Goal: Task Accomplishment & Management: Manage account settings

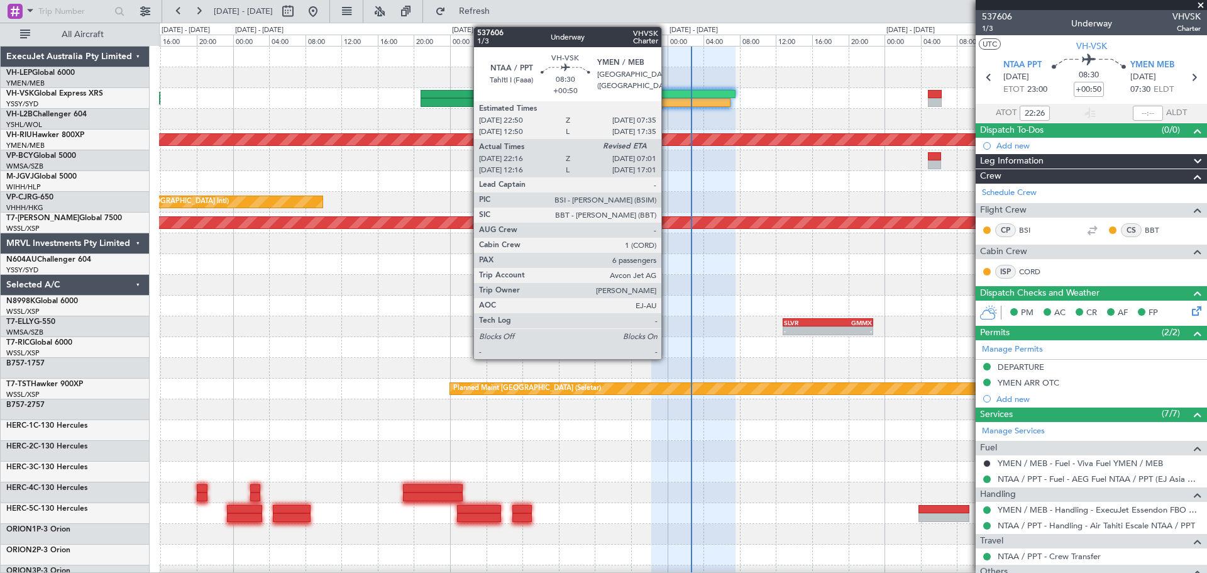
click at [667, 102] on div at bounding box center [690, 102] width 79 height 9
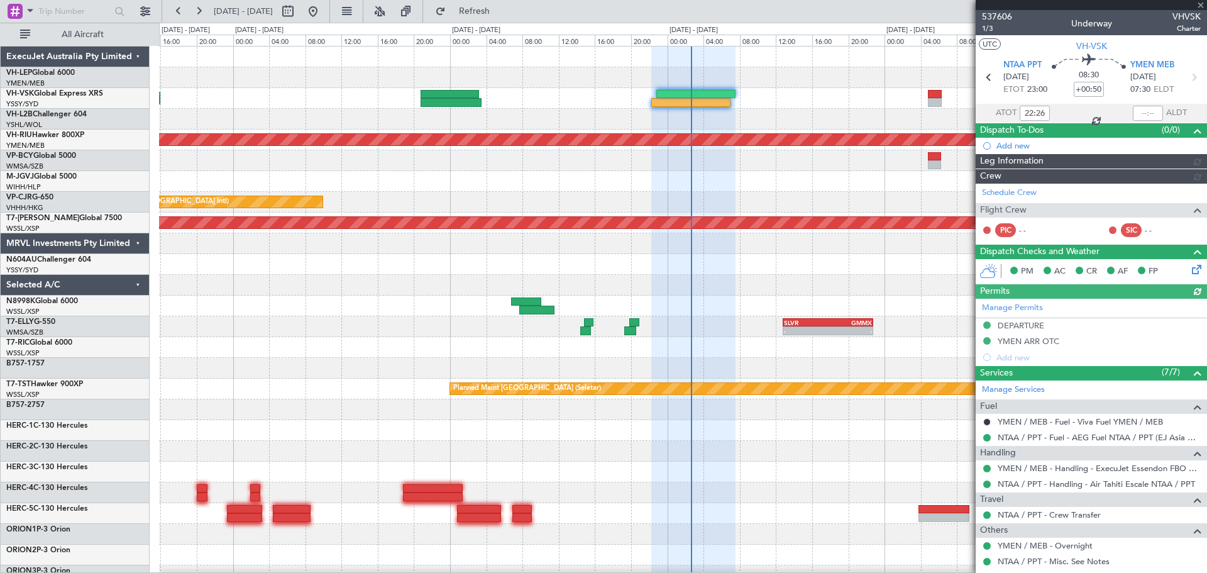
type input "[PERSON_NAME] (HHAFI)"
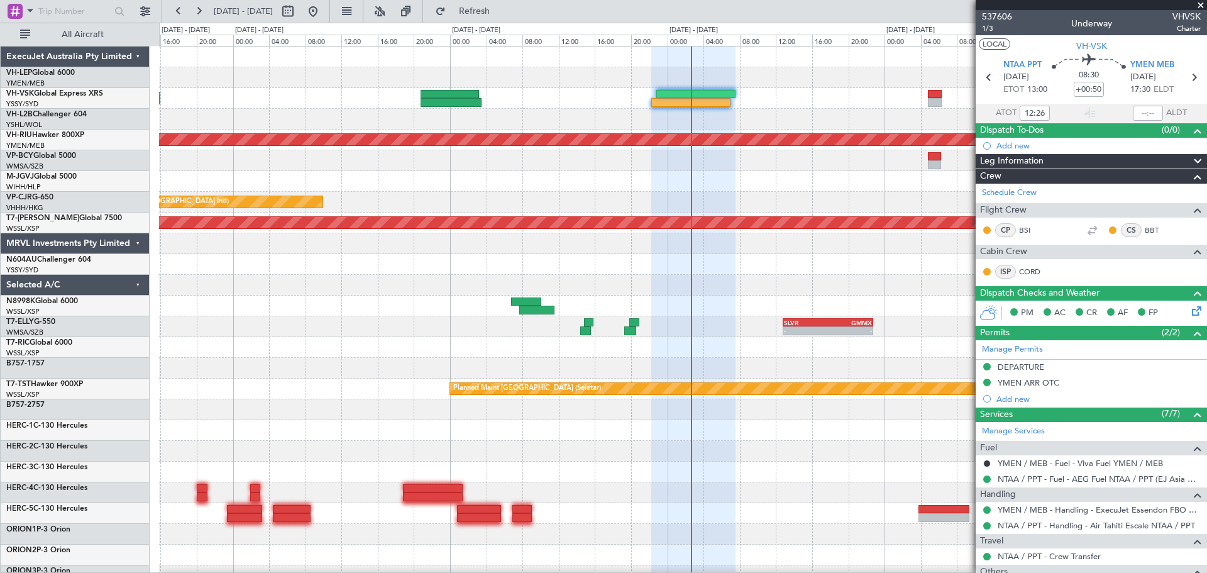
type input "22:26"
type input "[PERSON_NAME] (HHAFI)"
click at [389, 236] on div "Unplanned Maint Sydney ([PERSON_NAME] Intl) No Crew Planned Maint [GEOGRAPHIC_D…" at bounding box center [683, 410] width 1048 height 726
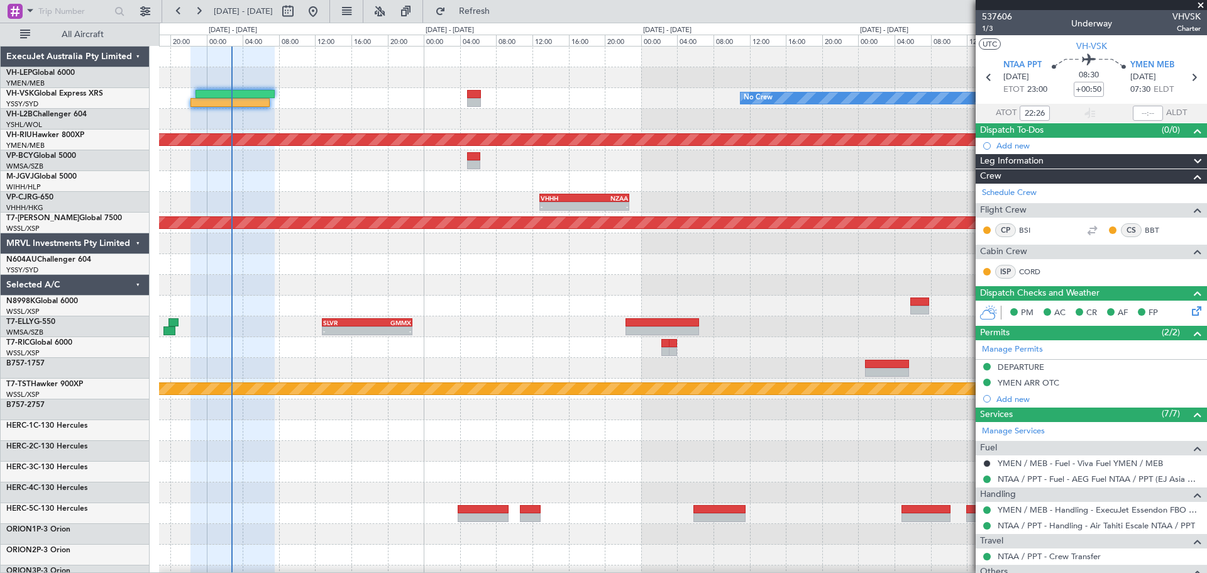
click at [349, 267] on div "No Crew Unplanned Maint [GEOGRAPHIC_DATA] ([GEOGRAPHIC_DATA]) Planned Maint [GE…" at bounding box center [683, 410] width 1048 height 726
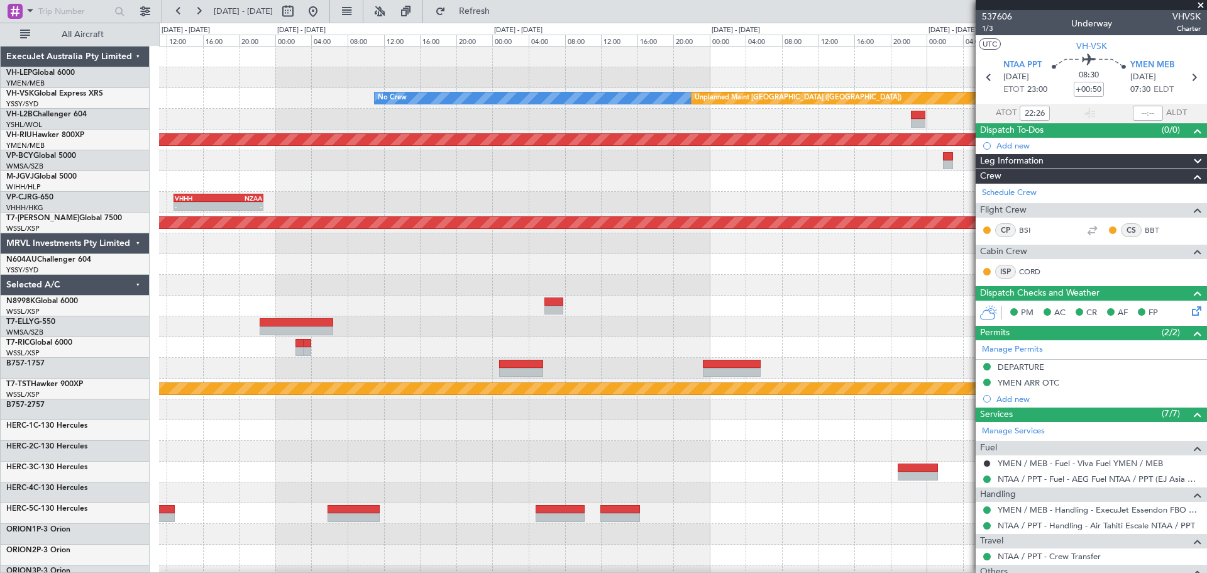
click at [177, 275] on div "No Crew Unplanned Maint [GEOGRAPHIC_DATA] ([GEOGRAPHIC_DATA]) Planned Maint [GE…" at bounding box center [683, 410] width 1048 height 726
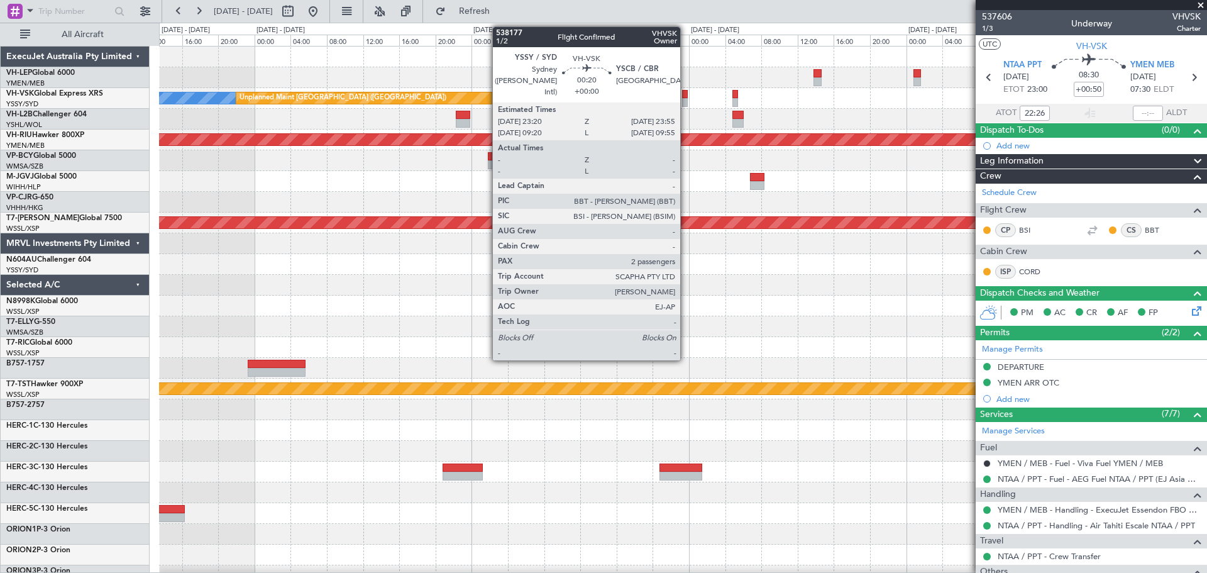
click at [686, 101] on div at bounding box center [685, 102] width 6 height 9
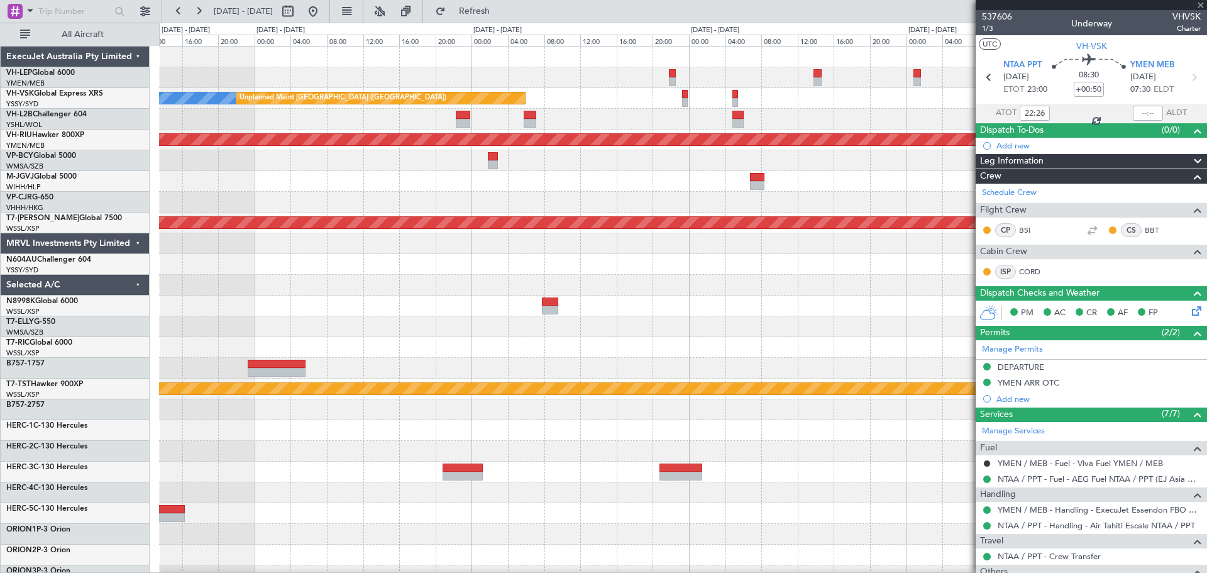
type input "2"
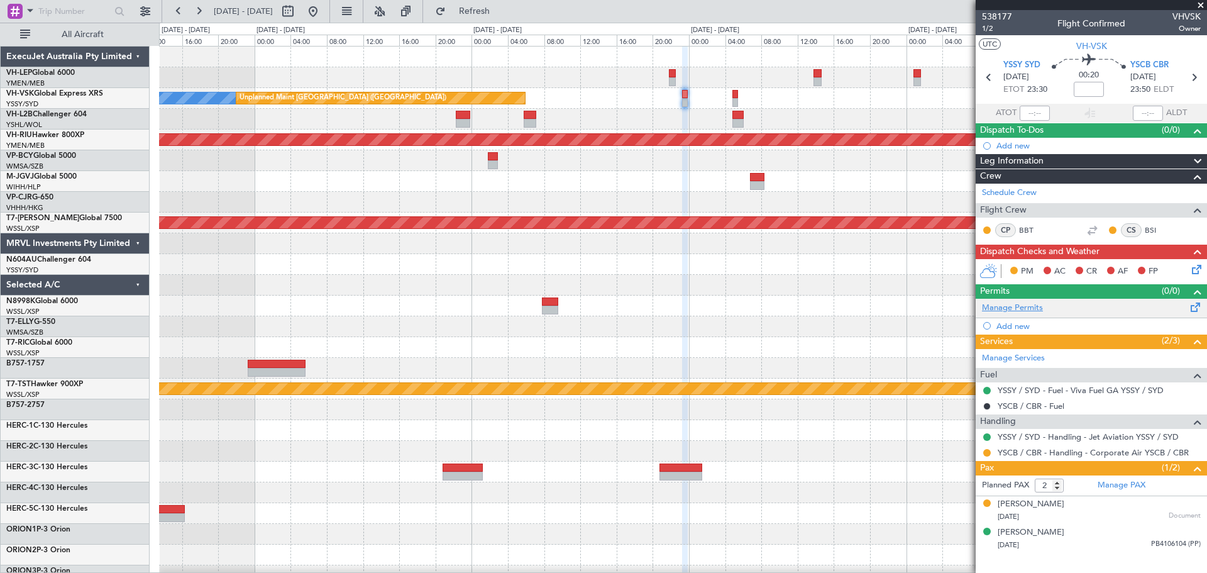
click at [1005, 304] on link "Manage Permits" at bounding box center [1012, 308] width 61 height 13
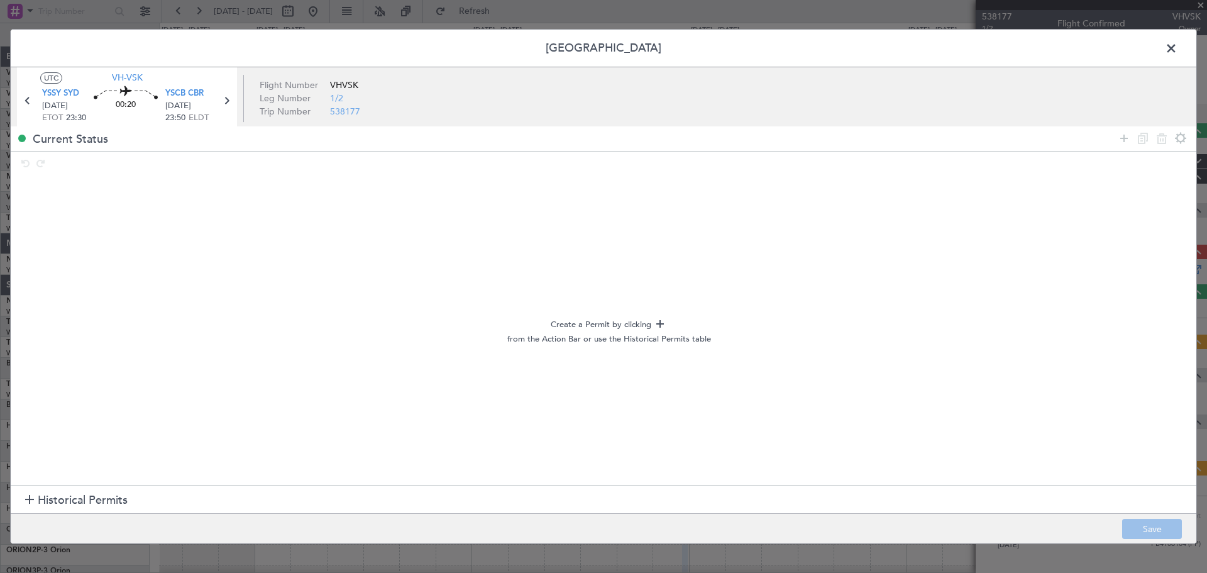
click at [1178, 47] on span at bounding box center [1178, 51] width 0 height 25
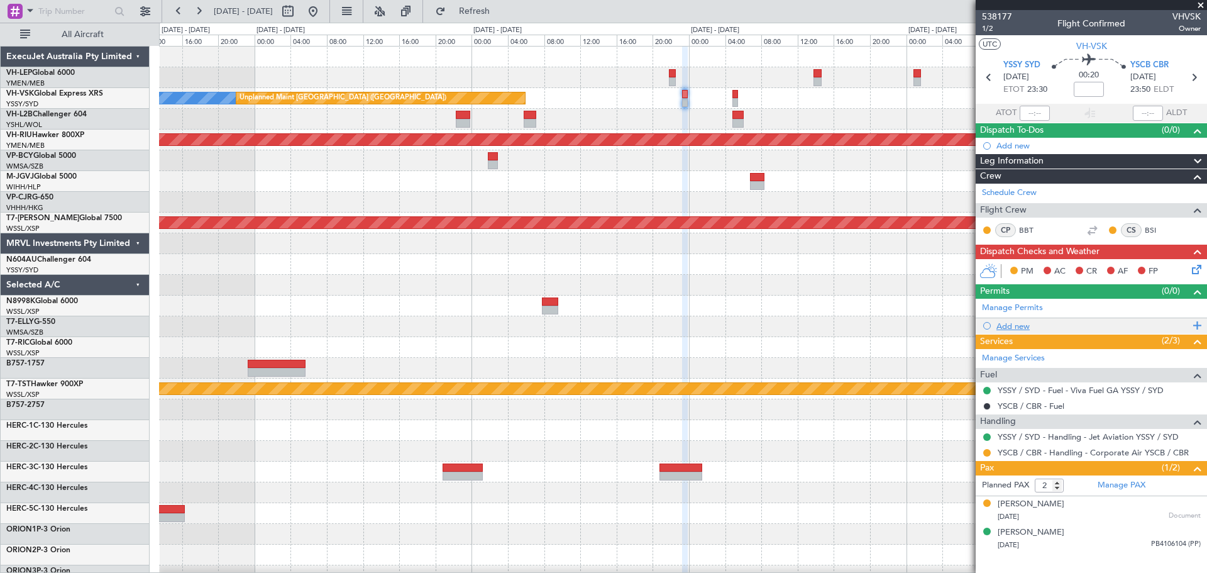
click at [1011, 327] on div "Add new" at bounding box center [1093, 326] width 193 height 11
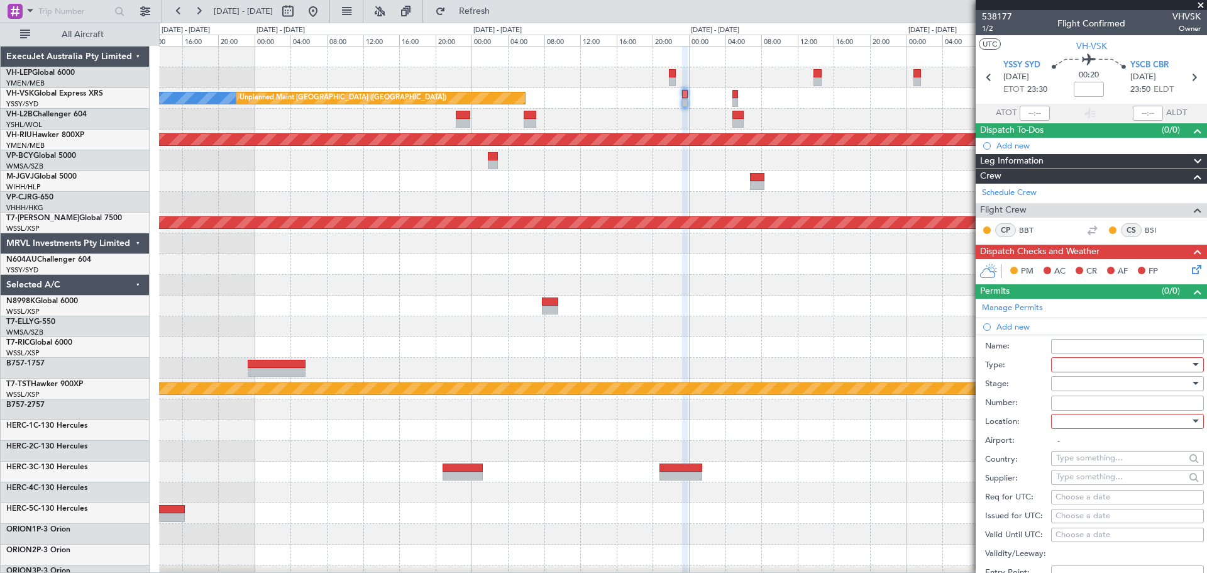
click at [1066, 367] on div at bounding box center [1123, 364] width 134 height 19
click at [1076, 477] on span "Slot" at bounding box center [1123, 482] width 132 height 19
click at [1074, 382] on div at bounding box center [1123, 383] width 134 height 19
click at [1078, 423] on span "Not Requested" at bounding box center [1123, 427] width 132 height 19
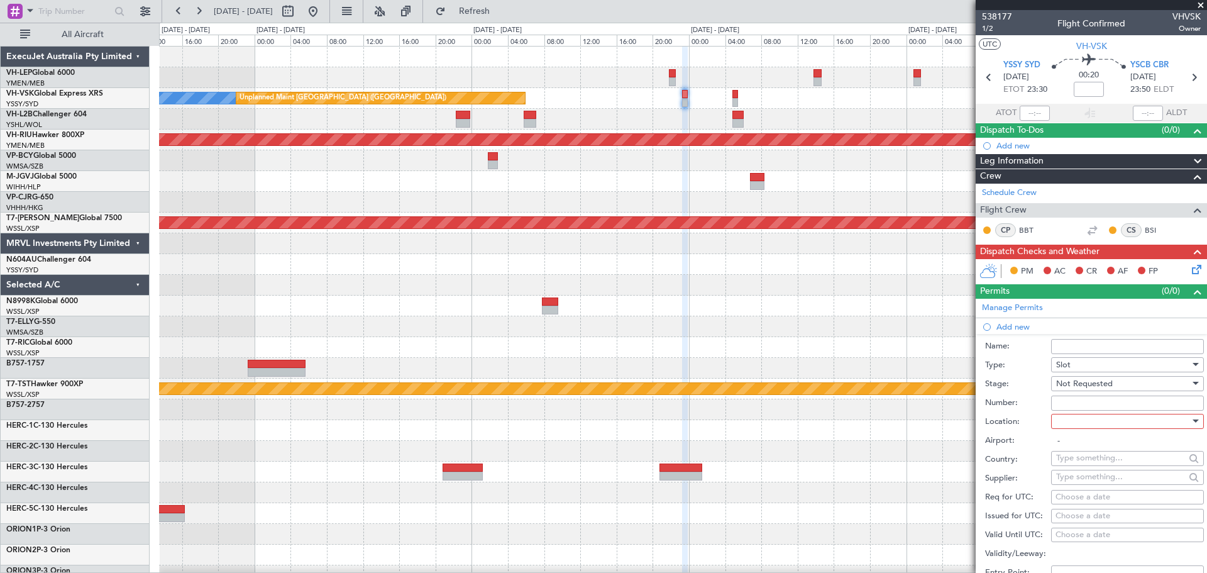
click at [1076, 421] on div at bounding box center [1123, 421] width 134 height 19
click at [1078, 444] on span "Departure" at bounding box center [1123, 446] width 132 height 19
type input "YSSY / SYD"
click at [1088, 514] on div "Choose a date" at bounding box center [1128, 516] width 144 height 13
select select "10"
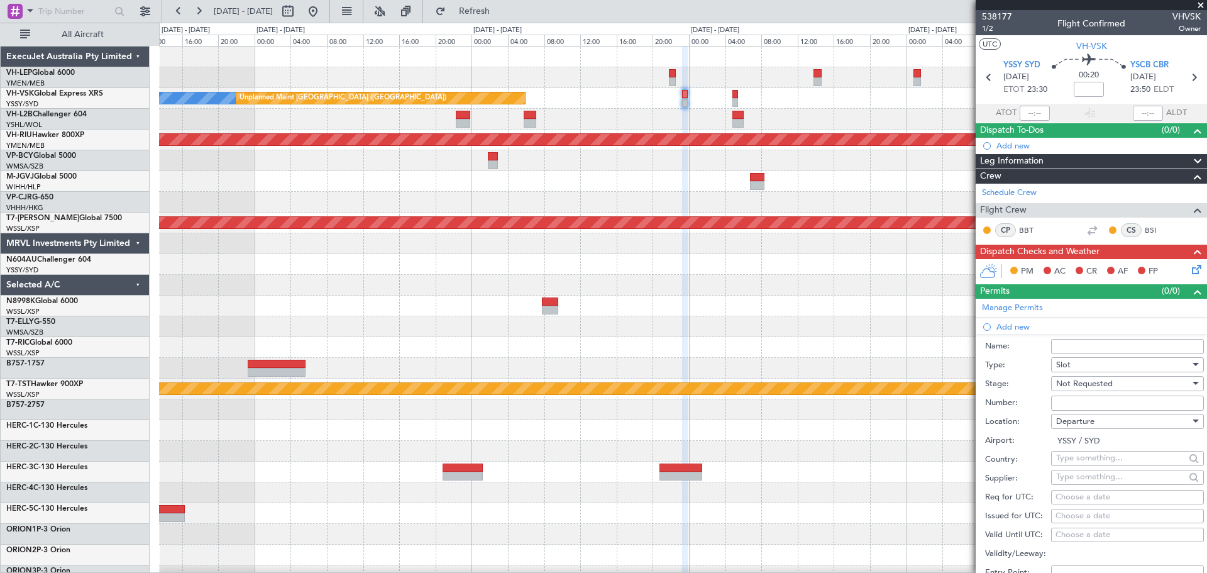
select select "2025"
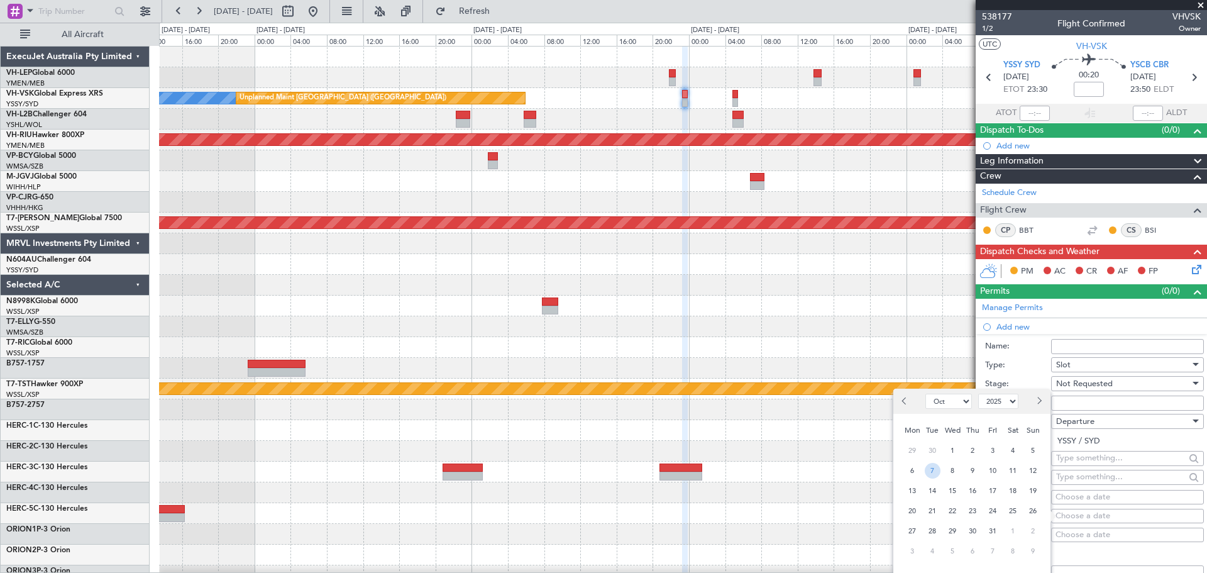
click at [939, 472] on span "7" at bounding box center [933, 471] width 16 height 16
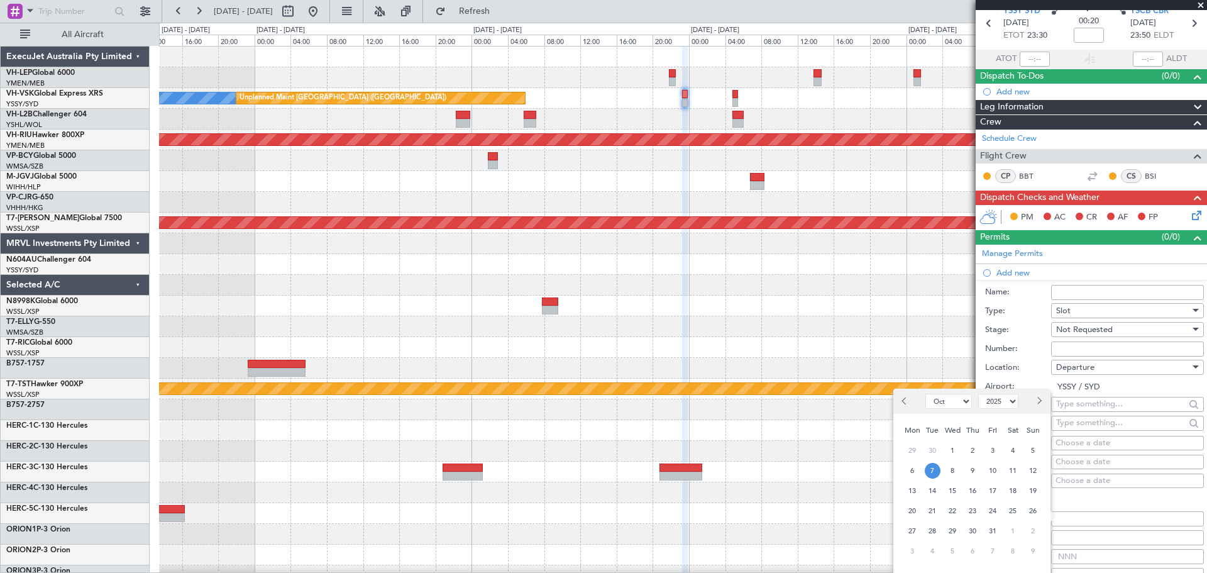
scroll to position [126, 0]
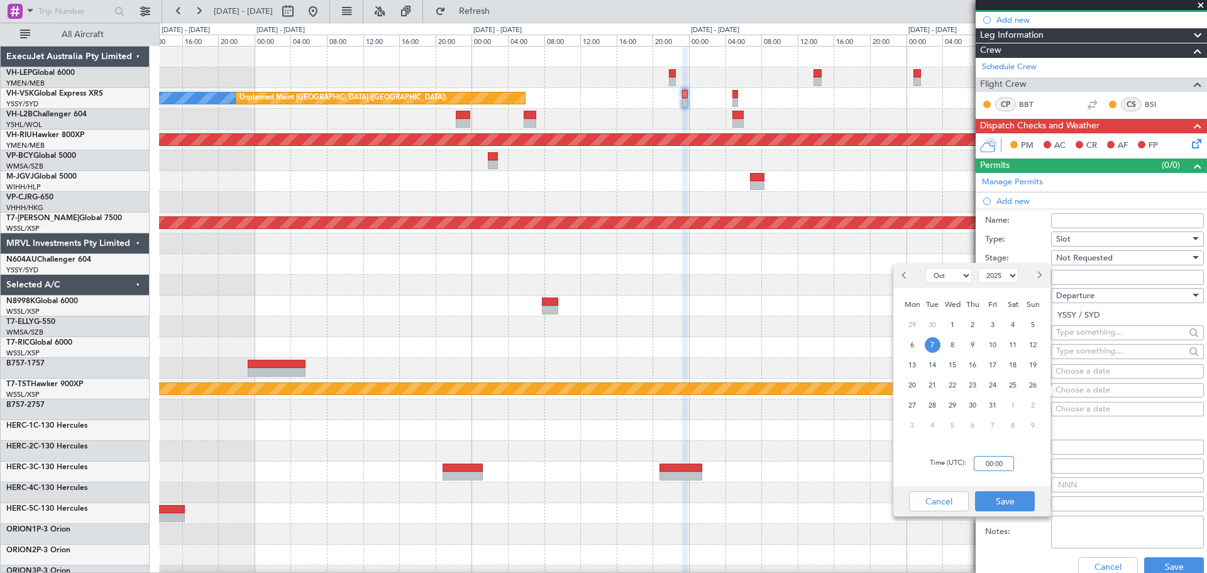
click at [1011, 463] on input "00:00" at bounding box center [994, 463] width 40 height 15
type input "23:30"
click at [1014, 502] on button "Save" at bounding box center [1005, 501] width 60 height 20
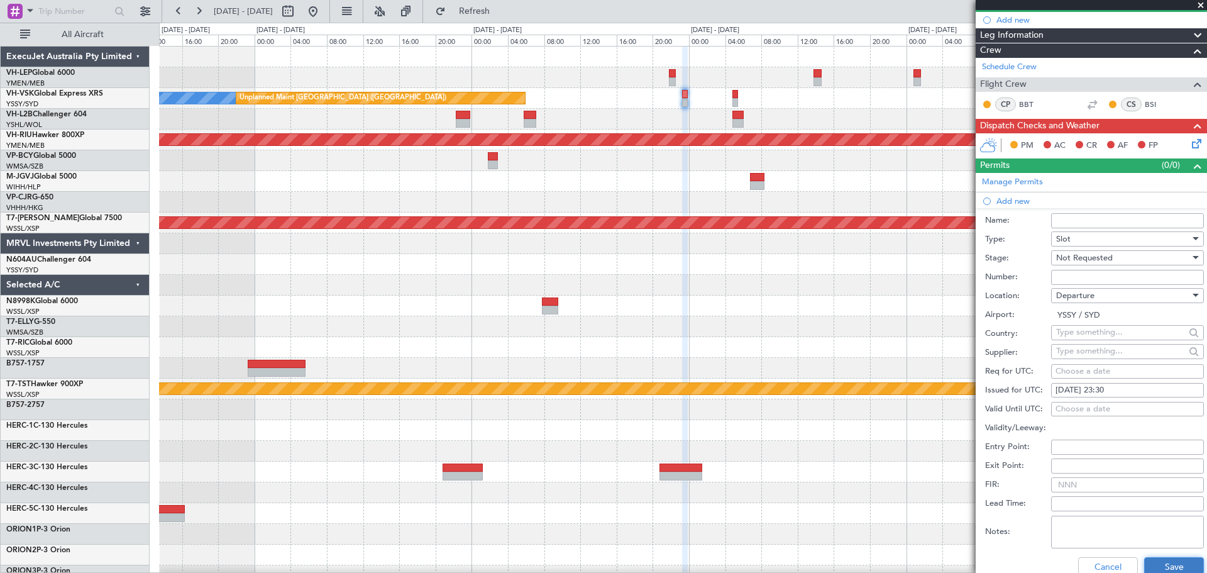
click at [1152, 563] on button "Save" at bounding box center [1174, 567] width 60 height 20
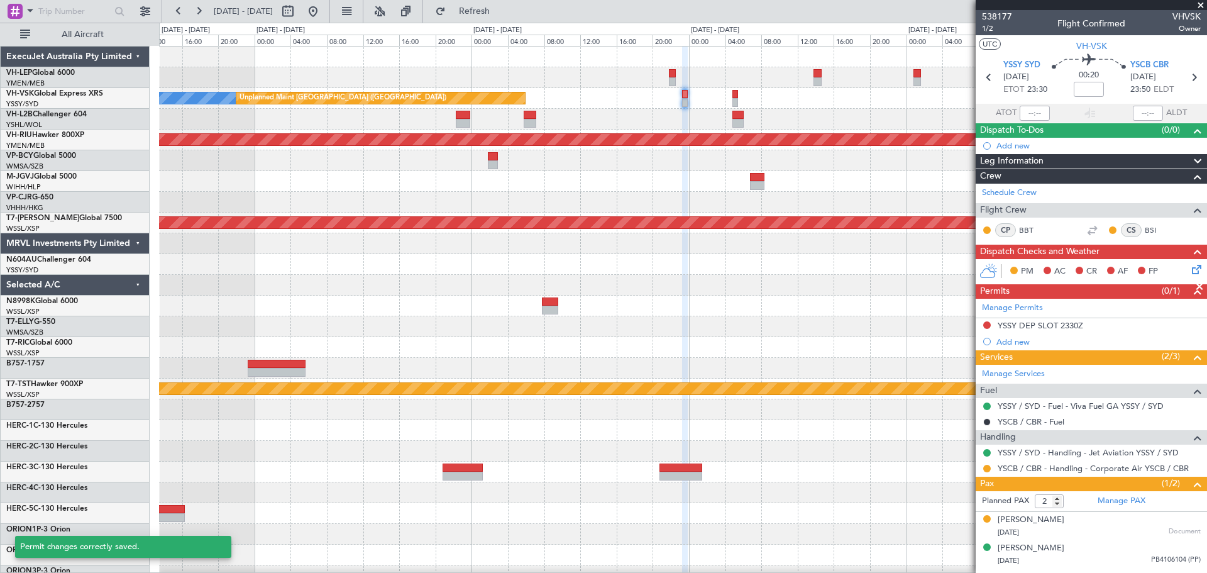
scroll to position [0, 0]
click at [1004, 346] on div "Add new" at bounding box center [1091, 342] width 231 height 16
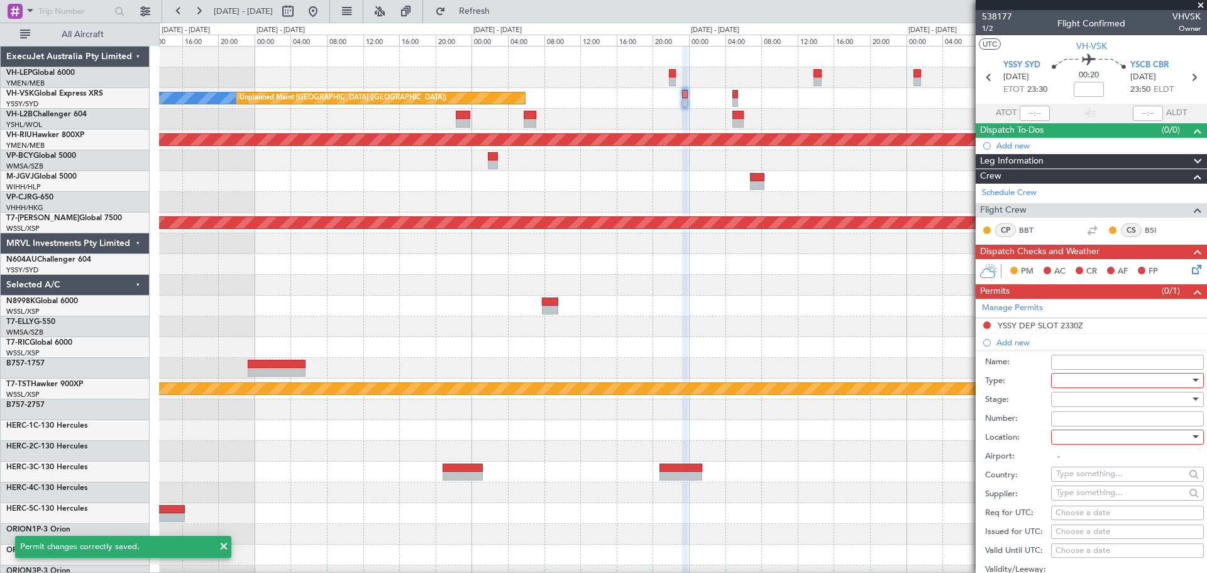
click at [1079, 386] on div at bounding box center [1123, 380] width 134 height 19
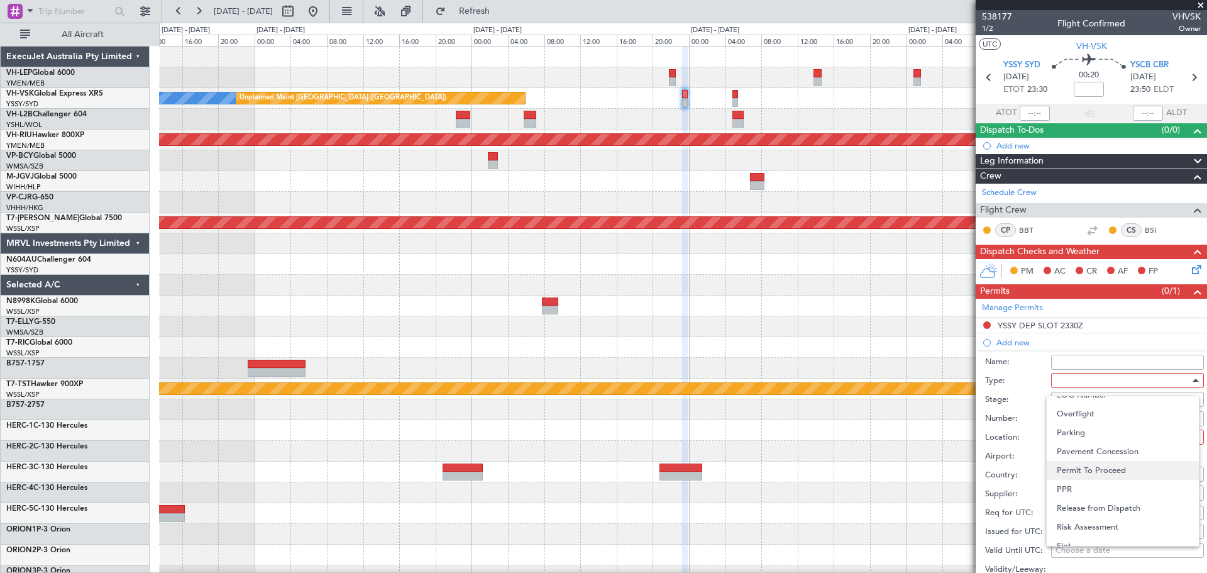
scroll to position [314, 0]
click at [1085, 446] on span "Parking" at bounding box center [1123, 449] width 132 height 19
click at [1085, 397] on div at bounding box center [1123, 399] width 134 height 19
click at [1083, 445] on span "Not Requested" at bounding box center [1123, 443] width 132 height 19
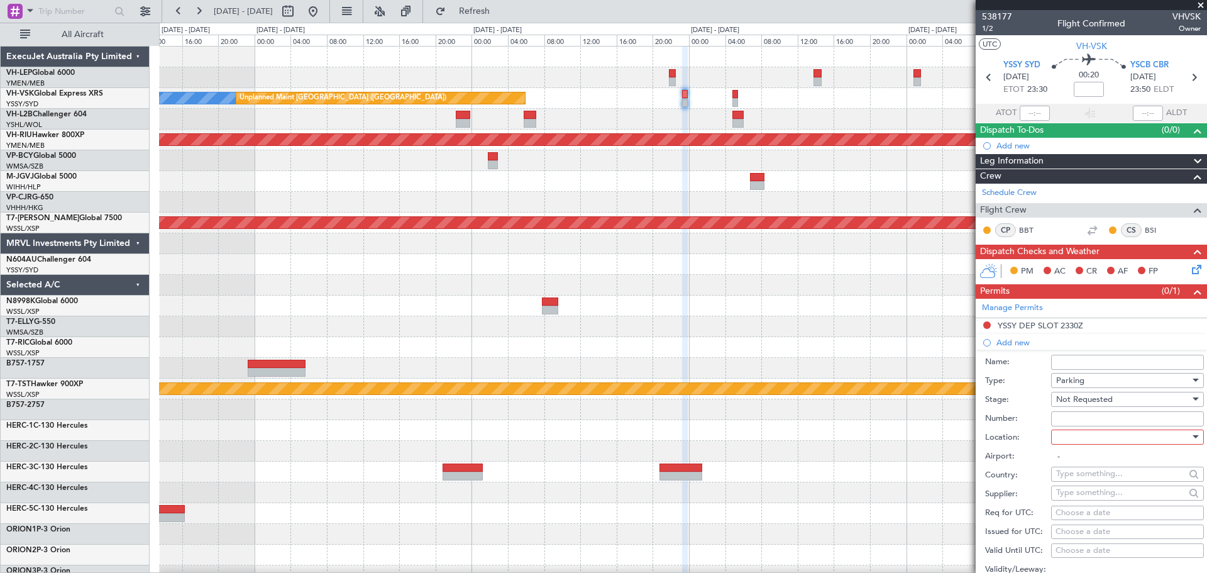
click at [1080, 443] on div at bounding box center [1123, 437] width 134 height 19
click at [1073, 497] on span "Arrival" at bounding box center [1123, 499] width 132 height 19
type input "YSCB / CBR"
click at [1075, 528] on div "Choose a date" at bounding box center [1128, 532] width 144 height 13
select select "10"
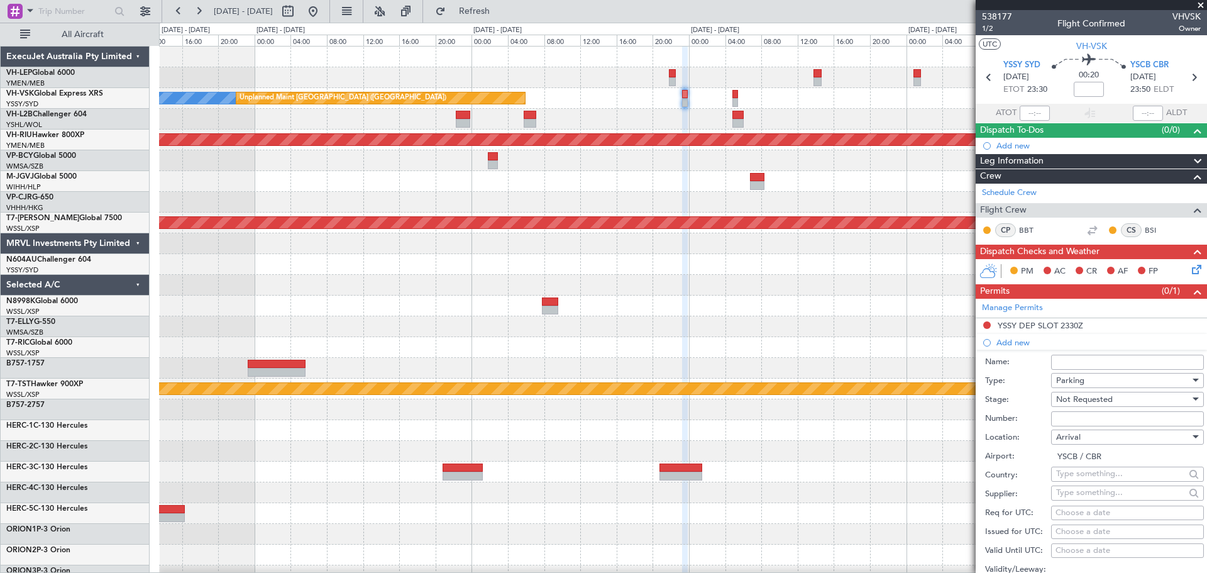
select select "2025"
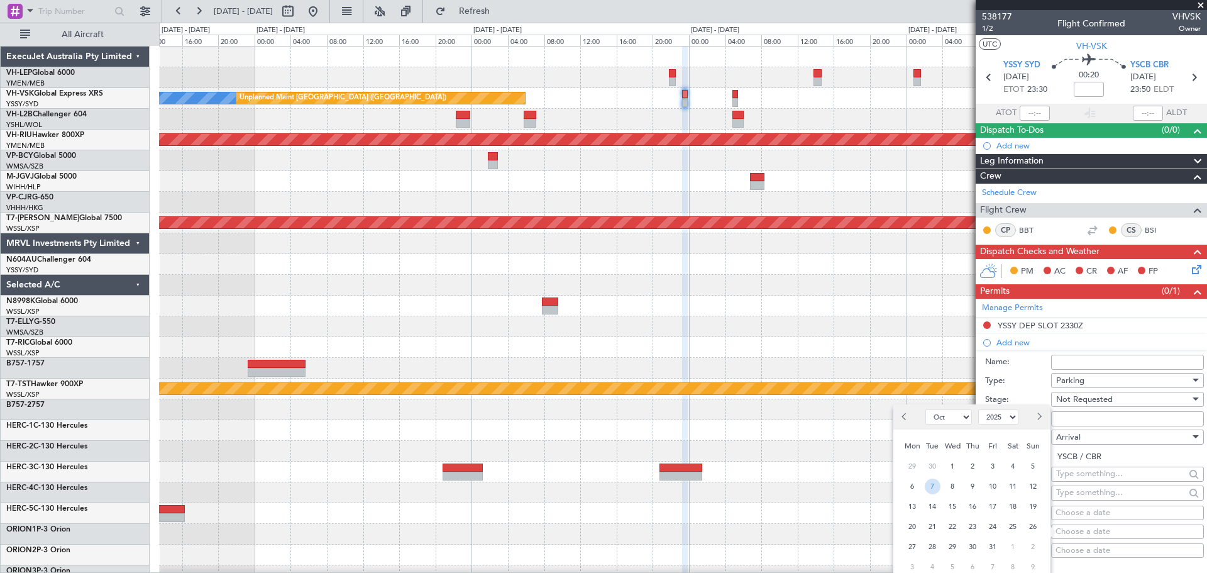
click at [934, 485] on span "7" at bounding box center [933, 487] width 16 height 16
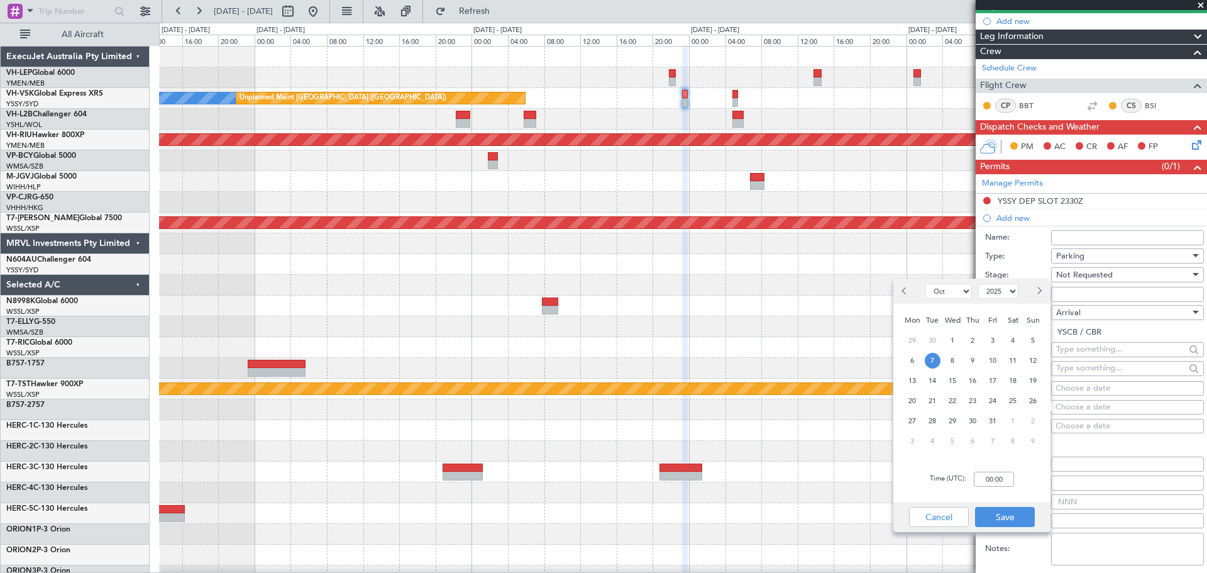
scroll to position [126, 0]
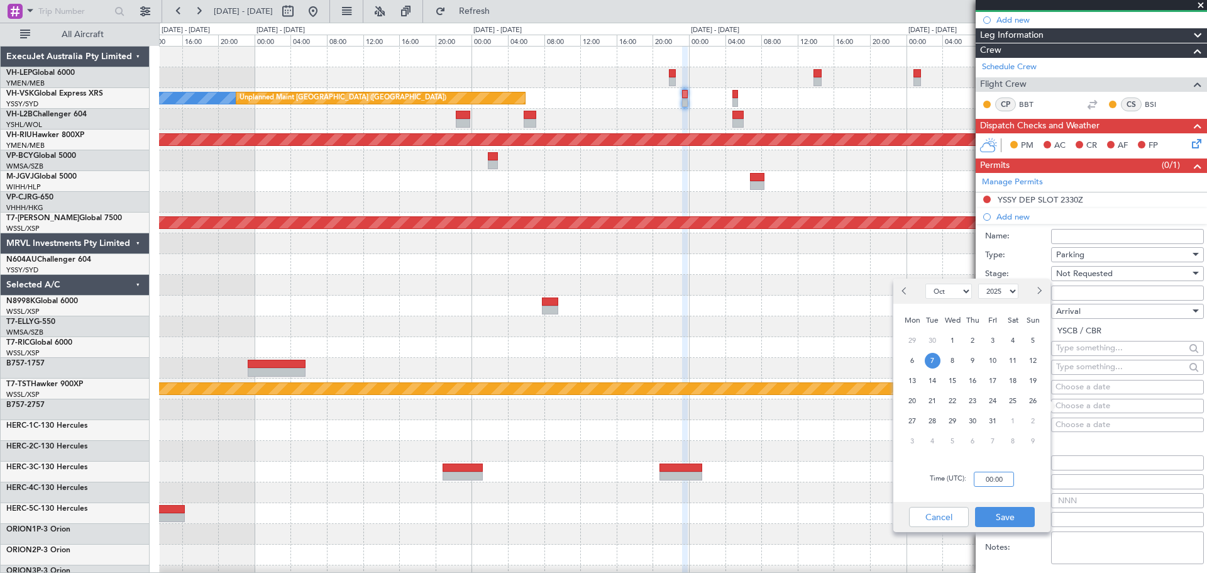
click at [1009, 482] on input "00:00" at bounding box center [994, 479] width 40 height 15
type input "23:50"
click at [999, 515] on button "Save" at bounding box center [1005, 517] width 60 height 20
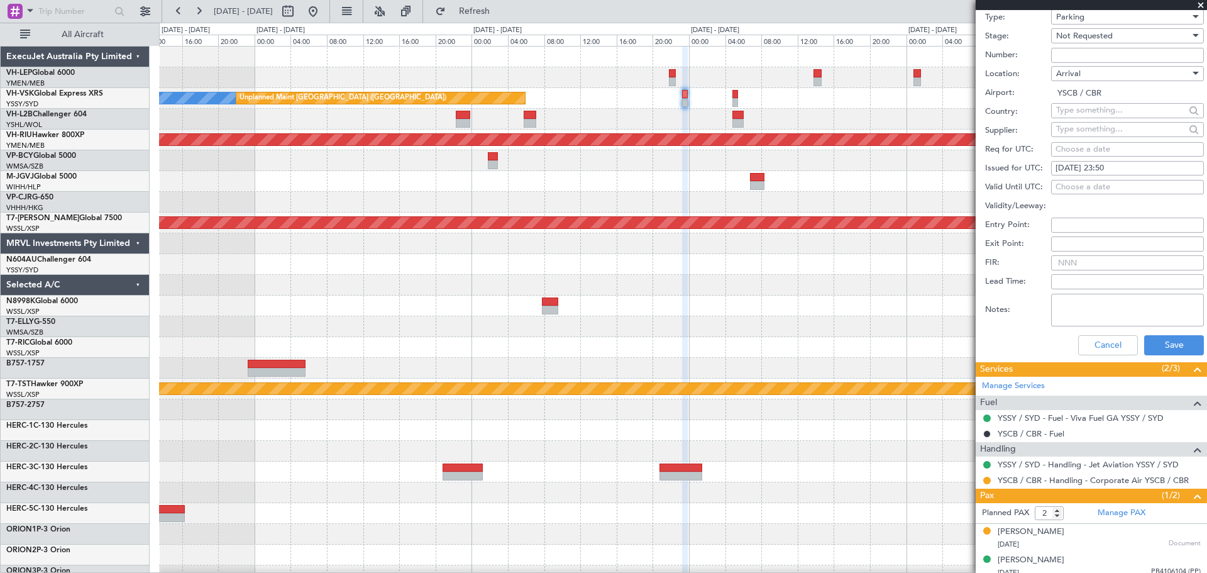
scroll to position [370, 0]
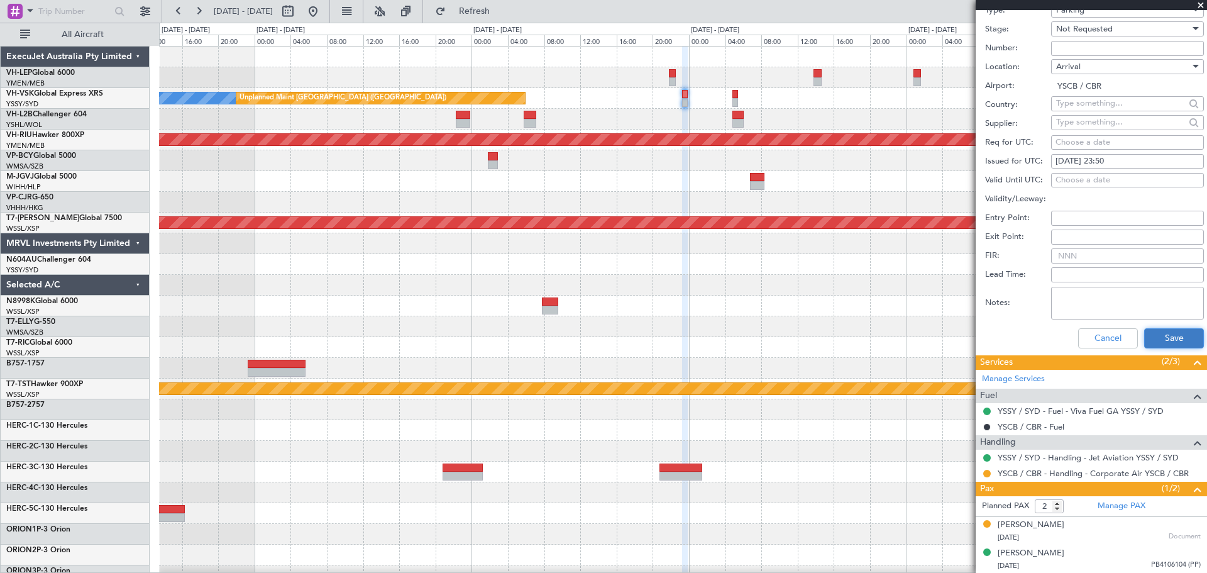
click at [1175, 333] on button "Save" at bounding box center [1174, 338] width 60 height 20
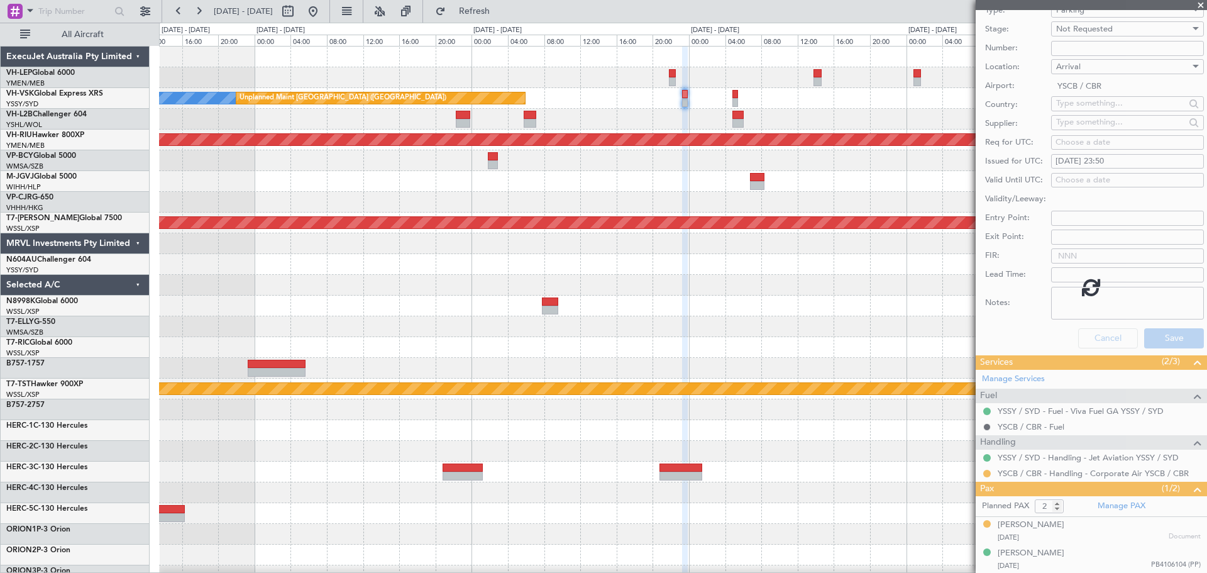
scroll to position [11, 0]
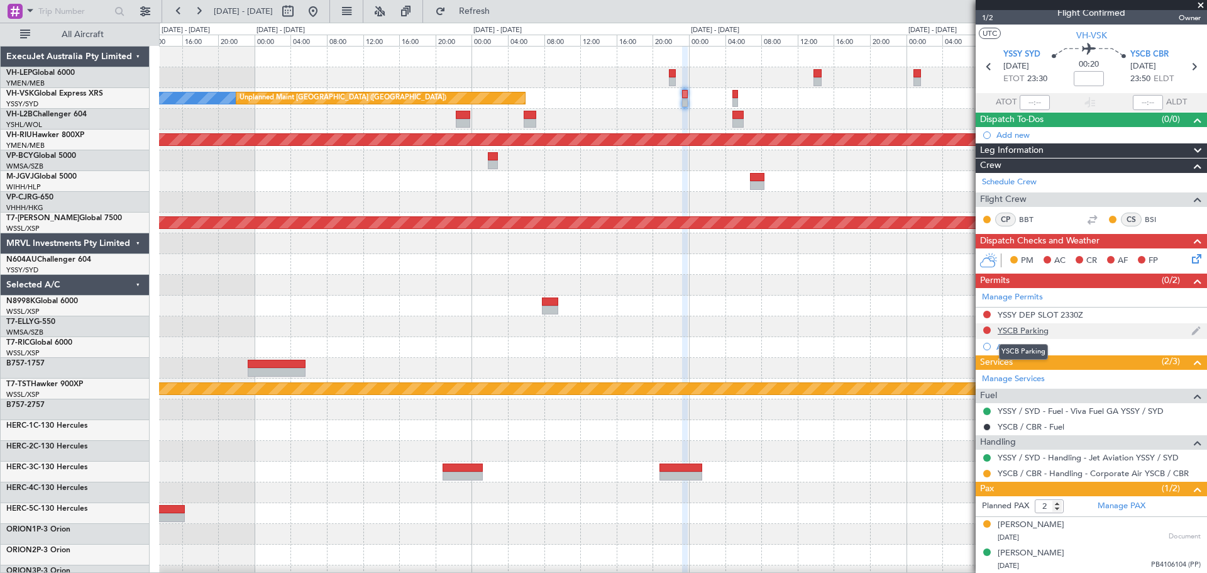
click at [1009, 333] on div "YSCB Parking" at bounding box center [1023, 330] width 51 height 11
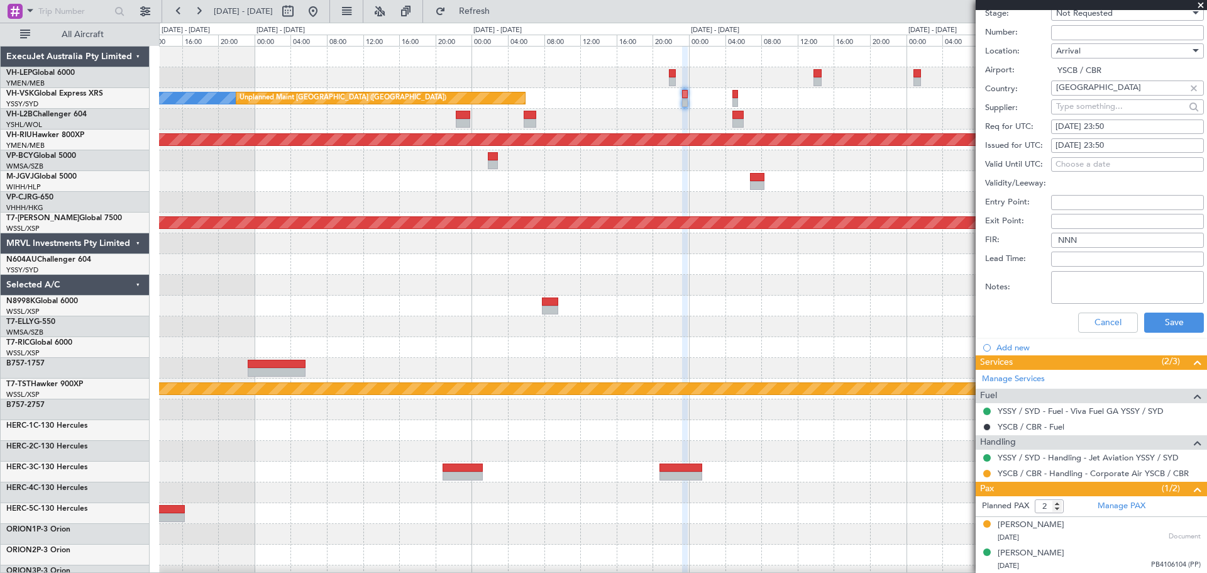
click at [1087, 33] on input "Number:" at bounding box center [1127, 32] width 153 height 15
type input "FAIRBURN APRON"
click at [1154, 318] on button "Save" at bounding box center [1174, 323] width 60 height 20
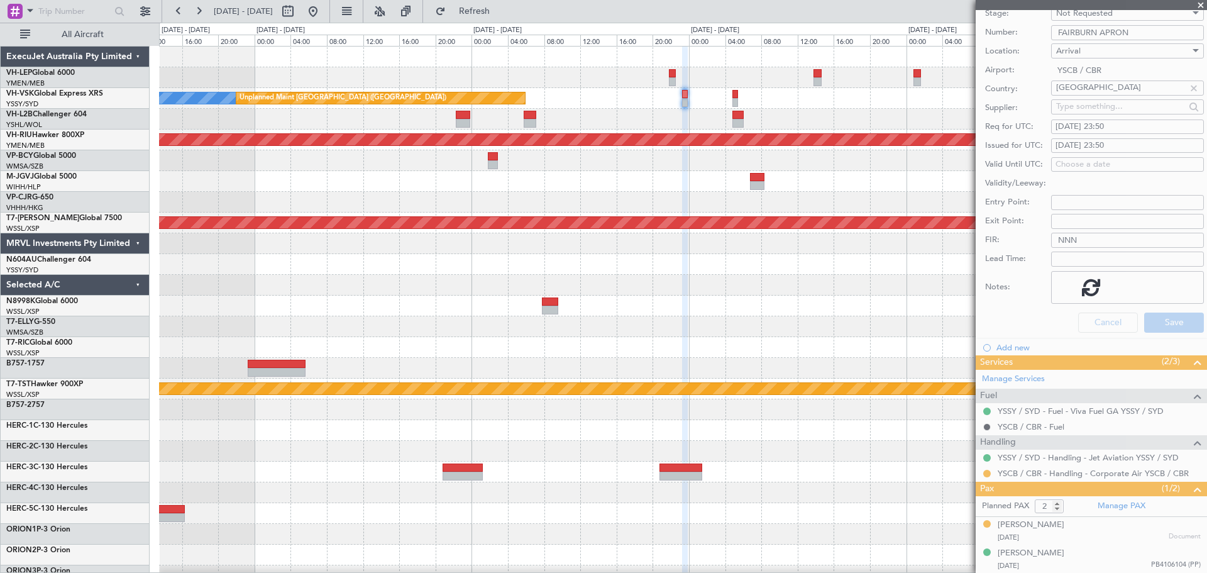
scroll to position [11, 0]
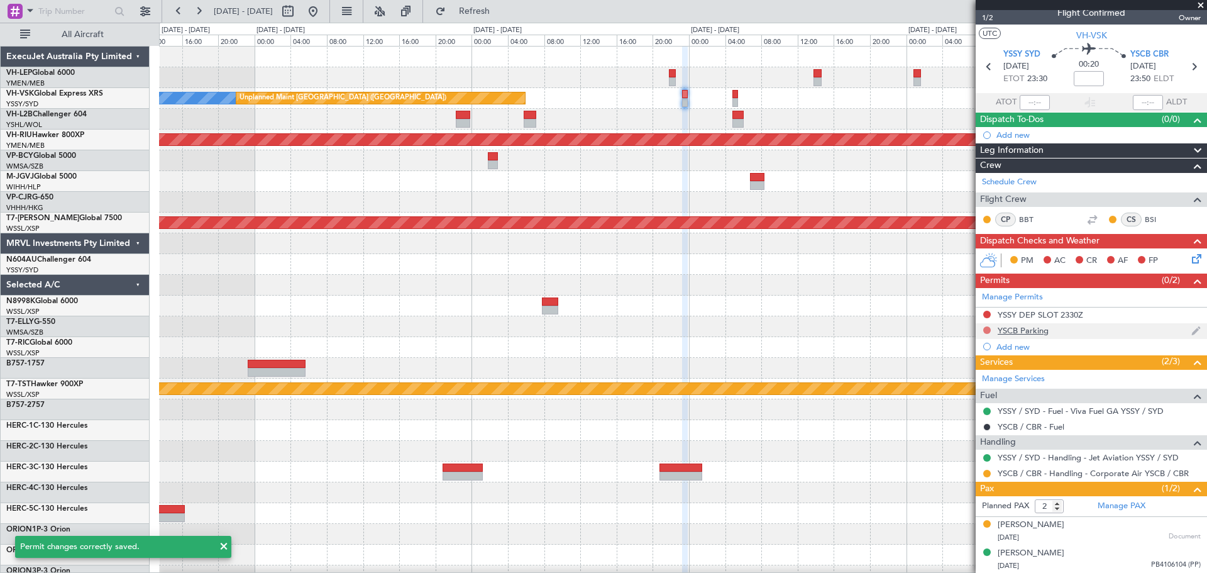
click at [988, 330] on button at bounding box center [987, 330] width 8 height 8
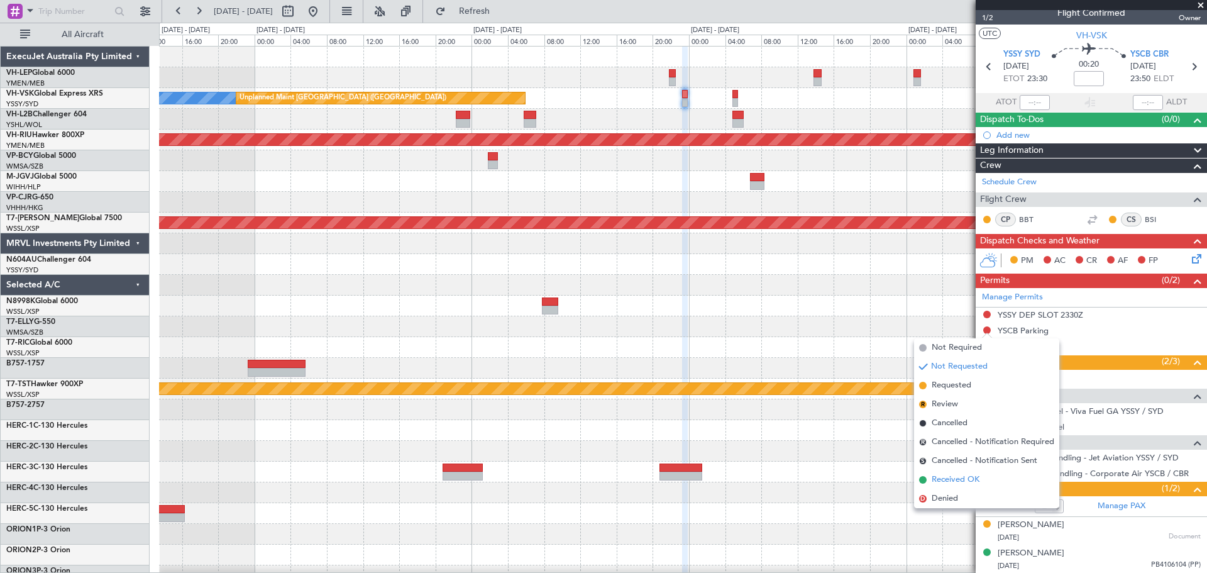
click at [950, 482] on span "Received OK" at bounding box center [956, 479] width 48 height 13
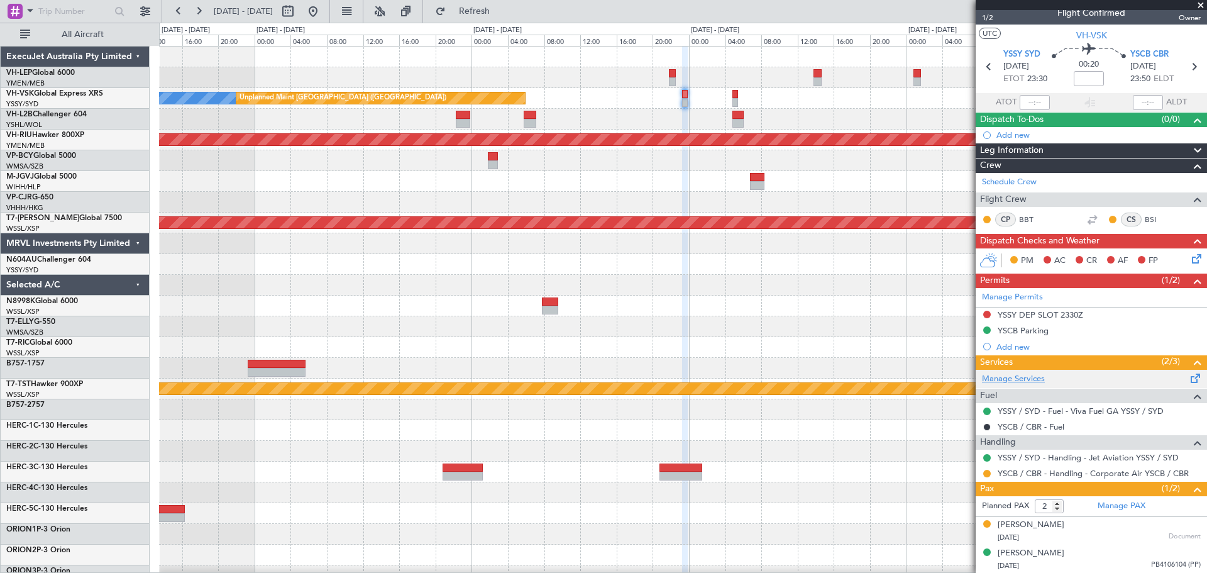
click at [1022, 382] on link "Manage Services" at bounding box center [1013, 379] width 63 height 13
click at [1010, 345] on div "Add new" at bounding box center [1093, 346] width 193 height 11
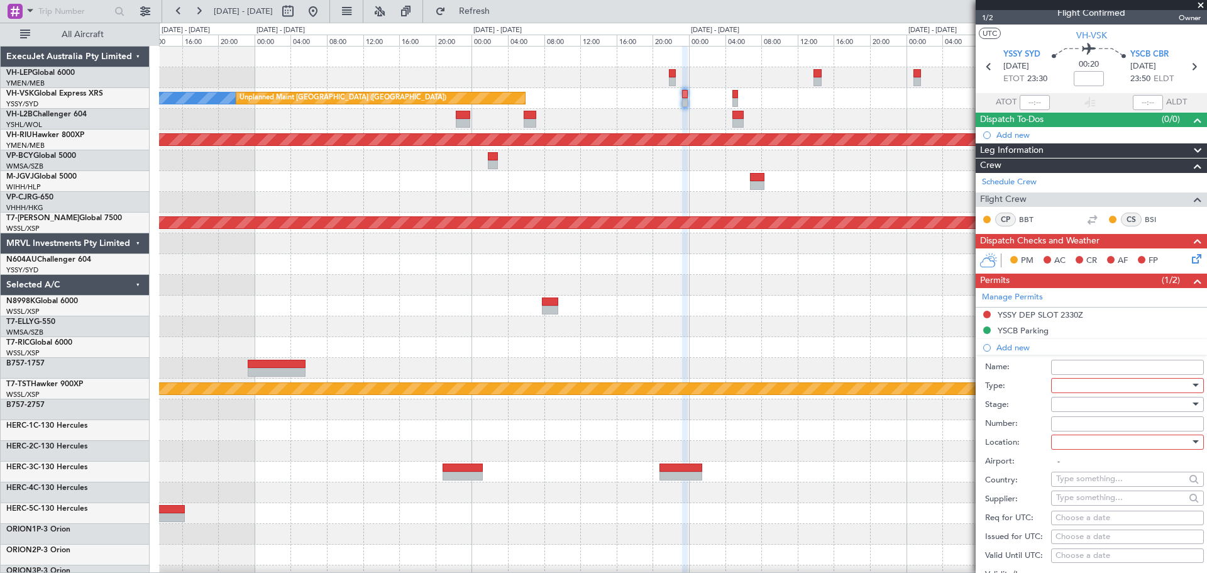
click at [1073, 382] on div at bounding box center [1123, 385] width 134 height 19
click at [822, 296] on div at bounding box center [603, 286] width 1207 height 573
click at [1201, 6] on span at bounding box center [1201, 5] width 13 height 11
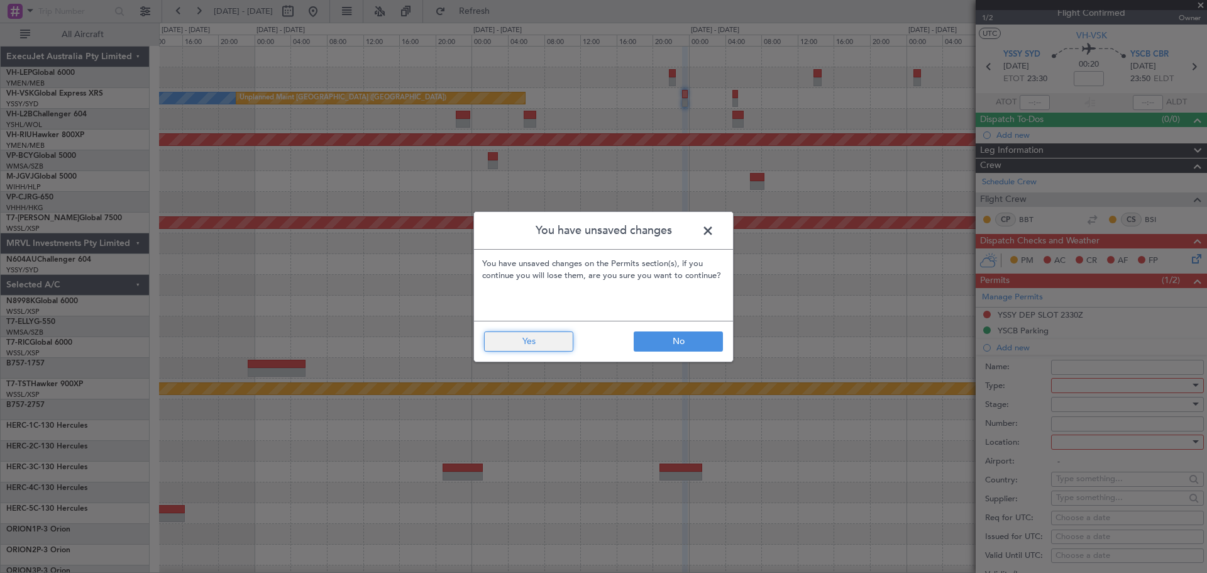
click at [549, 338] on button "Yes" at bounding box center [528, 341] width 89 height 20
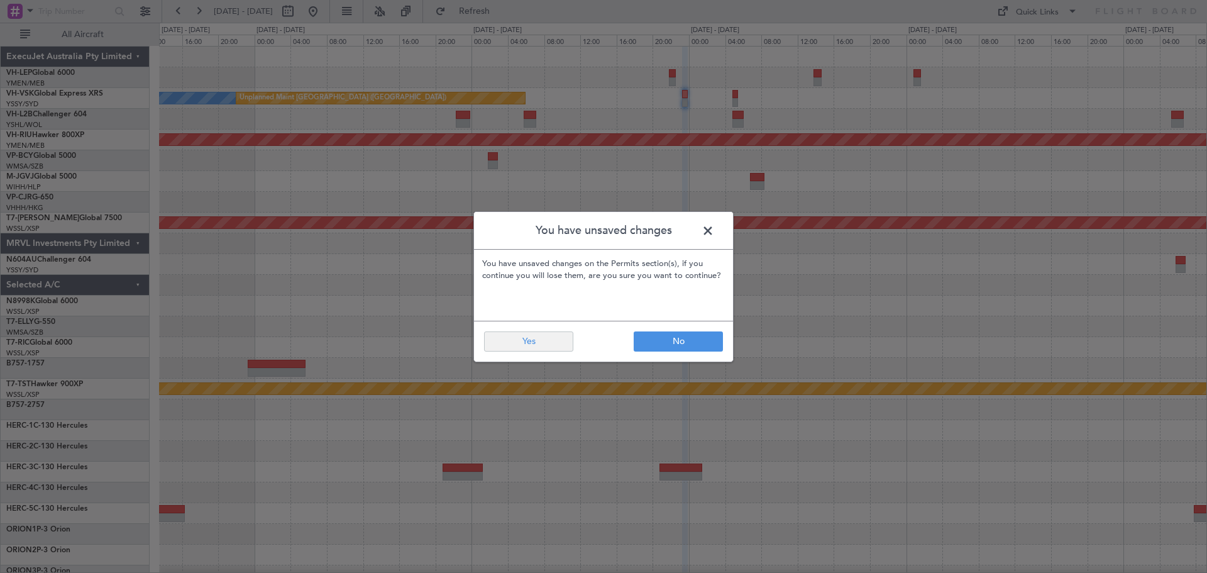
type input "0"
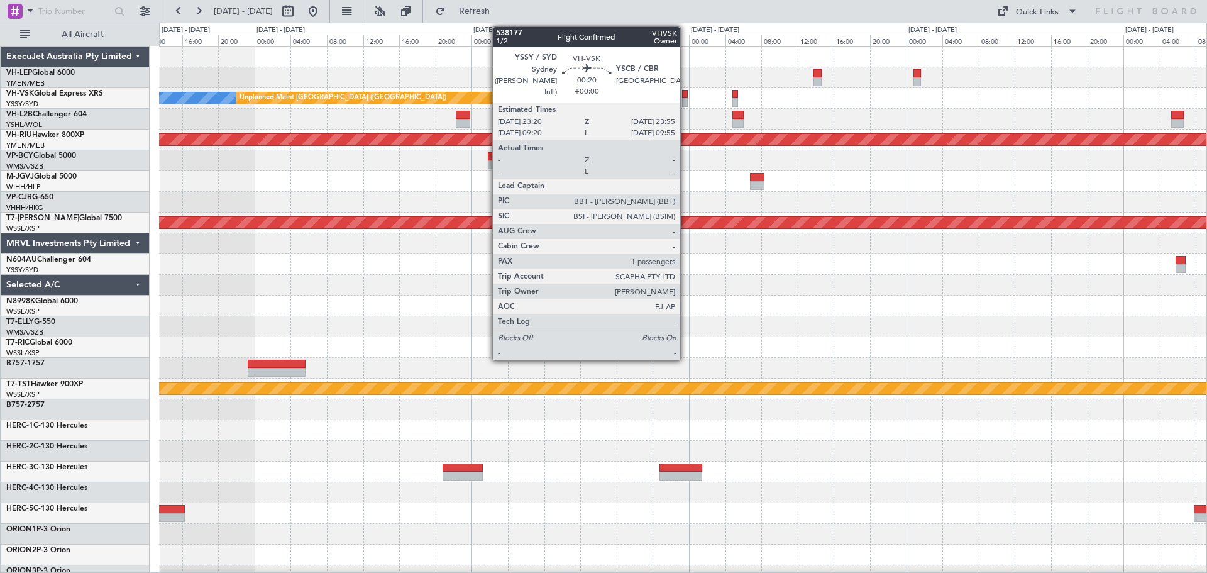
click at [686, 99] on div at bounding box center [685, 102] width 6 height 9
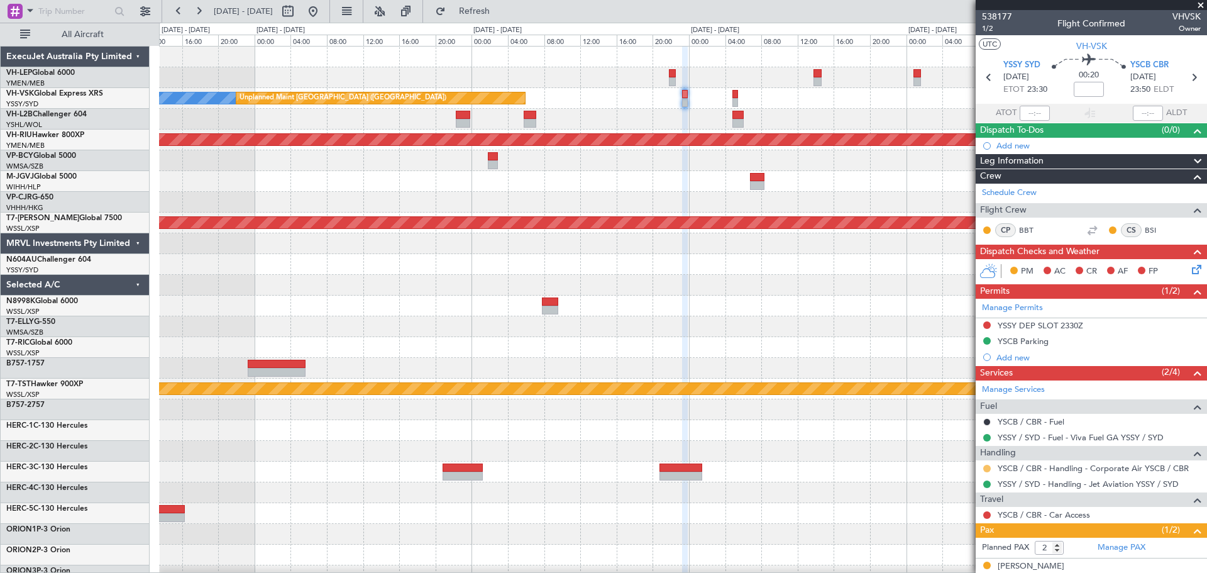
click at [987, 469] on button at bounding box center [987, 469] width 8 height 8
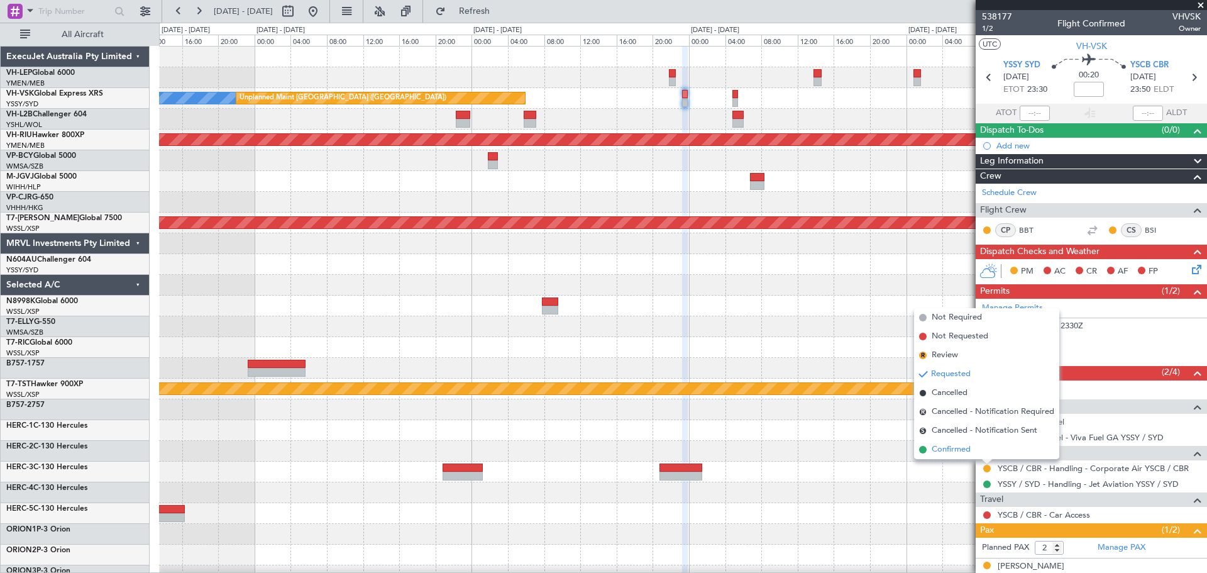
click at [950, 447] on span "Confirmed" at bounding box center [951, 449] width 39 height 13
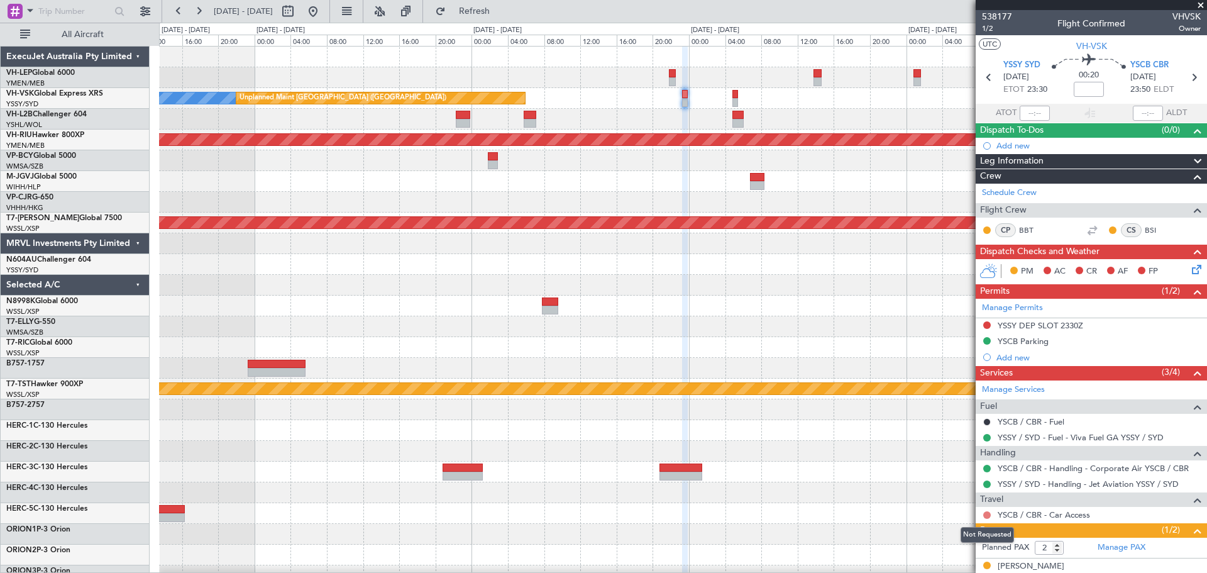
click at [988, 513] on button at bounding box center [987, 515] width 8 height 8
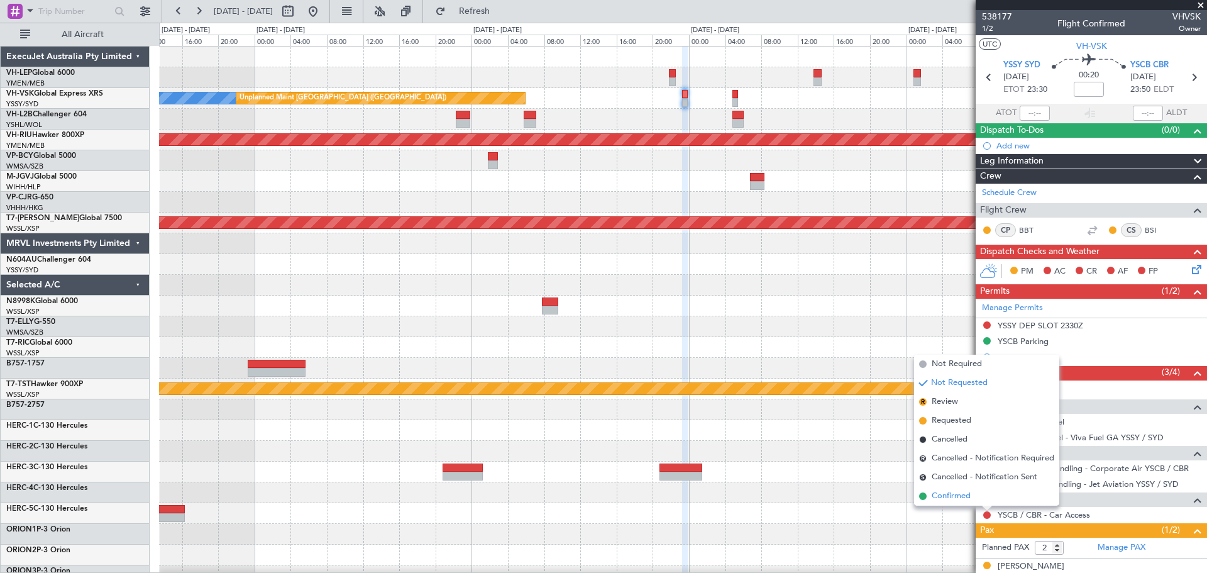
click at [965, 497] on span "Confirmed" at bounding box center [951, 496] width 39 height 13
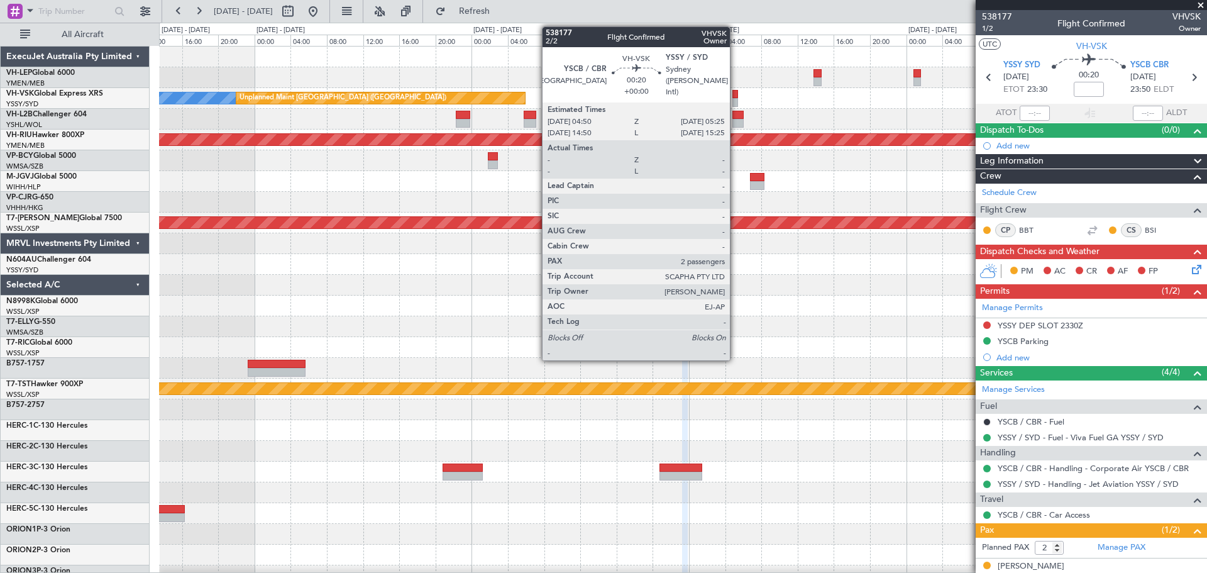
click at [736, 98] on div at bounding box center [736, 102] width 6 height 9
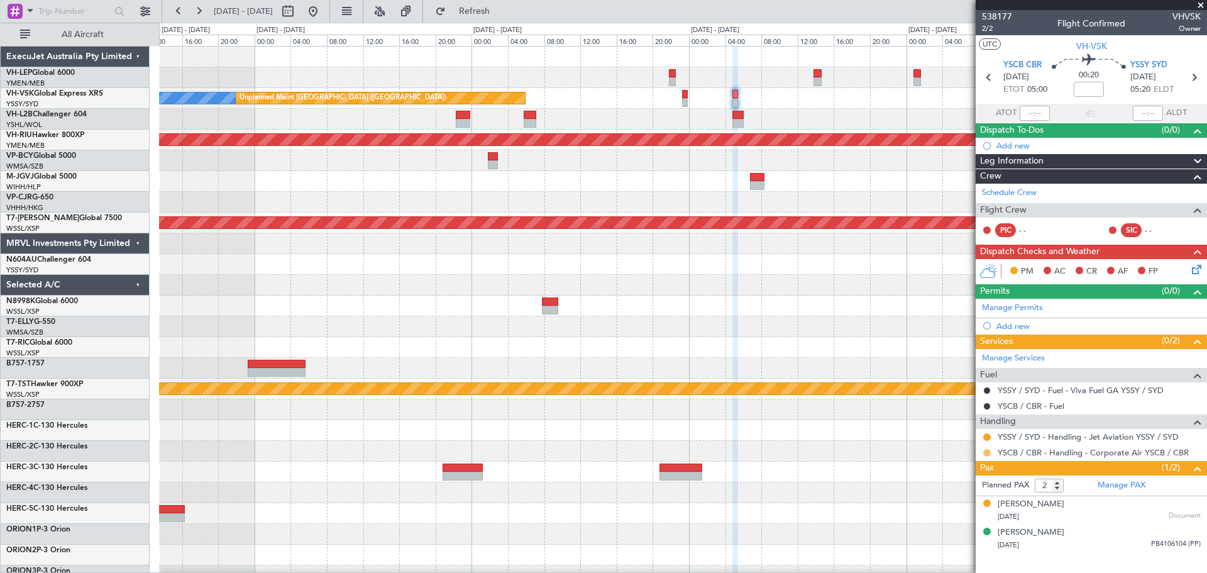
click at [987, 452] on button at bounding box center [987, 453] width 8 height 8
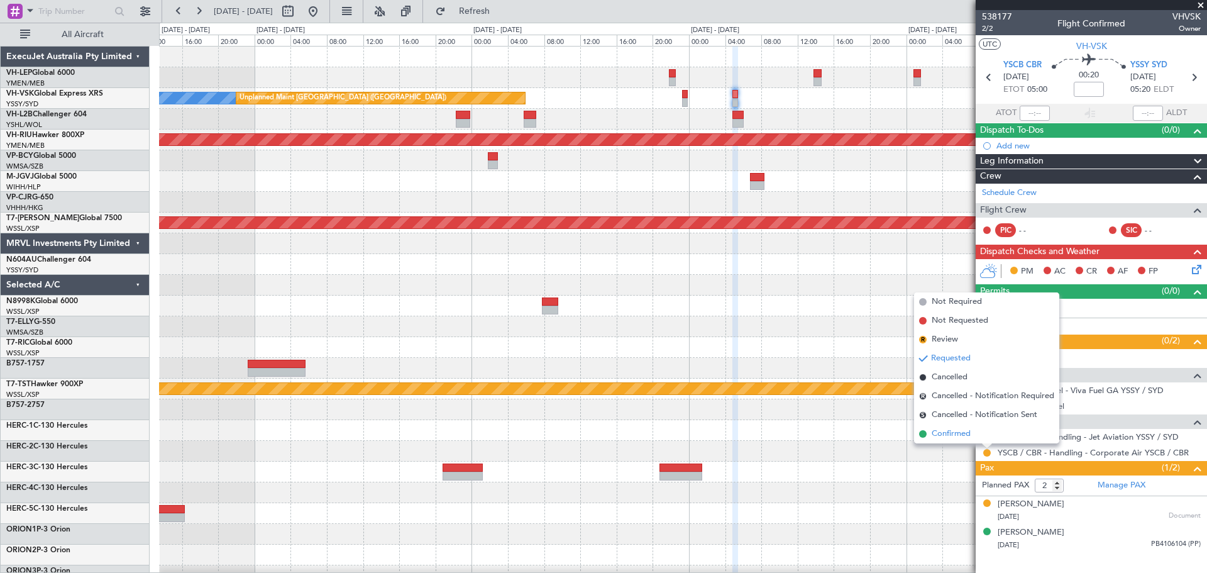
click at [948, 429] on span "Confirmed" at bounding box center [951, 434] width 39 height 13
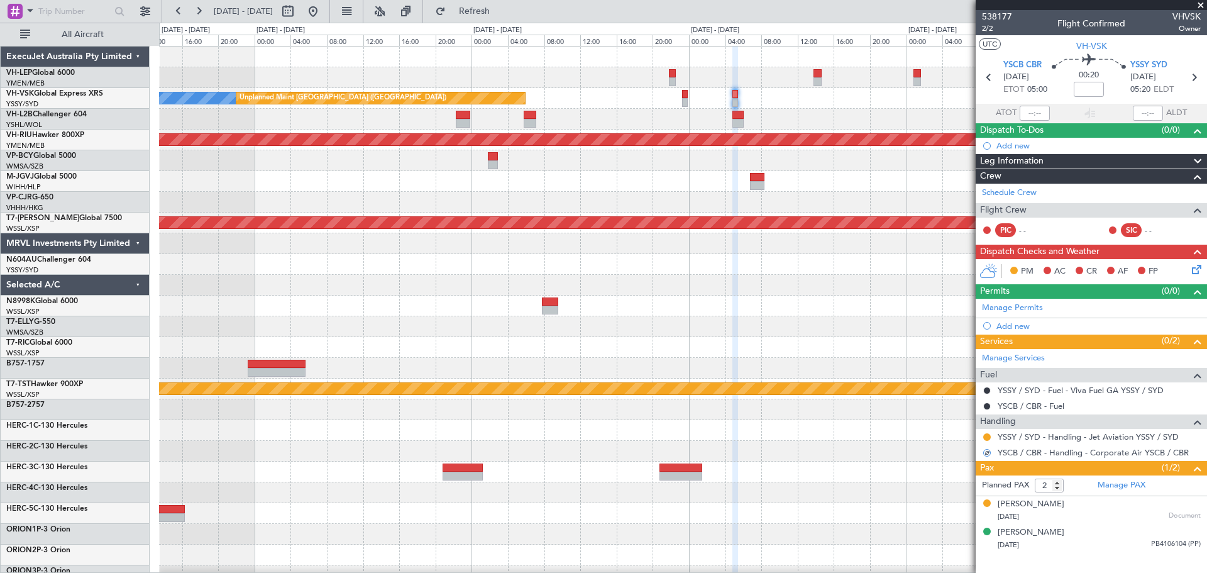
click at [985, 432] on div at bounding box center [987, 437] width 10 height 10
click at [987, 434] on button at bounding box center [987, 437] width 8 height 8
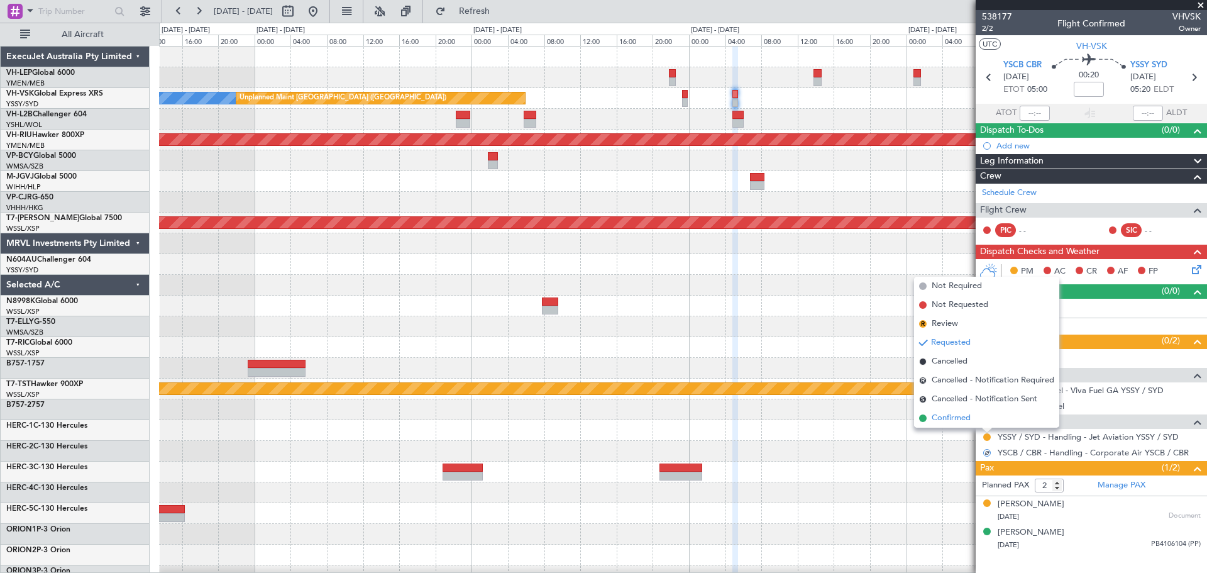
click at [964, 421] on span "Confirmed" at bounding box center [951, 418] width 39 height 13
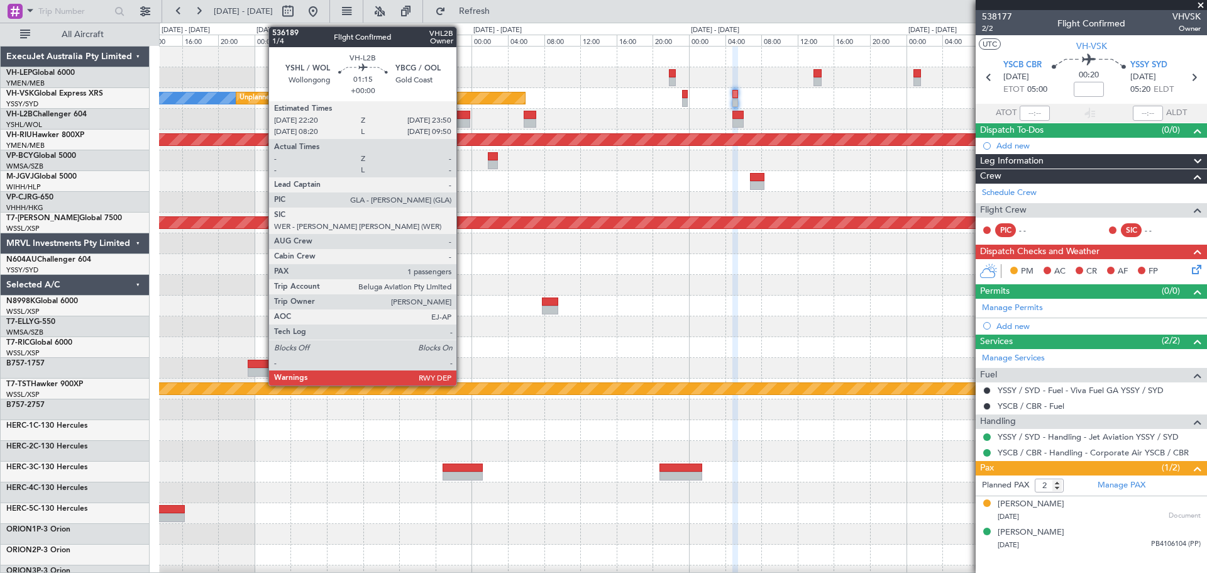
click at [462, 114] on div at bounding box center [463, 115] width 14 height 9
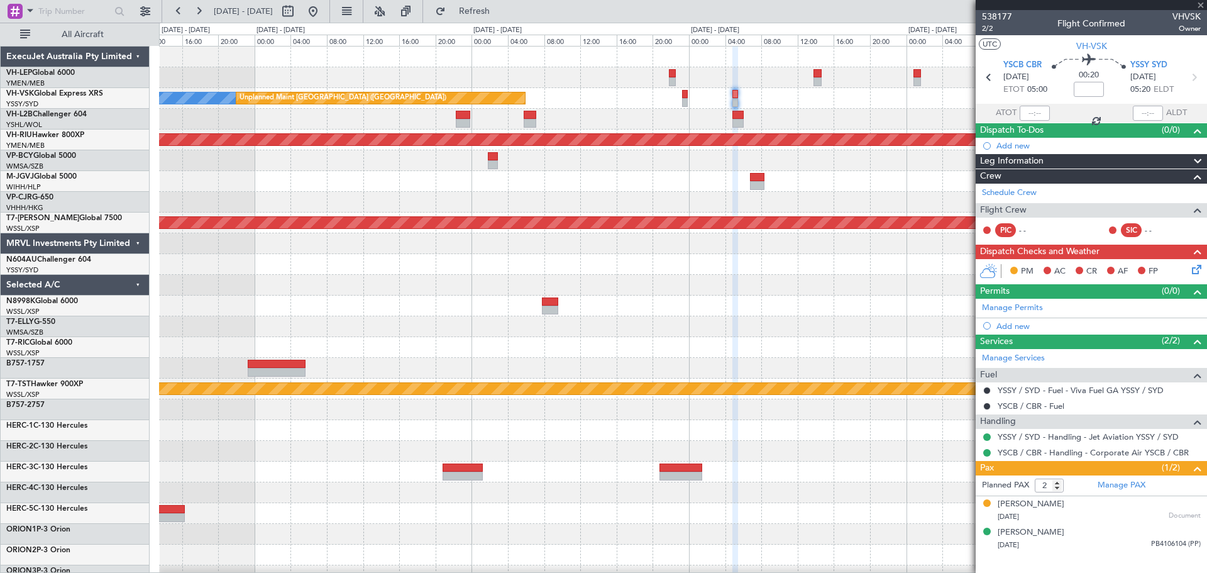
type input "1"
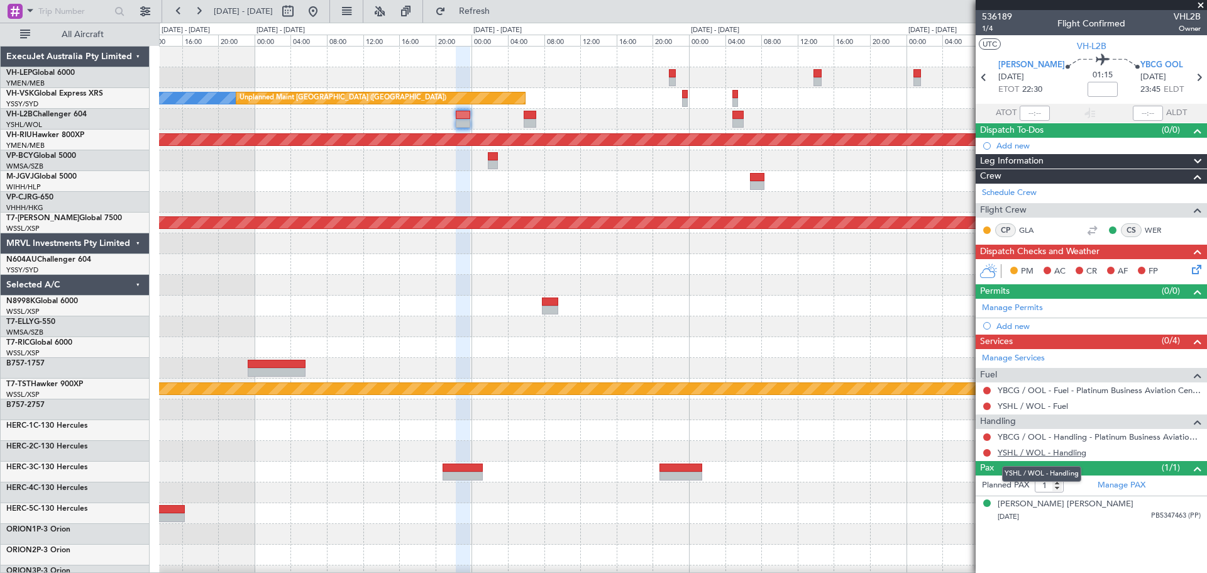
click at [1016, 454] on link "YSHL / WOL - Handling" at bounding box center [1042, 452] width 89 height 11
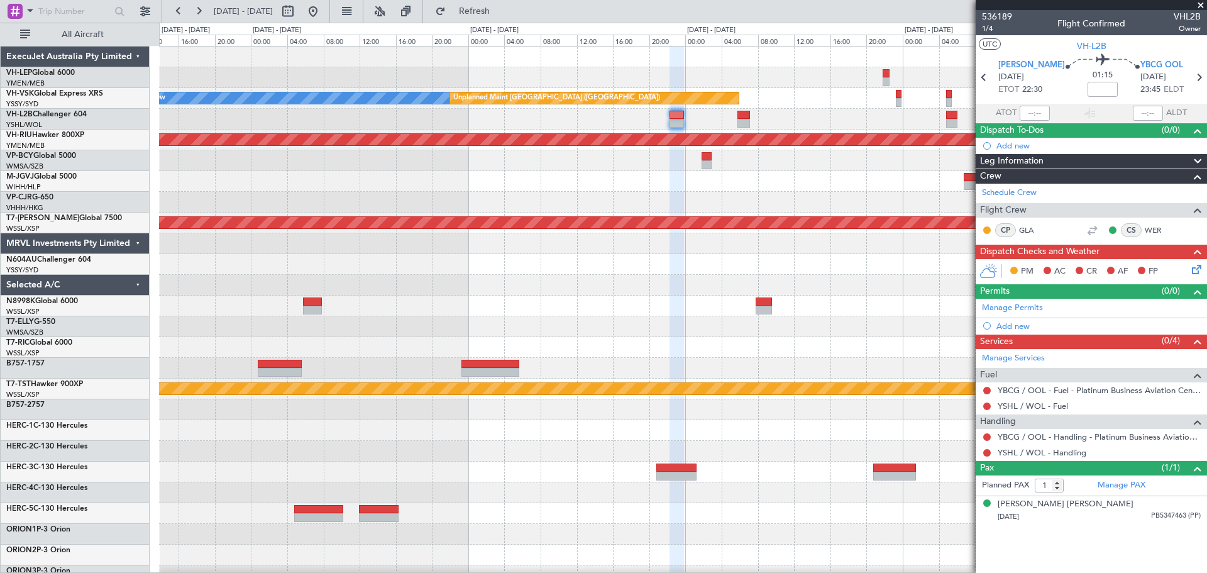
click at [826, 112] on div "No Crew Unplanned Maint [GEOGRAPHIC_DATA] ([GEOGRAPHIC_DATA]) Planned Maint [GE…" at bounding box center [683, 389] width 1048 height 685
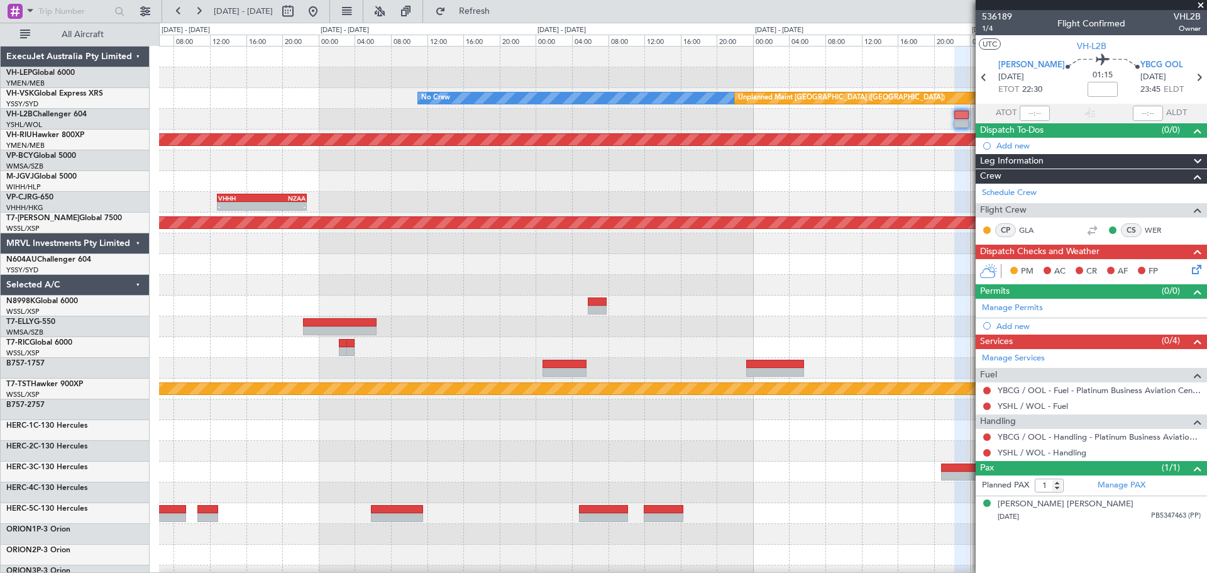
click at [892, 207] on div "No Crew Unplanned Maint [GEOGRAPHIC_DATA] ([GEOGRAPHIC_DATA]) Planned Maint [GE…" at bounding box center [683, 389] width 1048 height 685
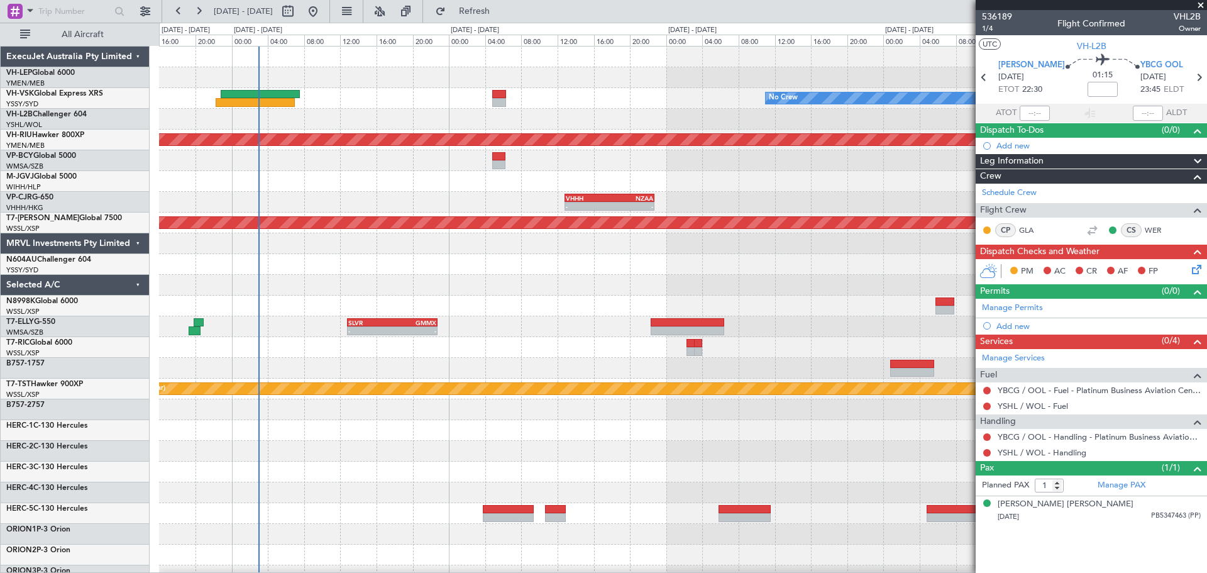
click at [901, 178] on div "No Crew Unplanned Maint [GEOGRAPHIC_DATA] ([GEOGRAPHIC_DATA]) Planned Maint [GE…" at bounding box center [683, 389] width 1048 height 685
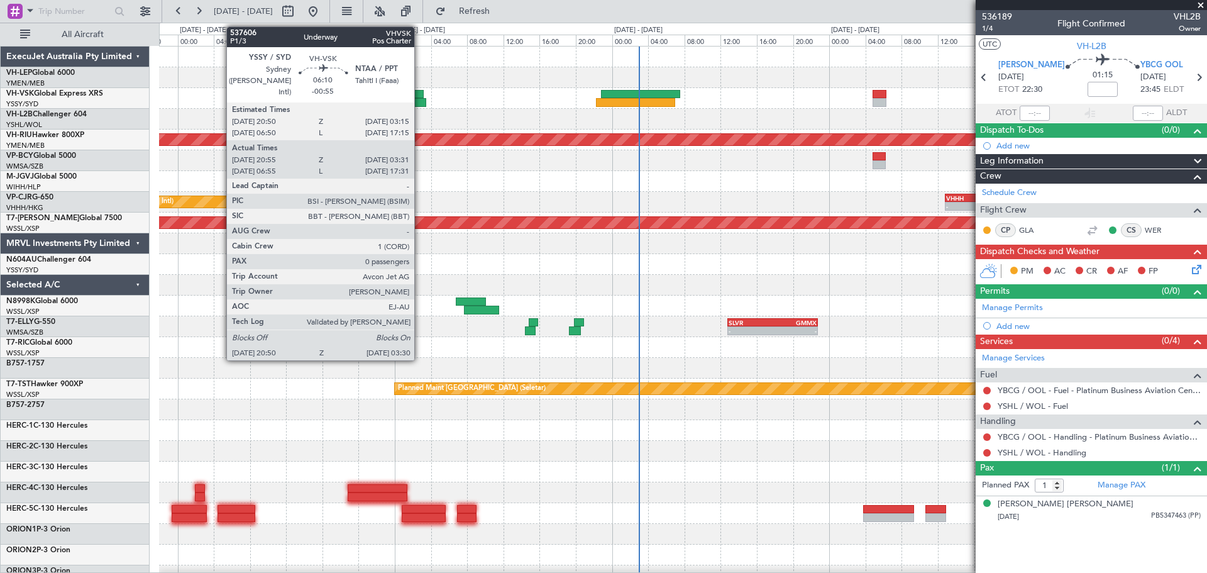
click at [420, 101] on div at bounding box center [395, 102] width 60 height 9
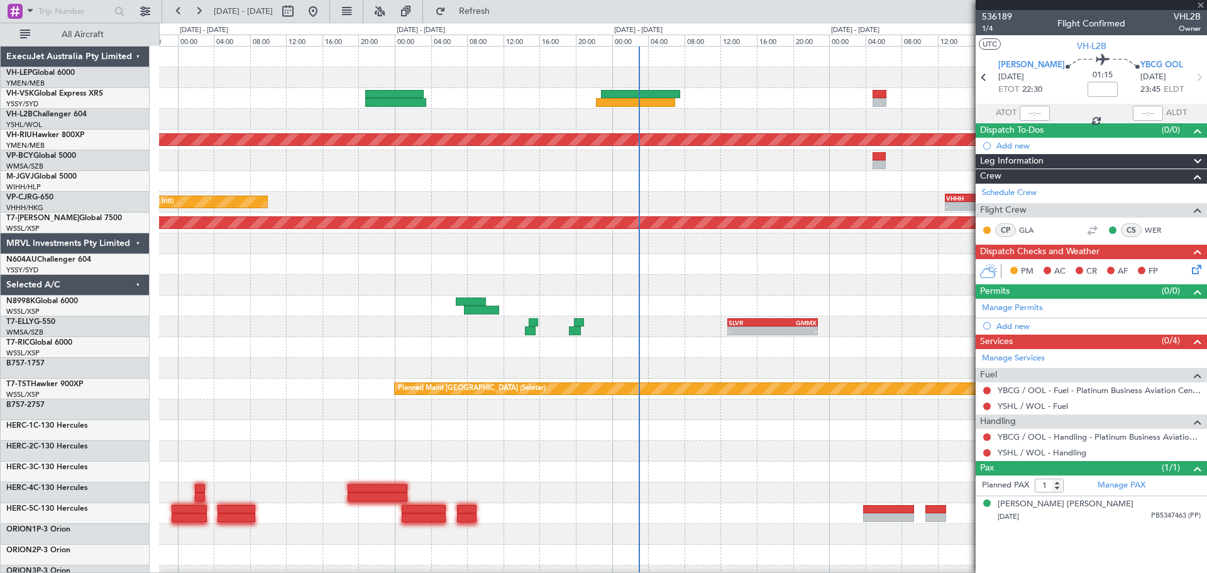
type input "-00:55"
type input "21:05"
type input "03:26"
type input "0"
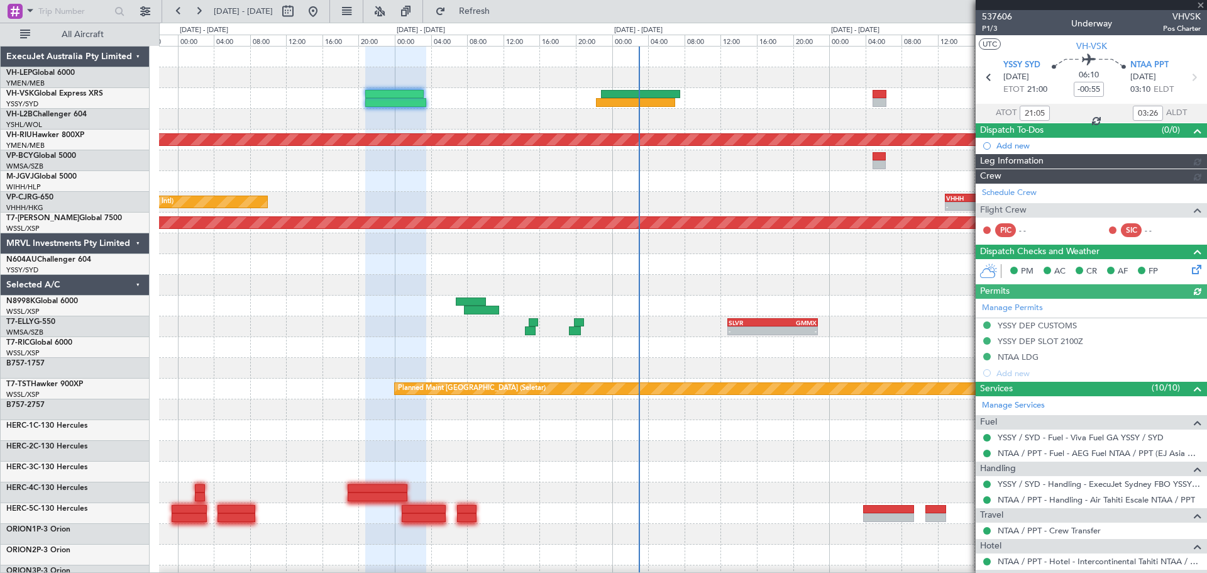
type input "[PERSON_NAME] (BTA)"
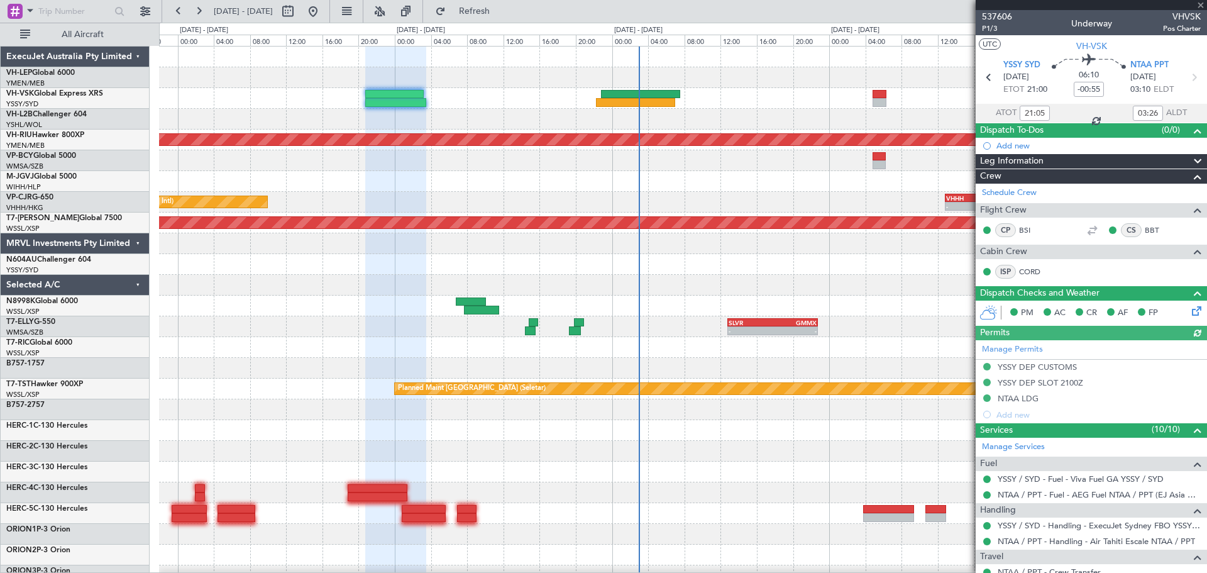
type input "07:05"
type input "17:26"
type input "21:05"
type input "03:26"
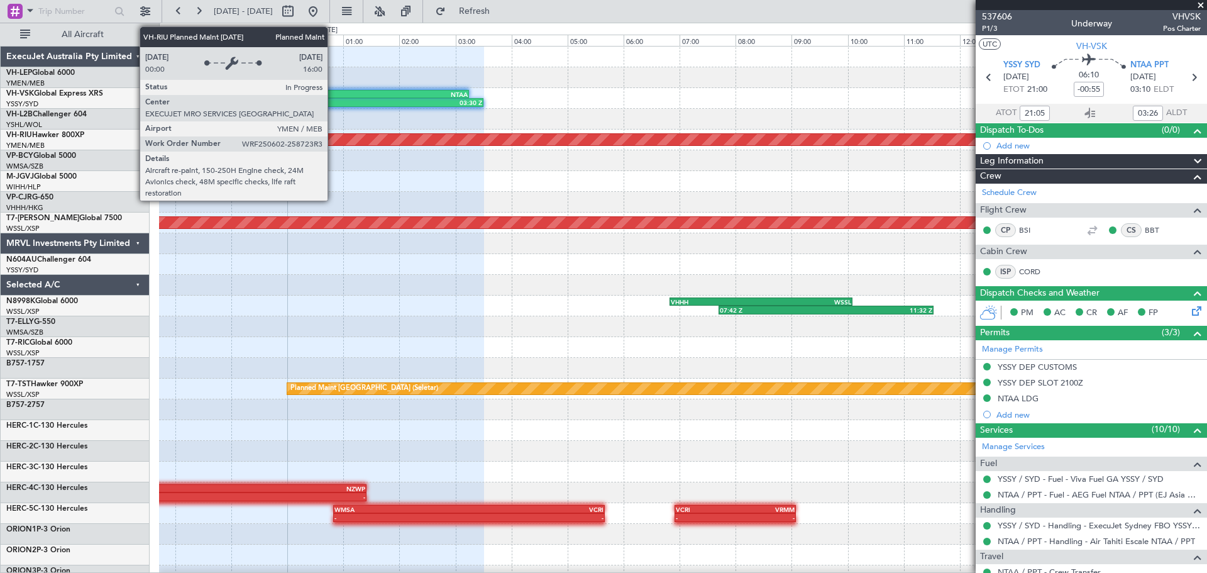
click at [854, 200] on div "20:50 Z 03:30 Z YSSY 20:50 Z NTAA 03:15 Z Planned Maint [GEOGRAPHIC_DATA] ([GEO…" at bounding box center [683, 410] width 1048 height 726
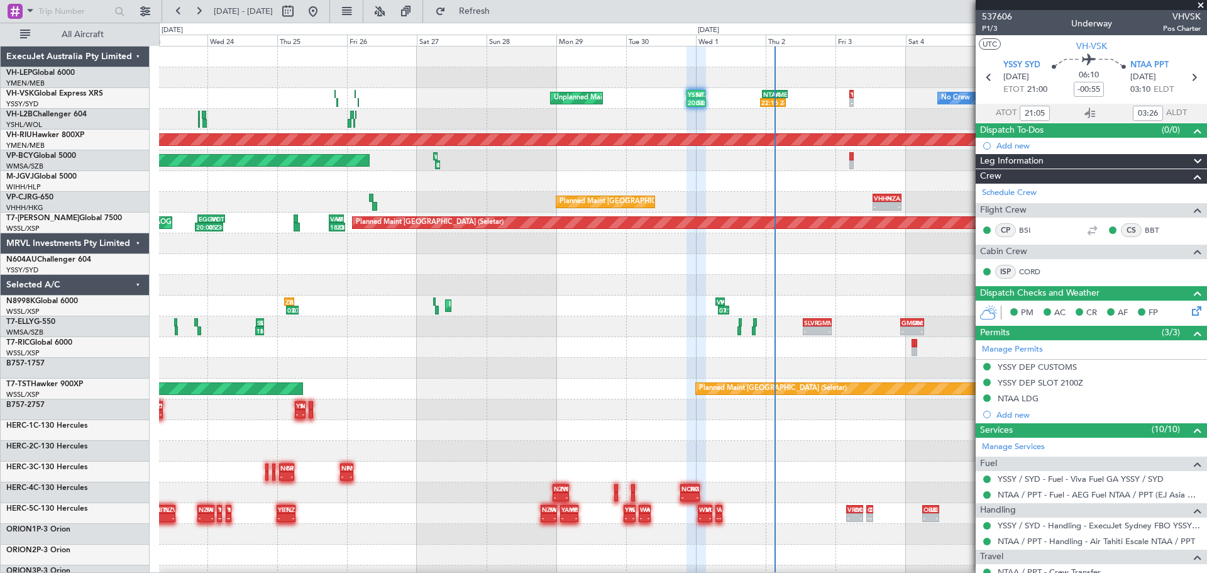
click at [199, 258] on div "20:50 Z 03:30 Z YSSY 20:50 Z NTAA 03:15 Z 22:16 Z - NTAA 22:50 Z YMEN 07:35 Z U…" at bounding box center [683, 410] width 1048 height 726
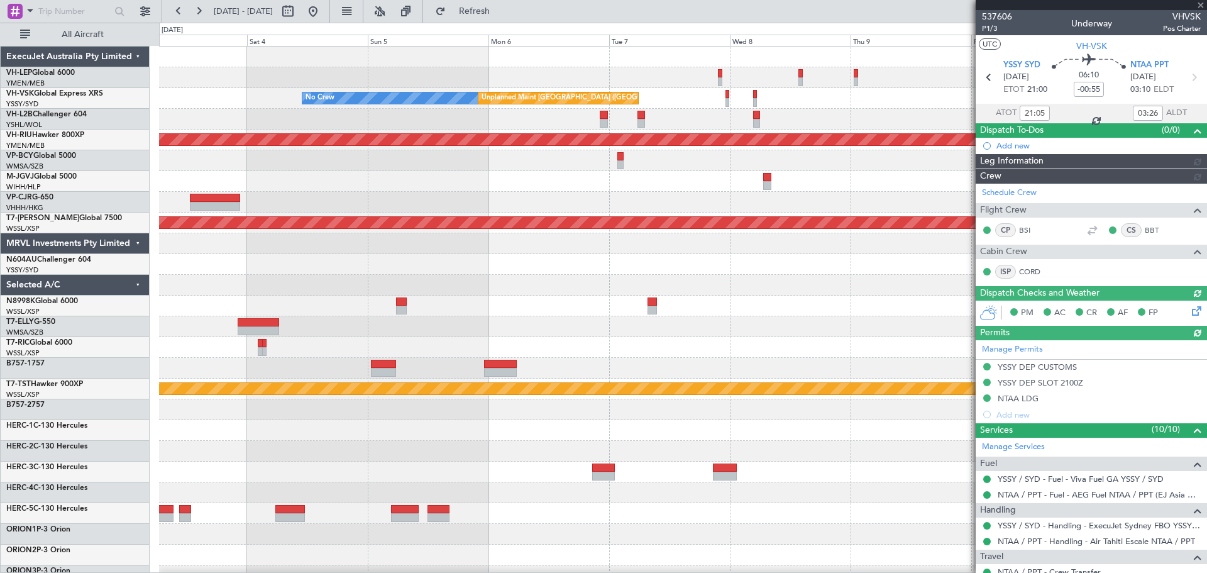
type input "[PERSON_NAME] (BTA)"
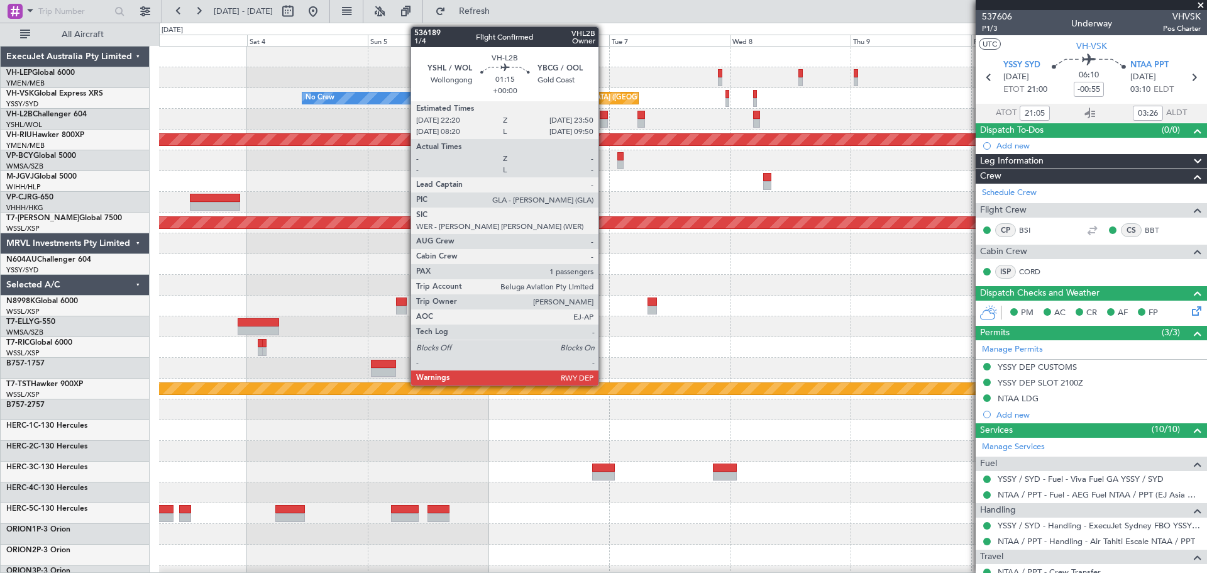
click at [604, 118] on div at bounding box center [604, 115] width 8 height 9
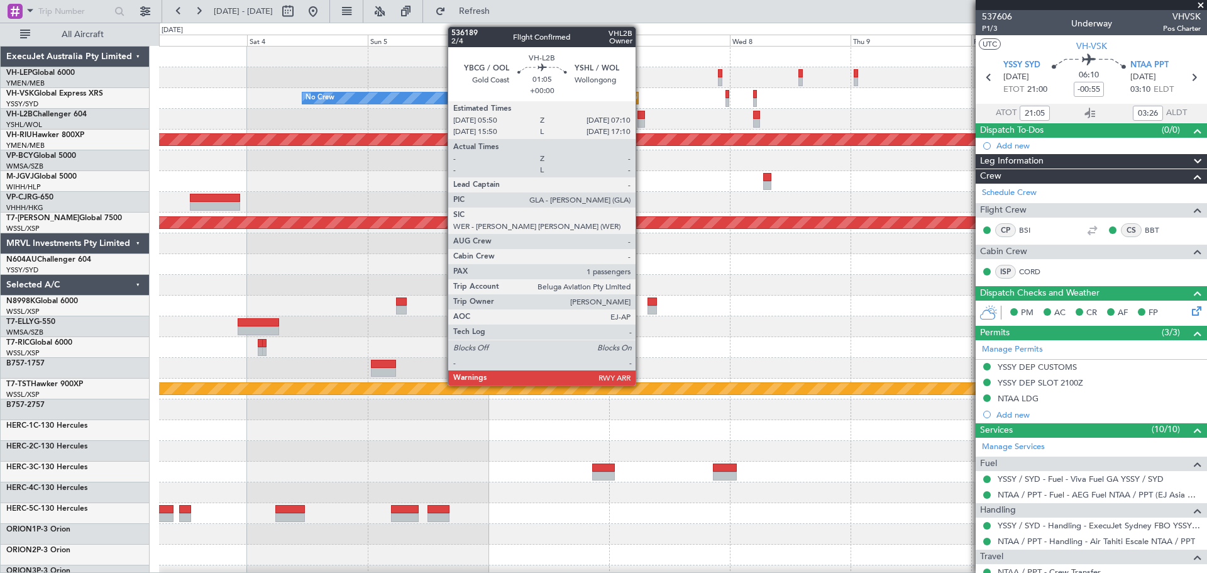
click at [641, 122] on div at bounding box center [641, 123] width 7 height 9
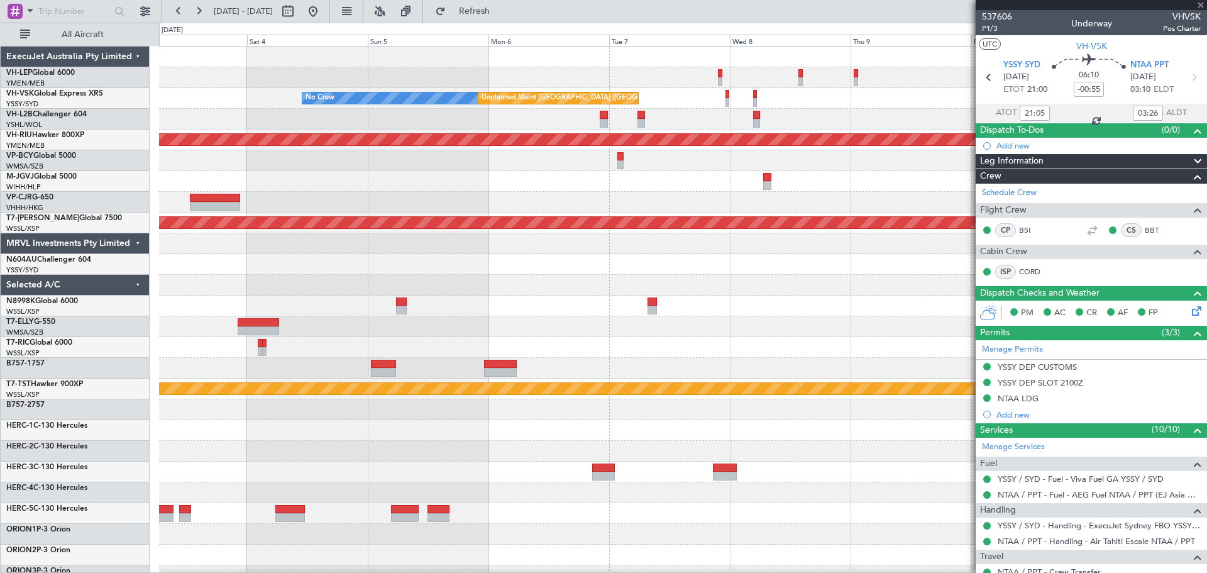
type input "1"
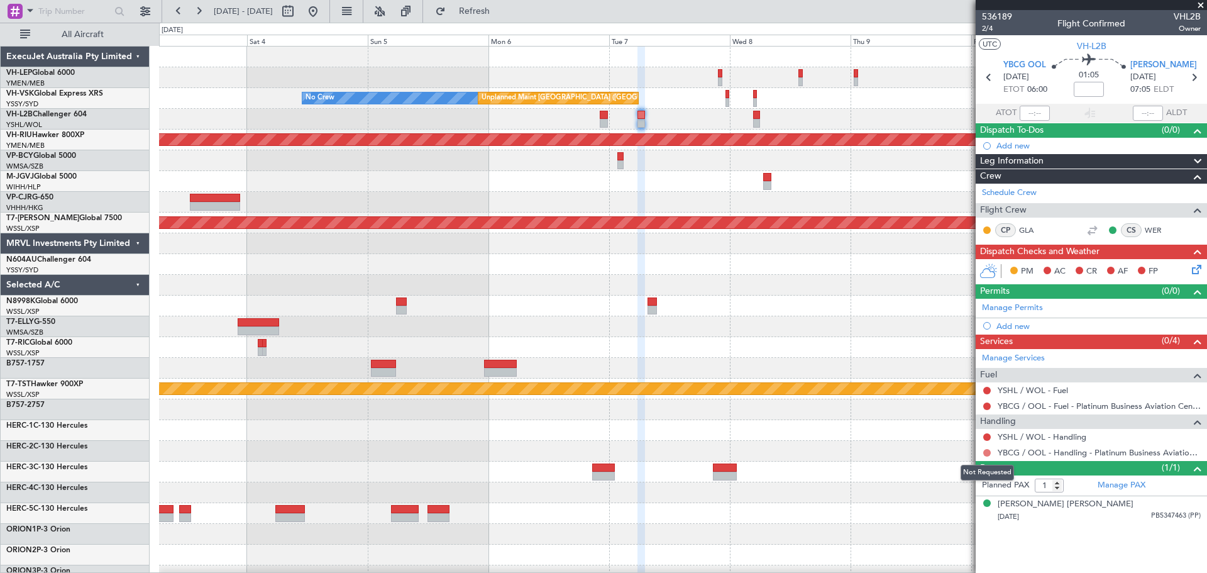
click at [987, 453] on button at bounding box center [987, 453] width 8 height 8
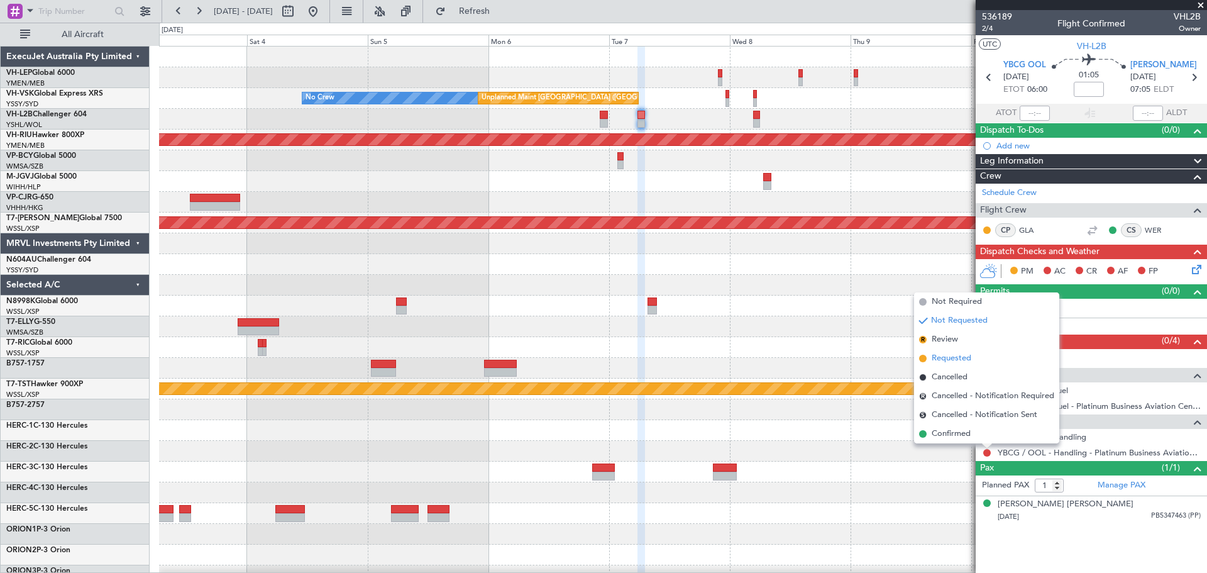
click at [944, 359] on span "Requested" at bounding box center [952, 358] width 40 height 13
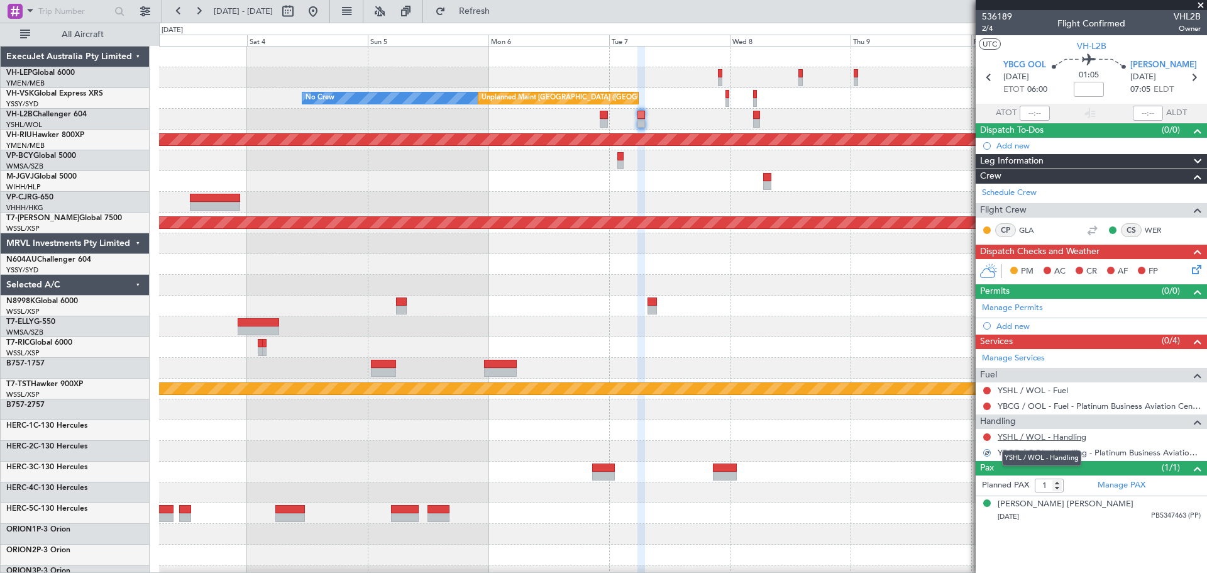
click at [1032, 435] on link "YSHL / WOL - Handling" at bounding box center [1042, 436] width 89 height 11
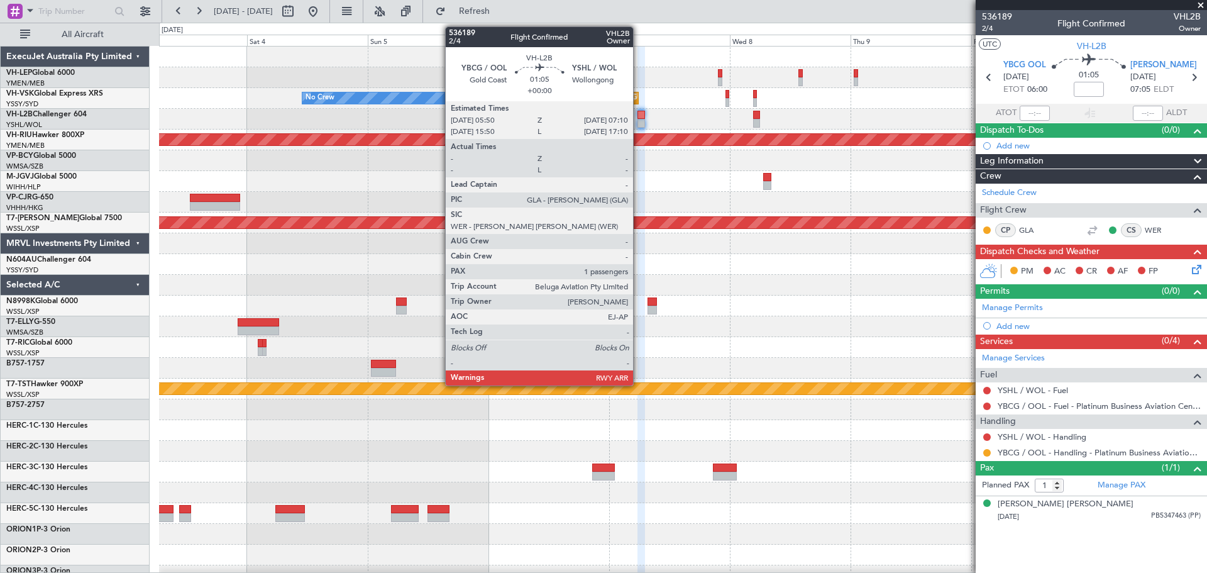
click at [639, 114] on div at bounding box center [641, 115] width 7 height 9
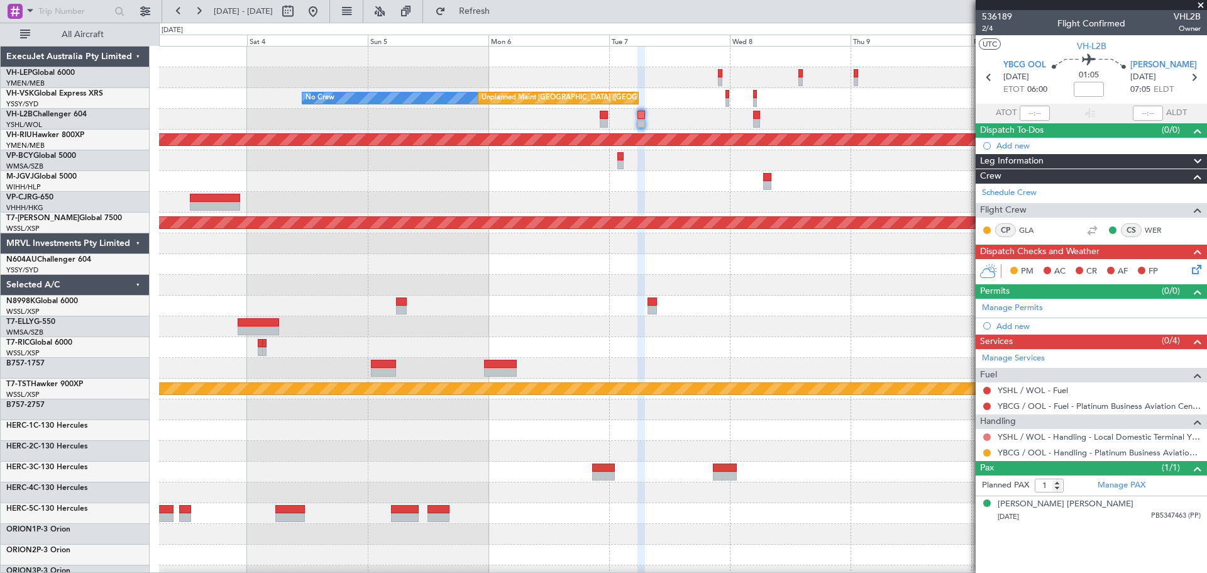
click at [988, 436] on button at bounding box center [987, 437] width 8 height 8
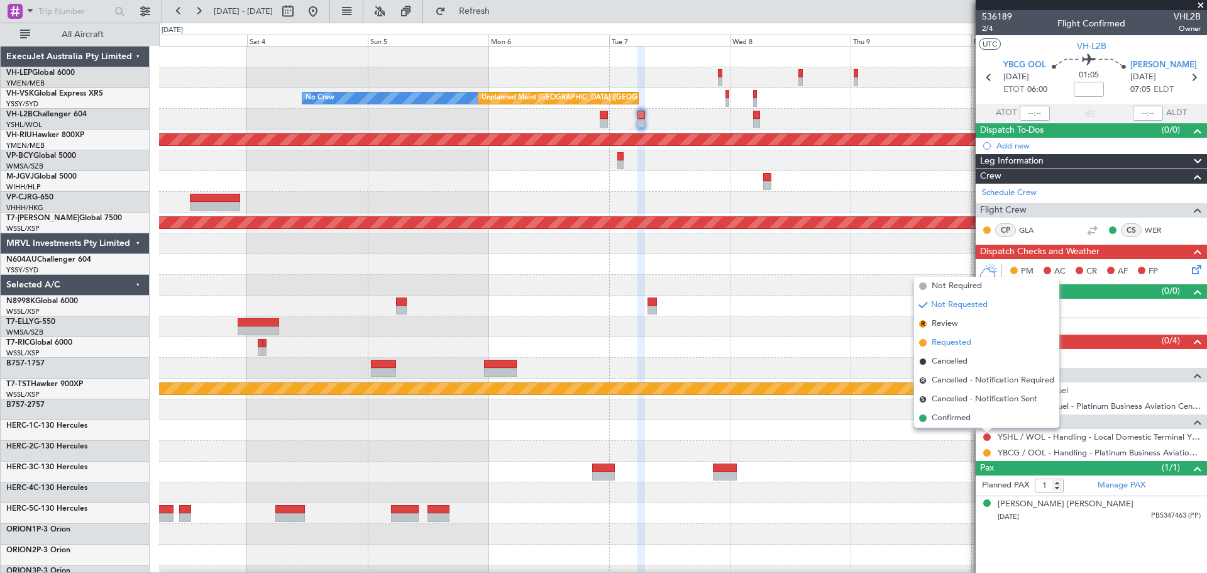
click at [964, 341] on span "Requested" at bounding box center [952, 342] width 40 height 13
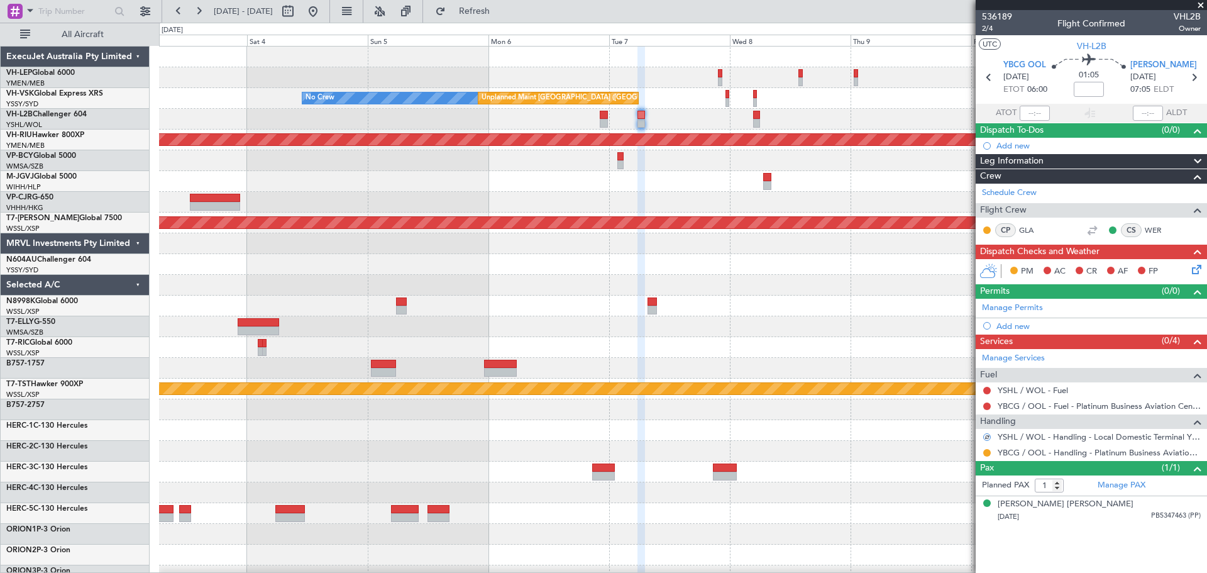
click at [988, 436] on div at bounding box center [987, 436] width 11 height 11
click at [987, 435] on button at bounding box center [987, 437] width 8 height 8
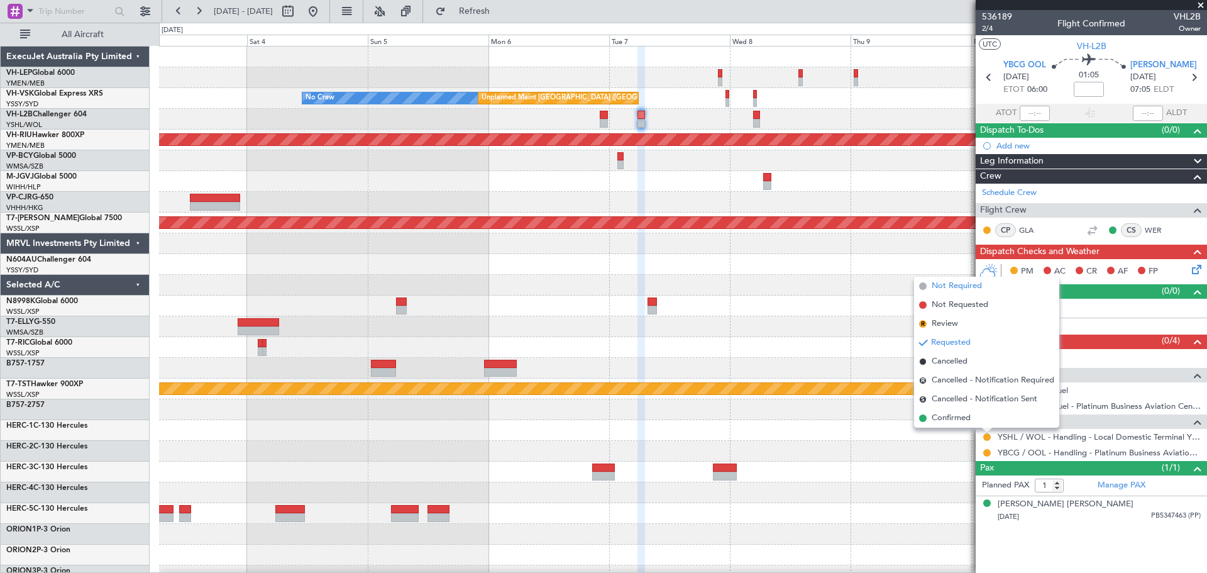
click at [957, 288] on span "Not Required" at bounding box center [957, 286] width 50 height 13
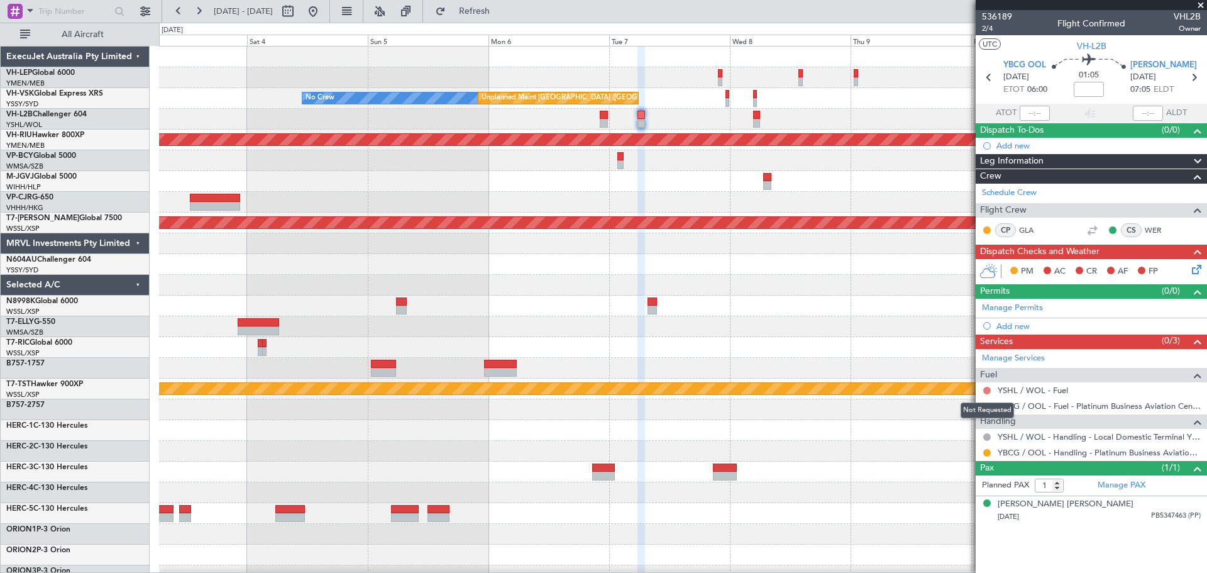
click at [987, 387] on button at bounding box center [987, 391] width 8 height 8
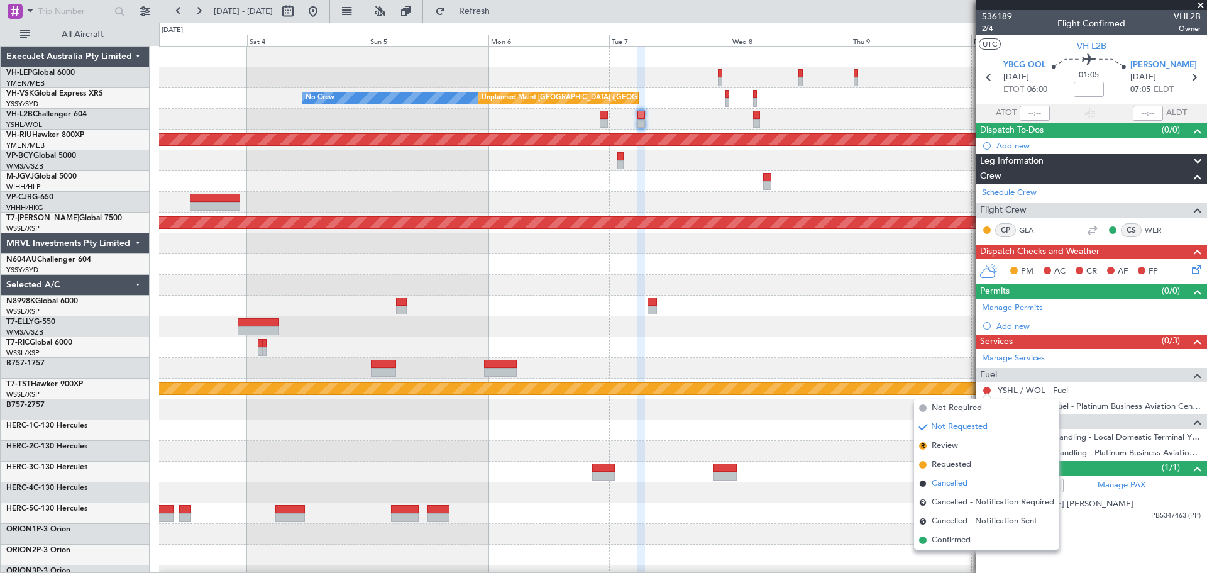
click at [949, 478] on span "Cancelled" at bounding box center [950, 483] width 36 height 13
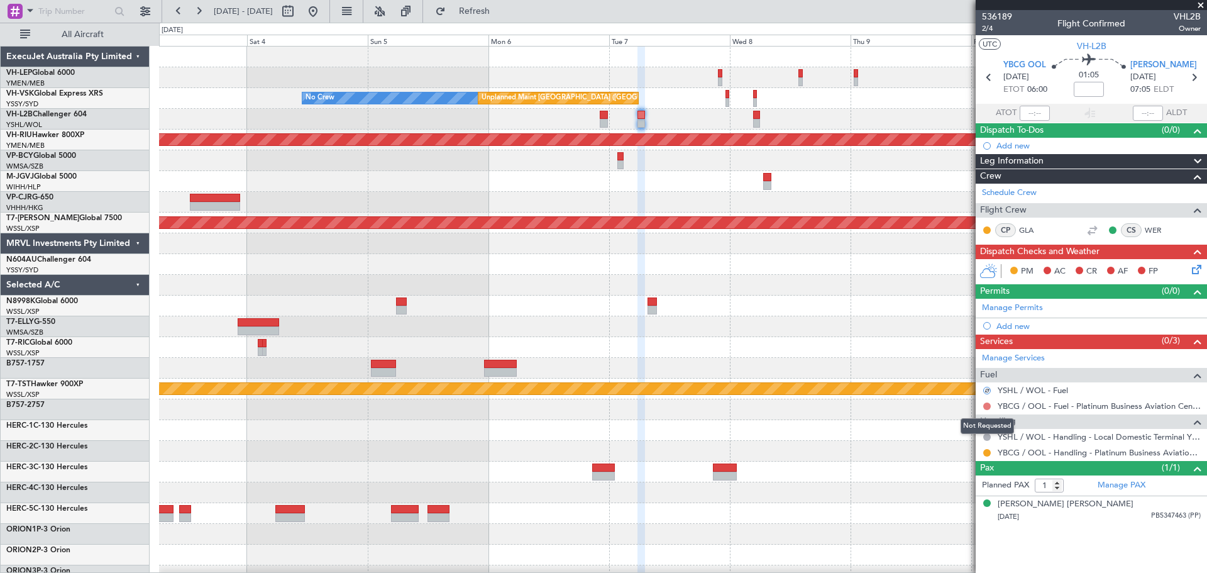
click at [988, 403] on button at bounding box center [987, 406] width 8 height 8
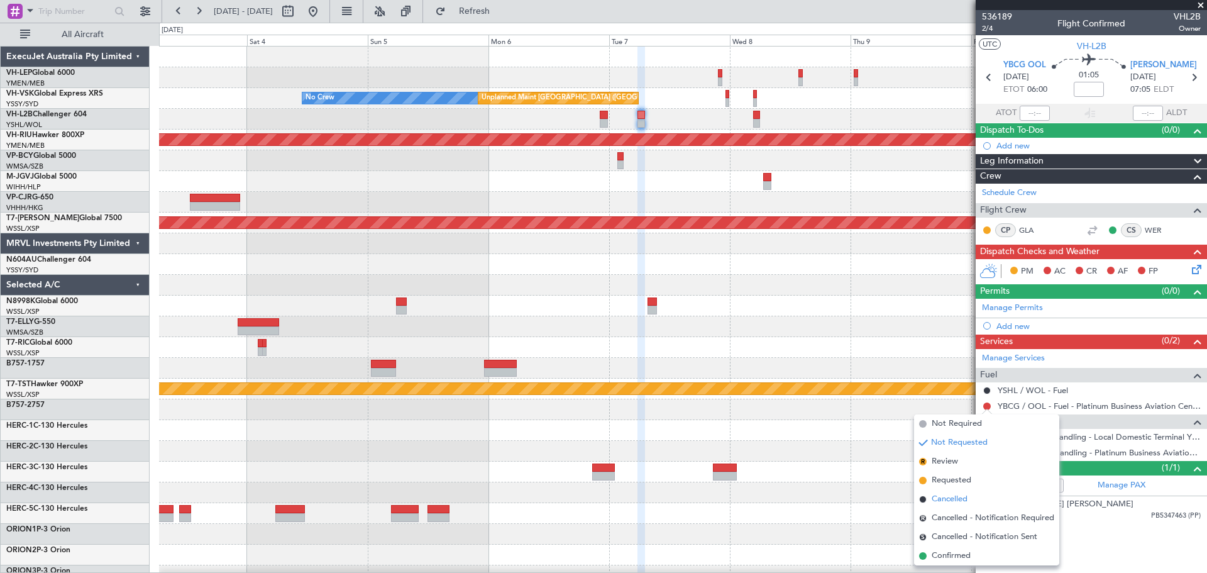
click at [956, 498] on span "Cancelled" at bounding box center [950, 499] width 36 height 13
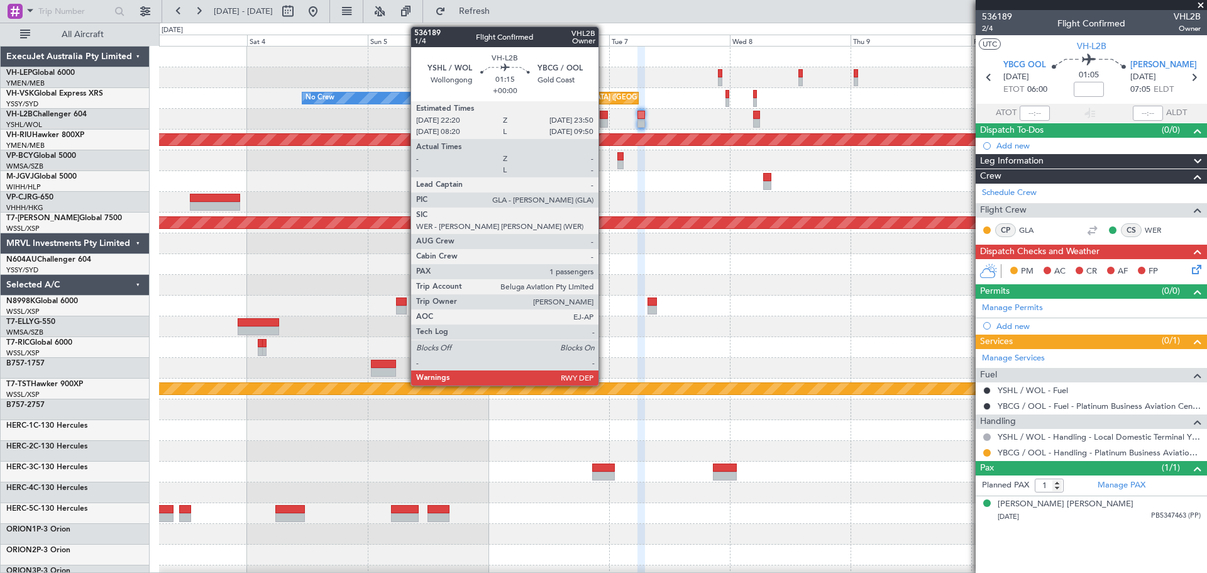
click at [604, 121] on div at bounding box center [604, 123] width 8 height 9
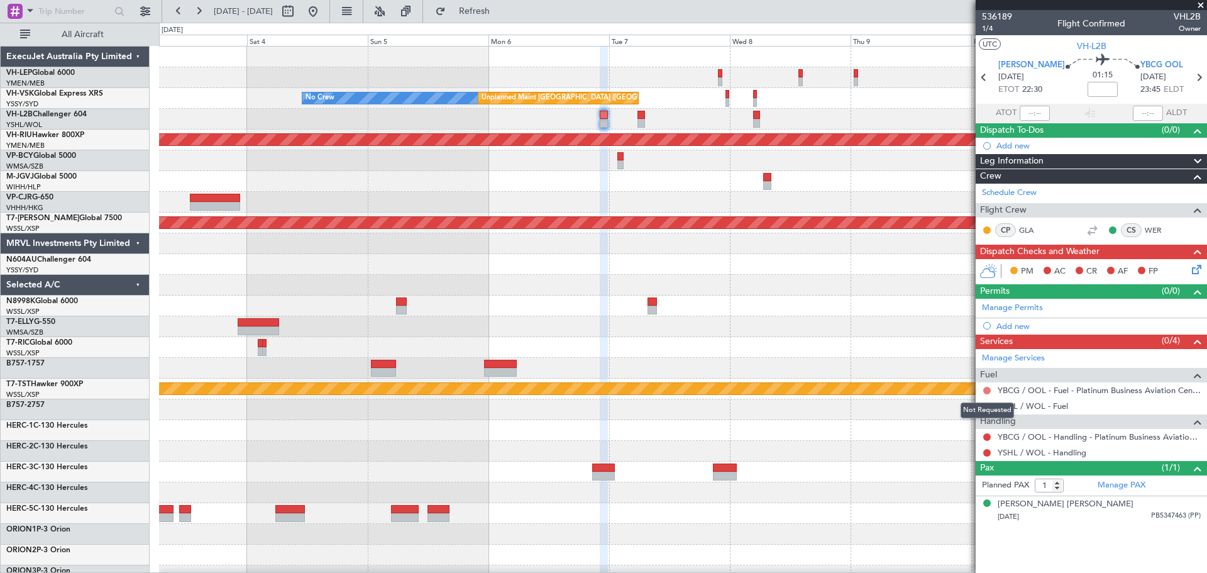
click at [986, 389] on button at bounding box center [987, 391] width 8 height 8
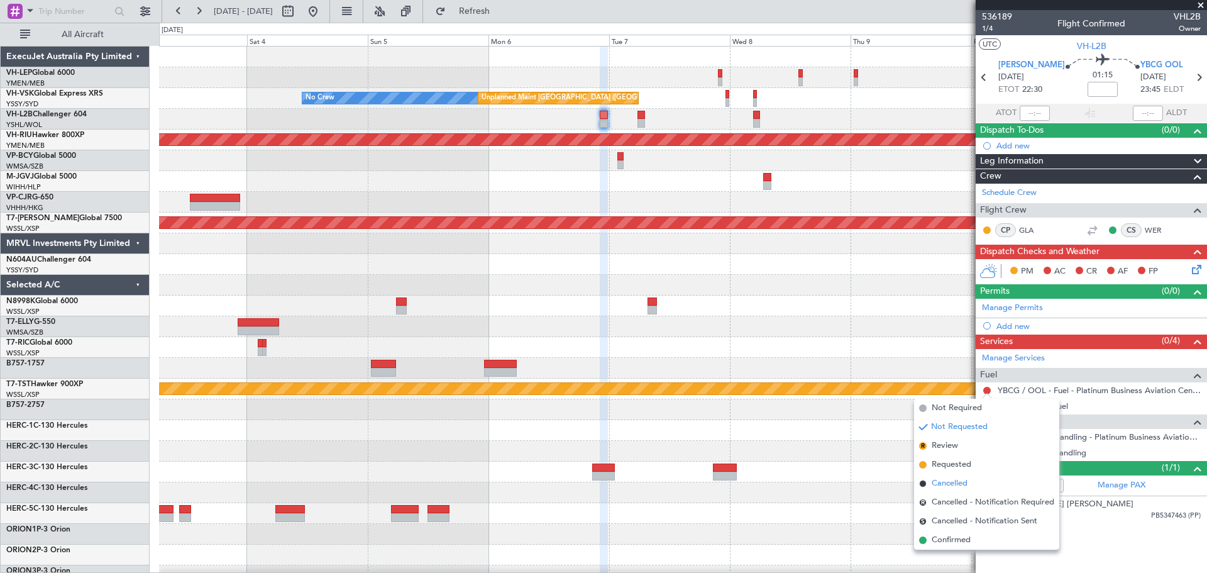
click at [936, 483] on span "Cancelled" at bounding box center [950, 483] width 36 height 13
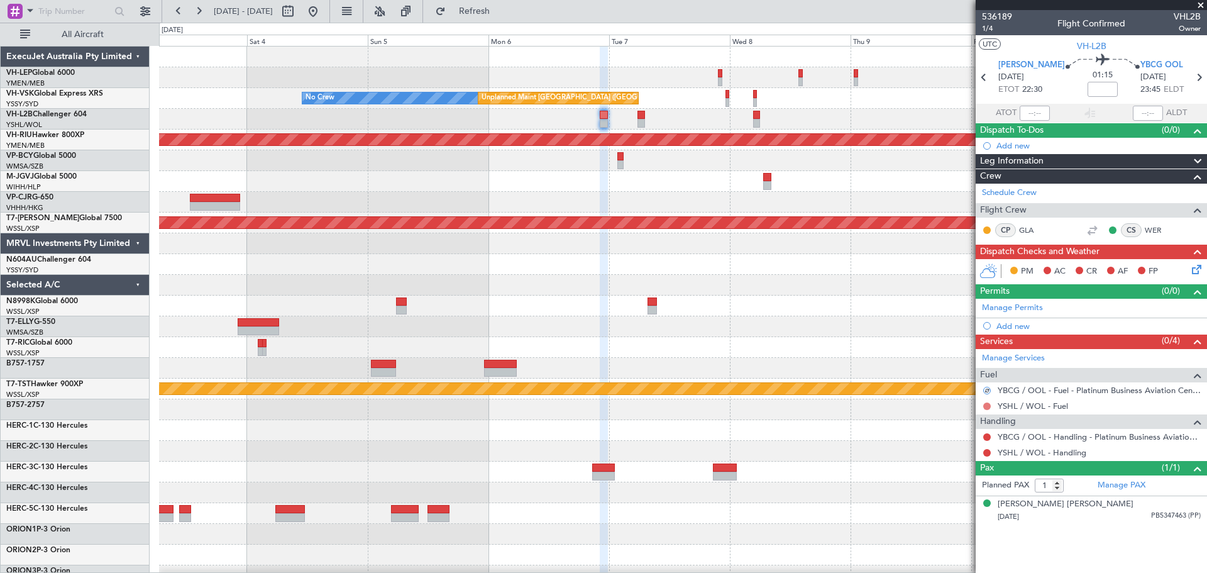
click at [987, 404] on button at bounding box center [987, 406] width 8 height 8
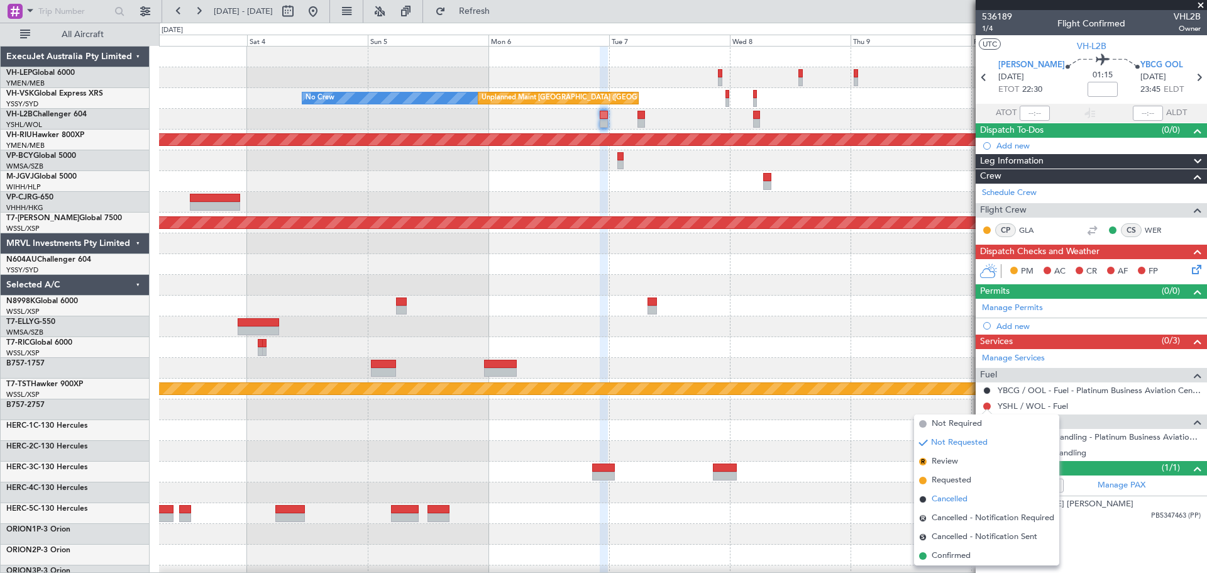
click at [949, 497] on span "Cancelled" at bounding box center [950, 499] width 36 height 13
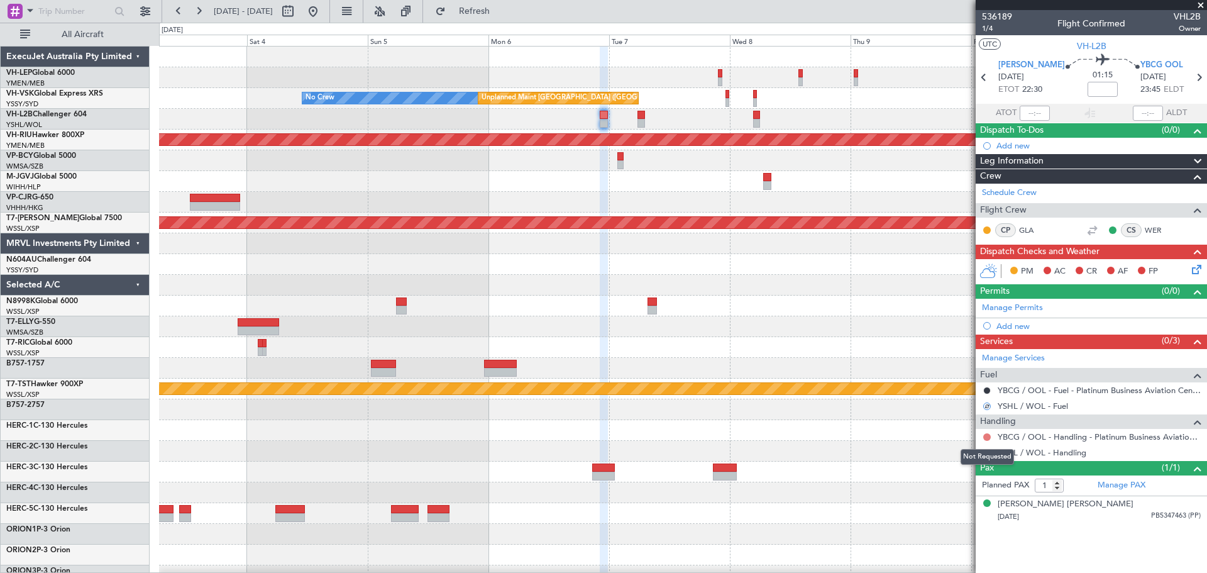
click at [989, 436] on button at bounding box center [987, 437] width 8 height 8
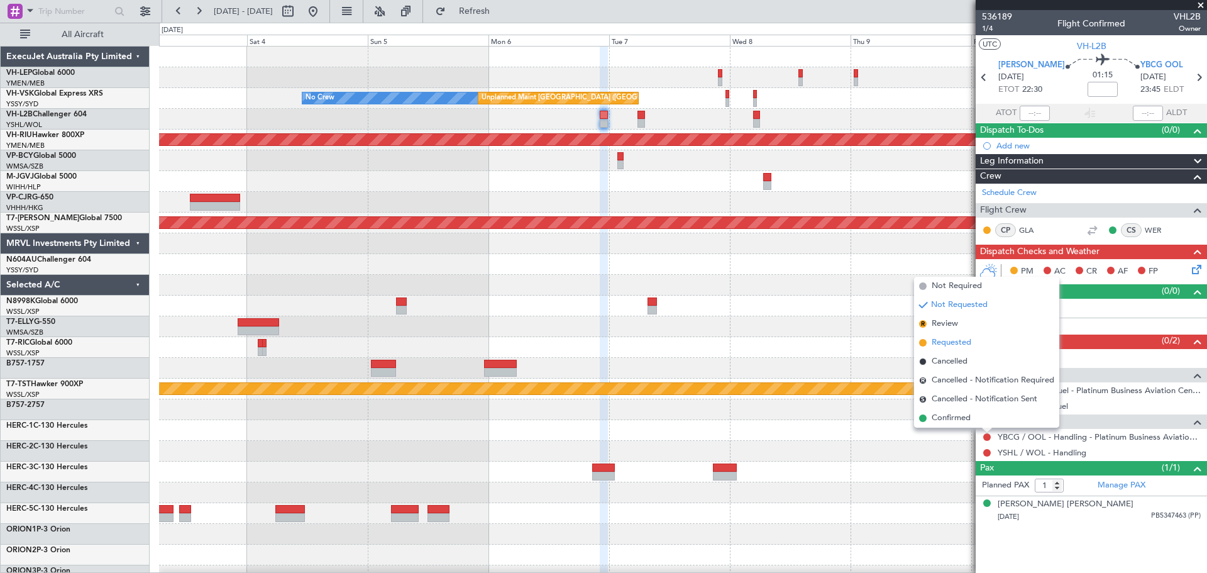
click at [951, 341] on span "Requested" at bounding box center [952, 342] width 40 height 13
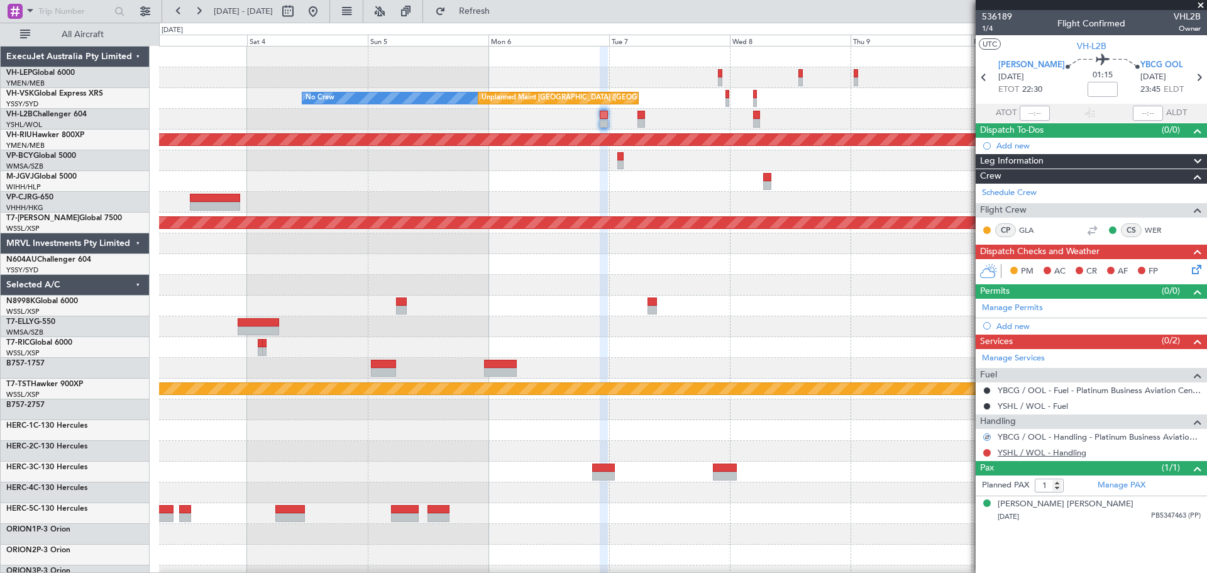
click at [1014, 455] on link "YSHL / WOL - Handling" at bounding box center [1042, 452] width 89 height 11
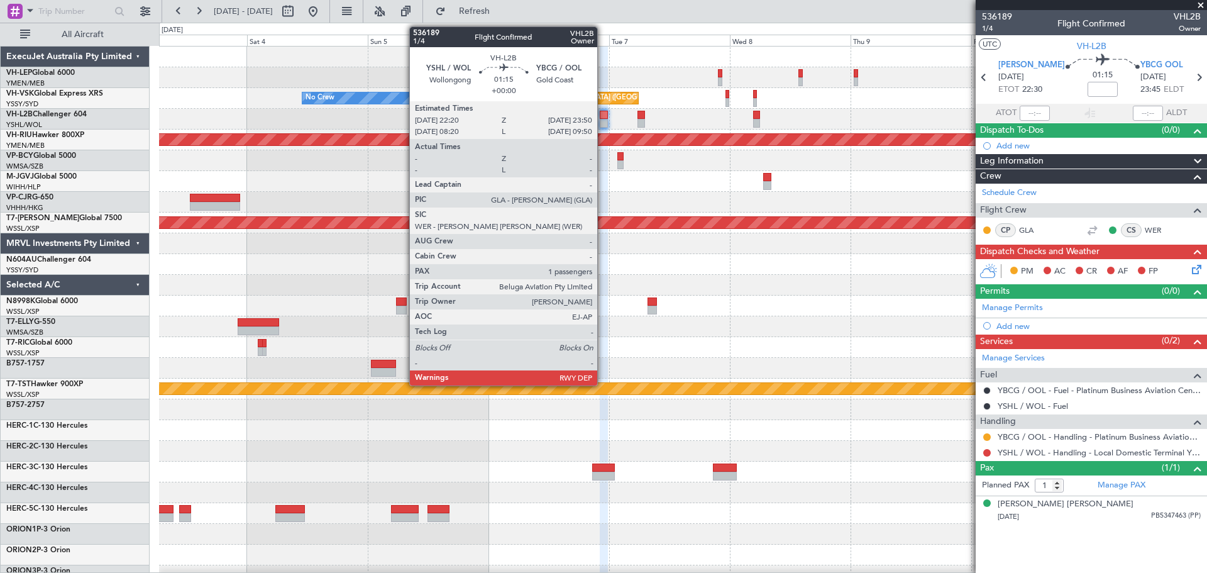
click at [603, 114] on div at bounding box center [604, 115] width 8 height 9
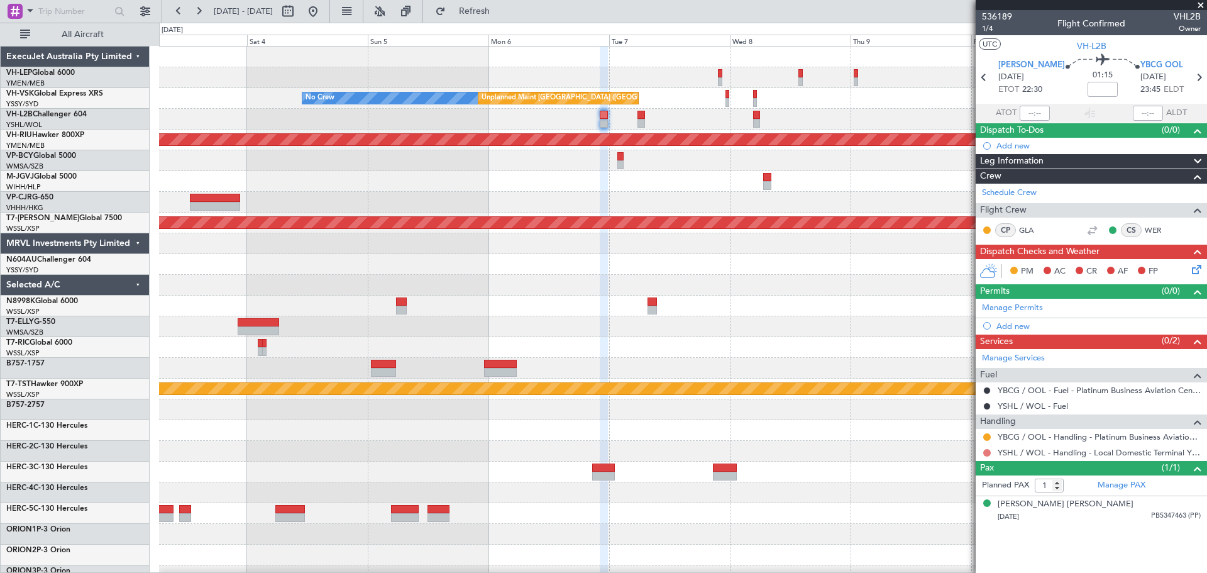
click at [987, 450] on button at bounding box center [987, 453] width 8 height 8
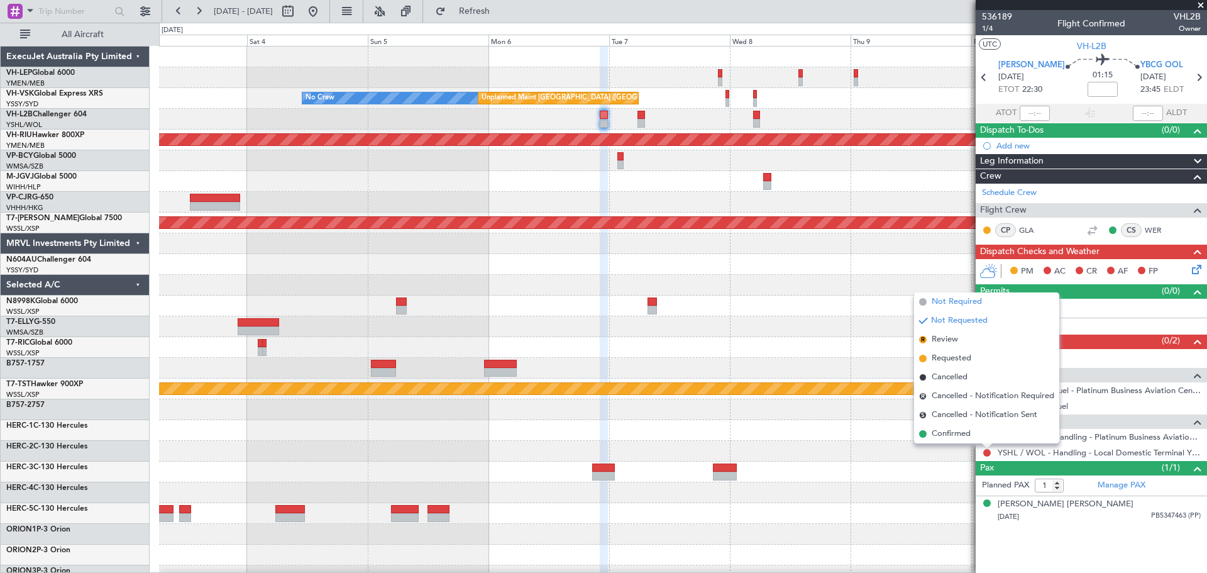
click at [946, 301] on span "Not Required" at bounding box center [957, 302] width 50 height 13
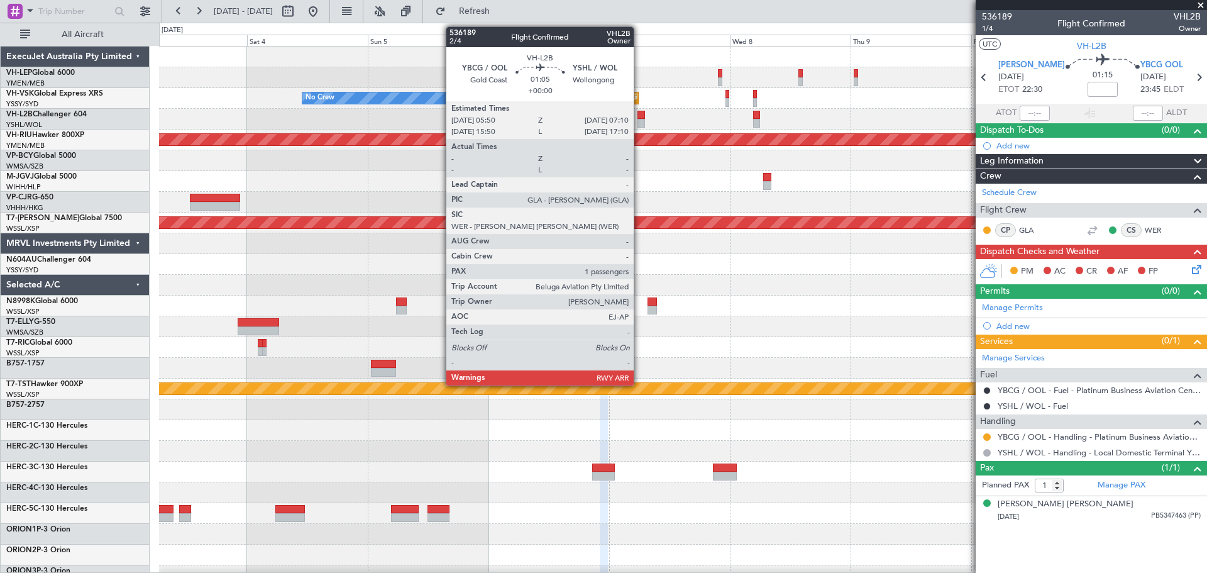
click at [639, 121] on div at bounding box center [641, 123] width 7 height 9
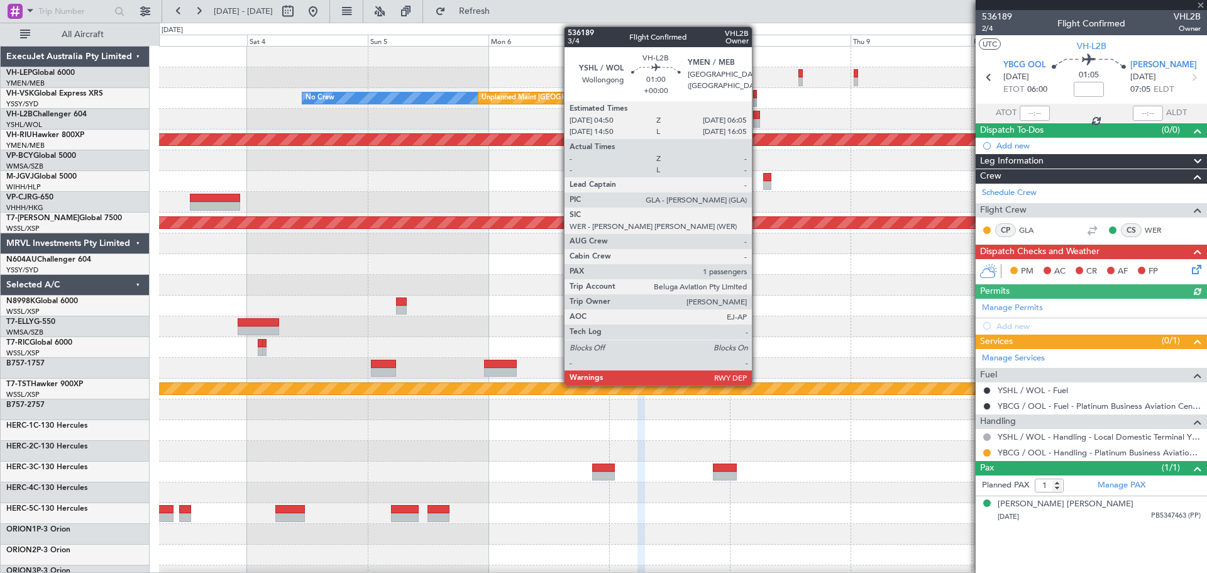
click at [758, 120] on div at bounding box center [756, 123] width 6 height 9
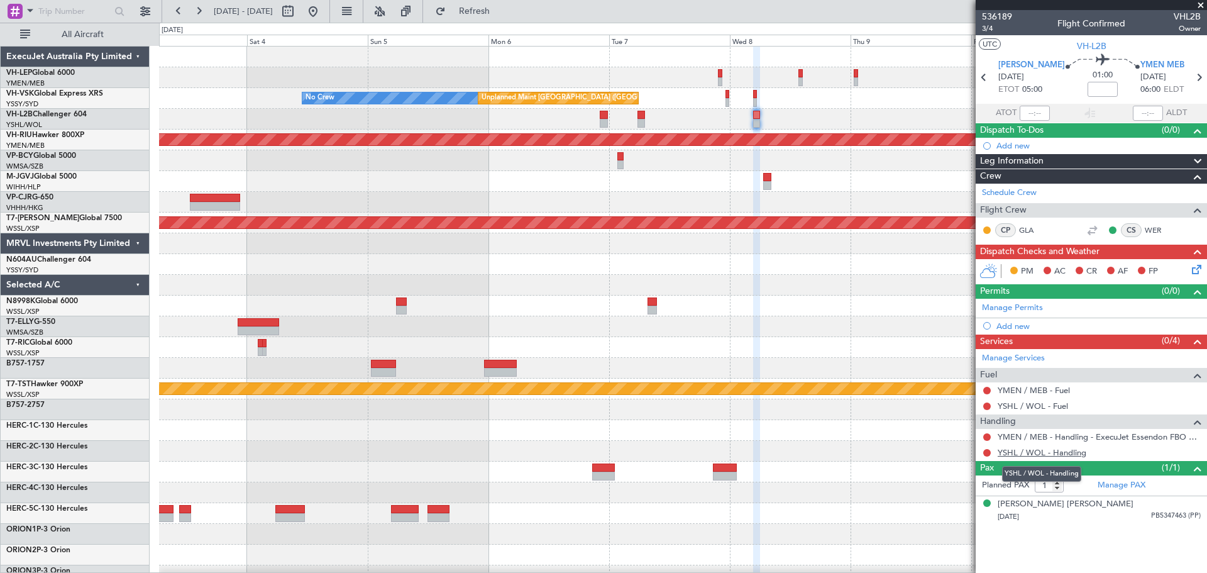
click at [1045, 454] on link "YSHL / WOL - Handling" at bounding box center [1042, 452] width 89 height 11
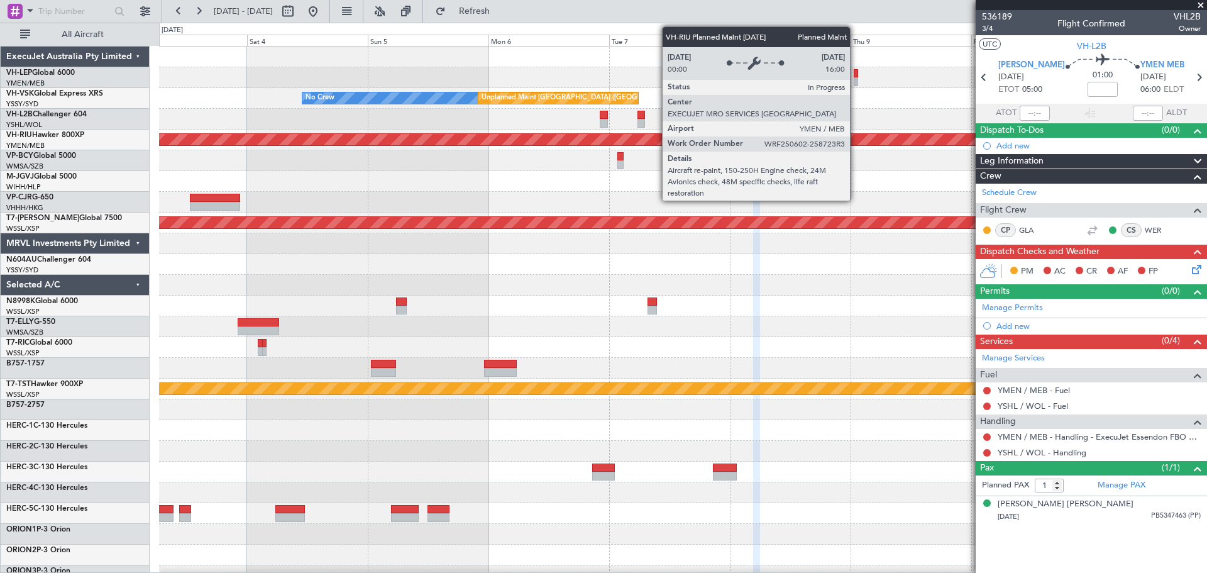
click at [480, 167] on div "No Crew Unplanned Maint [GEOGRAPHIC_DATA] ([GEOGRAPHIC_DATA]) Planned Maint [GE…" at bounding box center [683, 389] width 1048 height 685
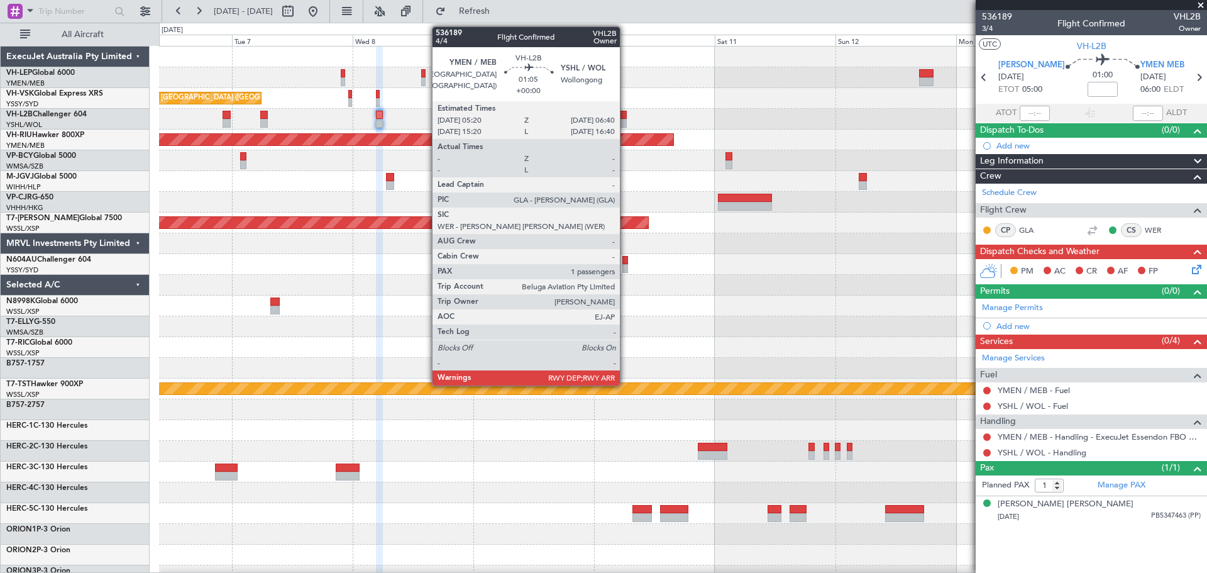
click at [626, 123] on div at bounding box center [623, 123] width 7 height 9
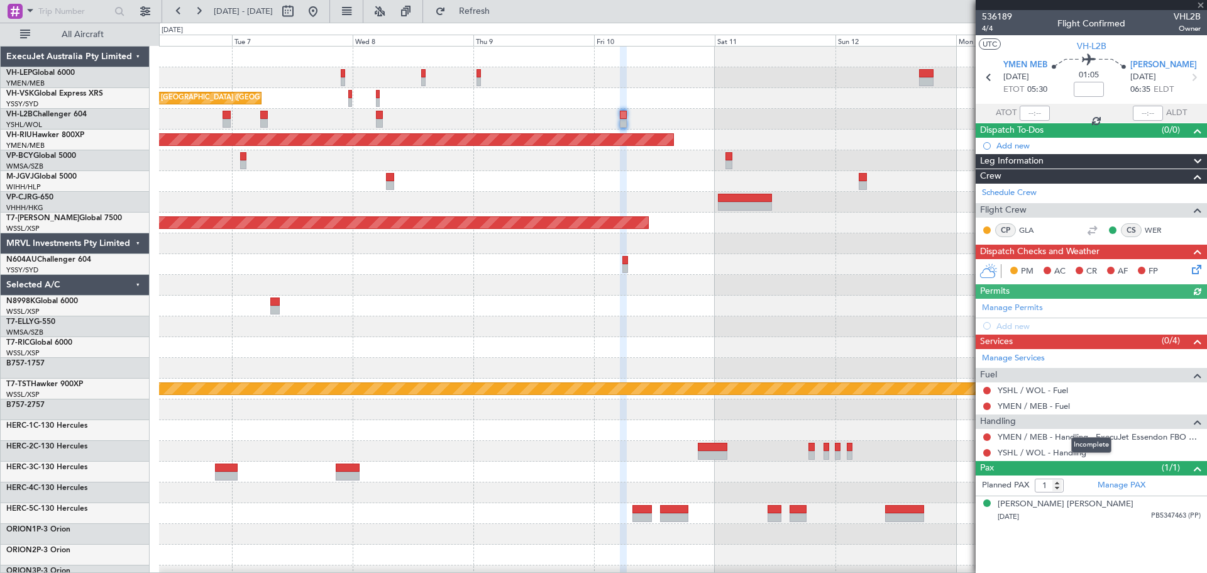
click at [1063, 453] on mat-tooltip-component "Incomplete" at bounding box center [1092, 444] width 58 height 33
click at [1021, 451] on link "YSHL / WOL - Handling" at bounding box center [1042, 452] width 89 height 11
click at [323, 13] on button at bounding box center [313, 11] width 20 height 20
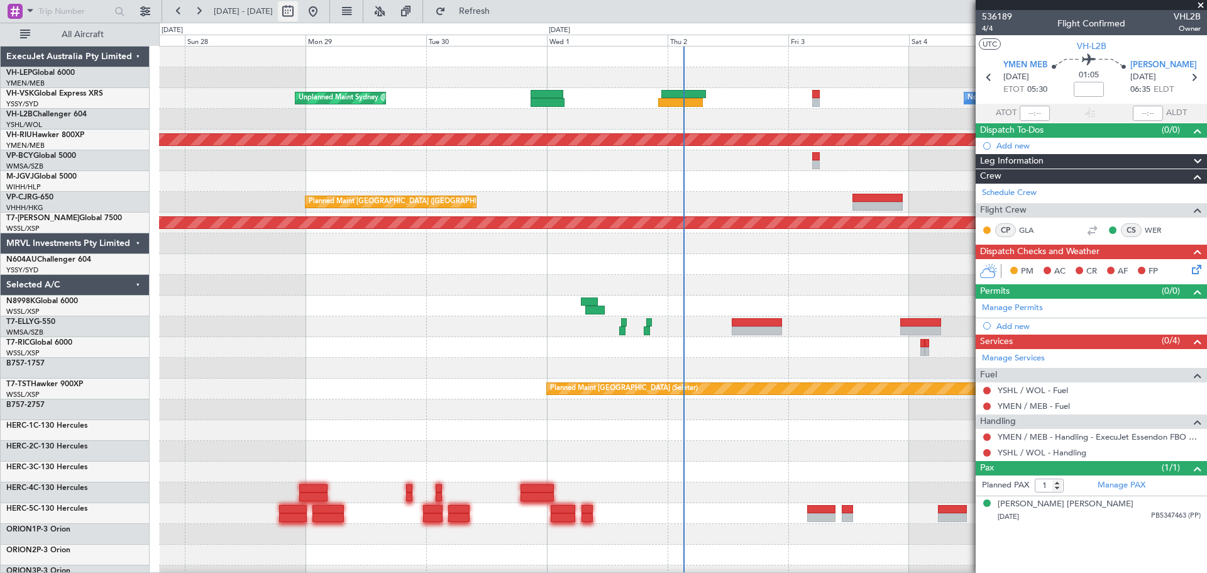
click at [298, 9] on button at bounding box center [288, 11] width 20 height 20
select select "9"
select select "2025"
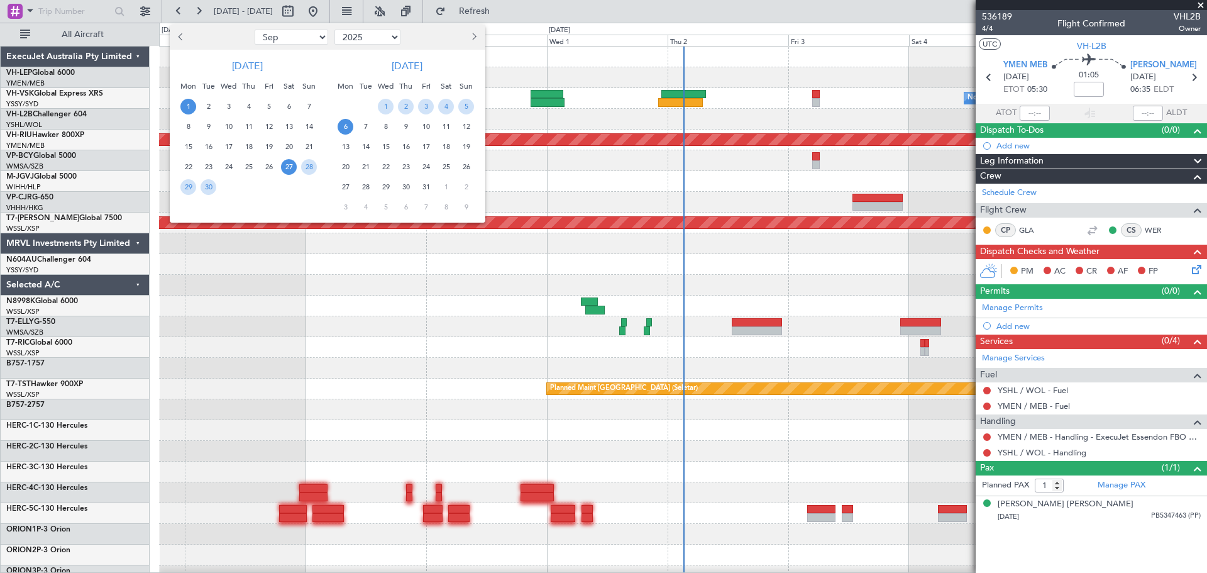
click at [191, 105] on span "1" at bounding box center [188, 107] width 16 height 16
click at [192, 105] on span "1" at bounding box center [188, 107] width 16 height 16
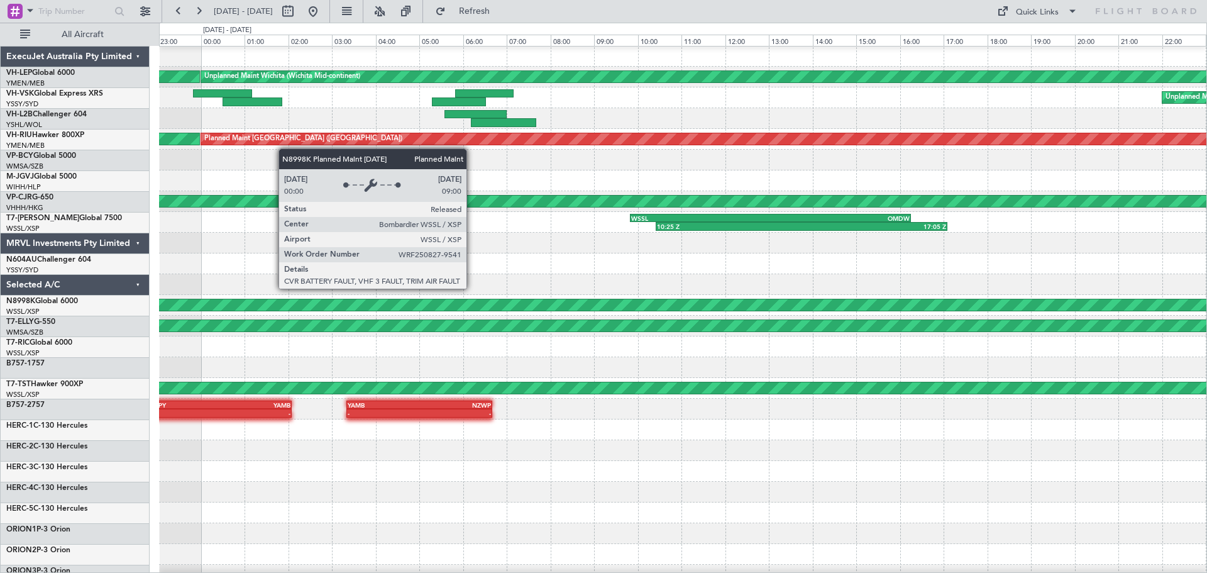
scroll to position [1, 0]
click at [702, 255] on div "Unplanned Maint Wichita (Wichita Mid-continent) Unplanned Maint Wichita (Wichit…" at bounding box center [683, 388] width 1048 height 685
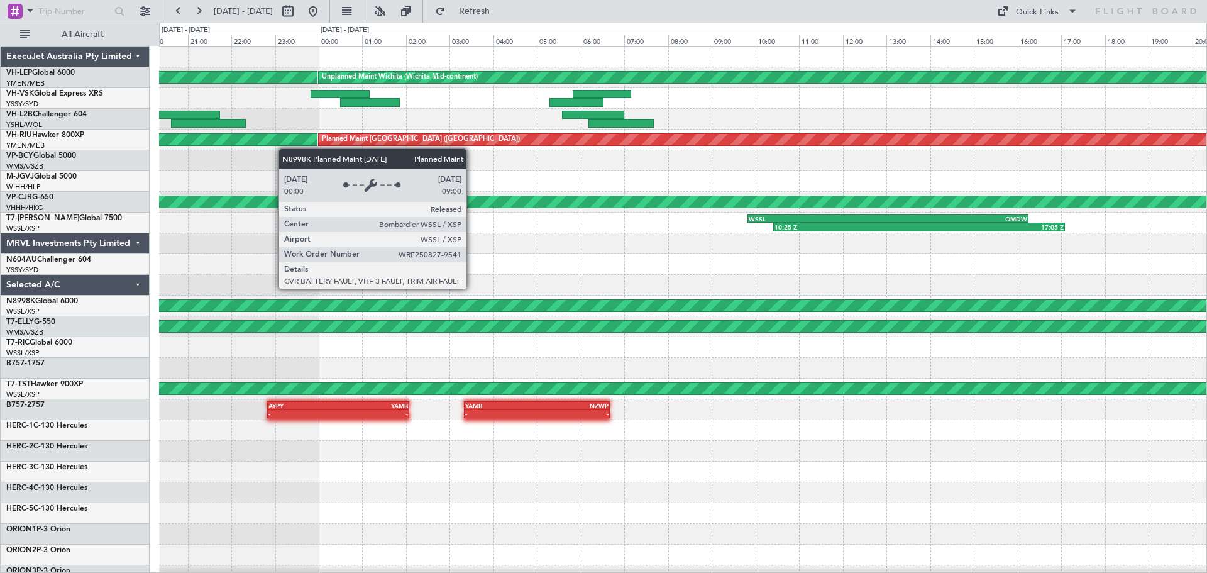
click at [616, 254] on div at bounding box center [683, 264] width 1048 height 21
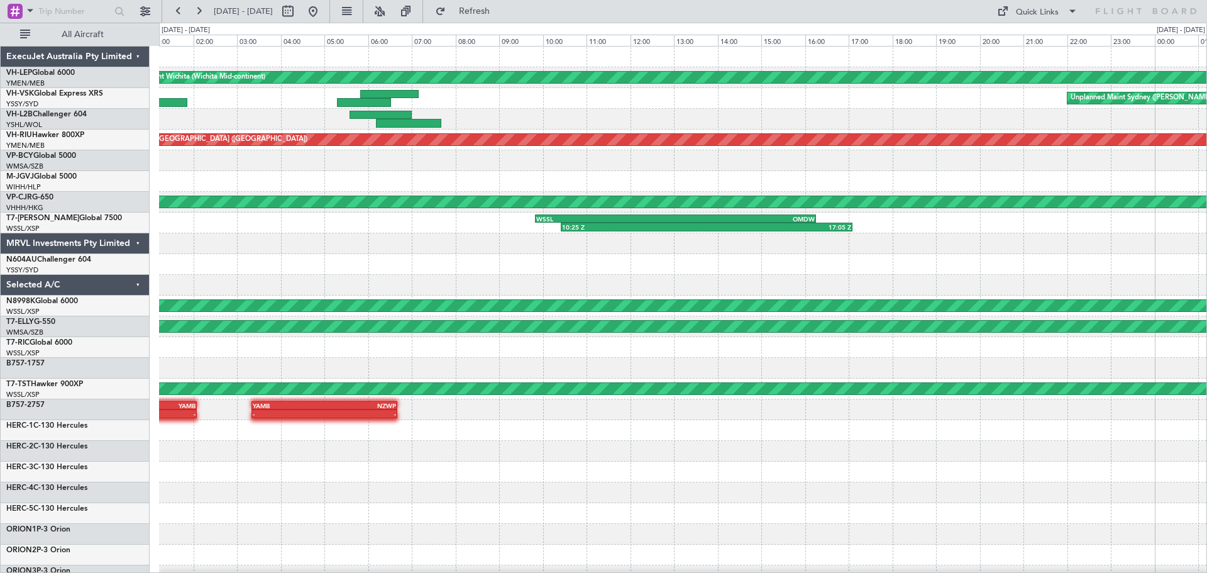
click at [214, 318] on div "Unplanned Maint Wichita (Wichita Mid-continent) Unplanned Maint Wichita (Wichit…" at bounding box center [683, 389] width 1048 height 685
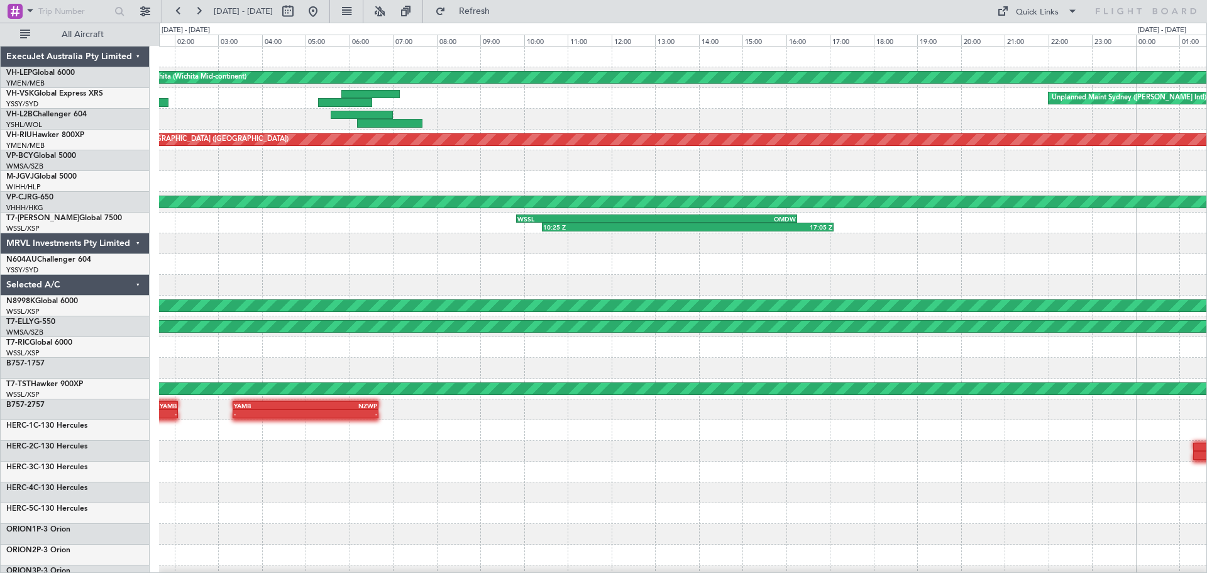
click at [258, 301] on div "Unplanned Maint Wichita (Wichita Mid-continent) Unplanned Maint Wichita (Wichit…" at bounding box center [683, 389] width 1048 height 685
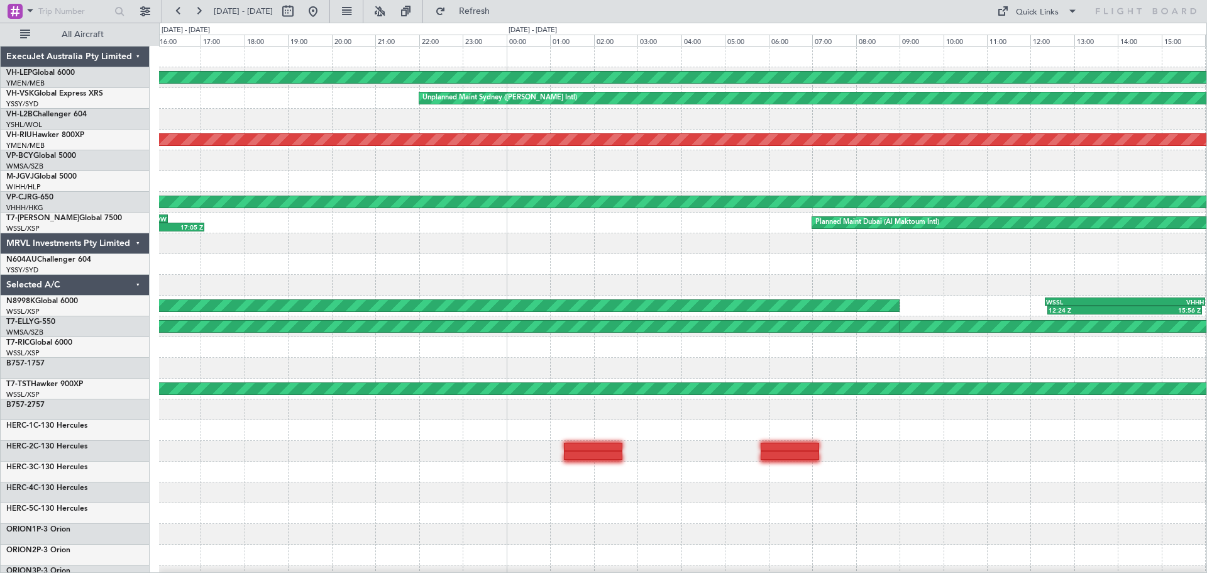
click at [304, 280] on div "Unplanned Maint Wichita (Wichita Mid-continent) Unplanned Maint Sydney ([PERSON…" at bounding box center [683, 389] width 1048 height 685
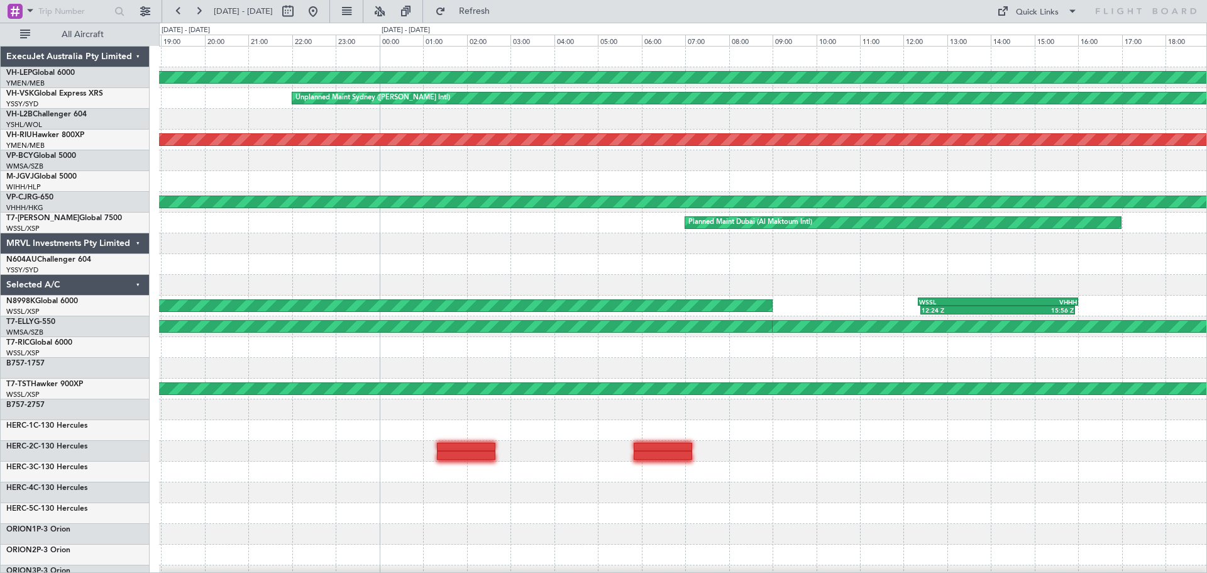
click at [926, 262] on div "Unplanned Maint Wichita (Wichita Mid-continent) Unplanned Maint Sydney ([PERSON…" at bounding box center [683, 389] width 1048 height 685
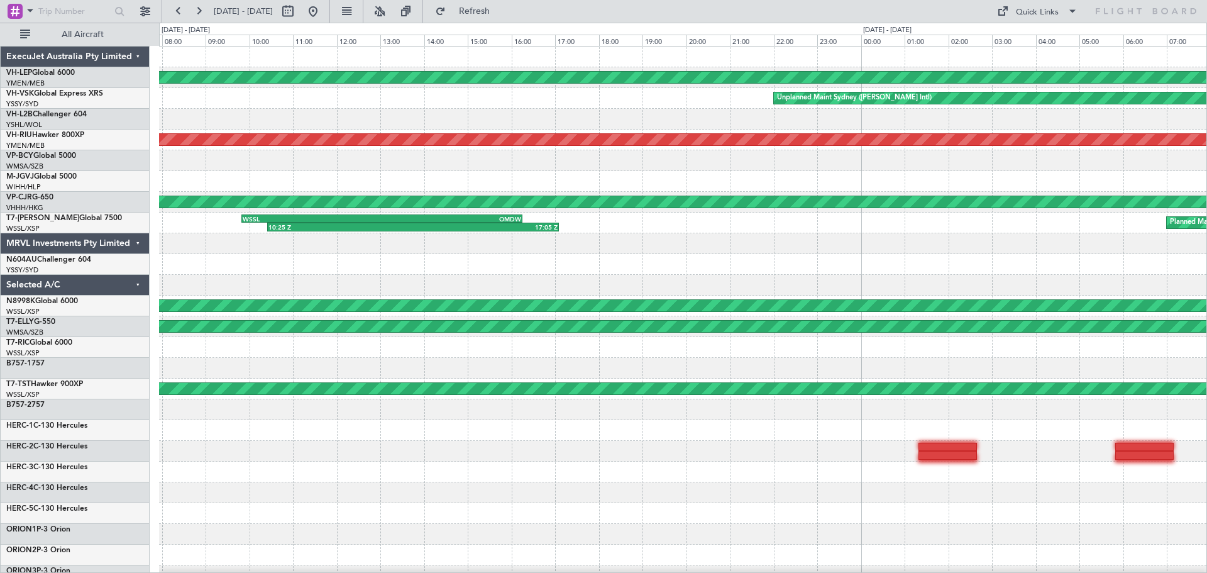
click at [751, 268] on div "Unplanned Maint Wichita (Wichita Mid-continent) Unplanned Maint Sydney ([PERSON…" at bounding box center [683, 389] width 1048 height 685
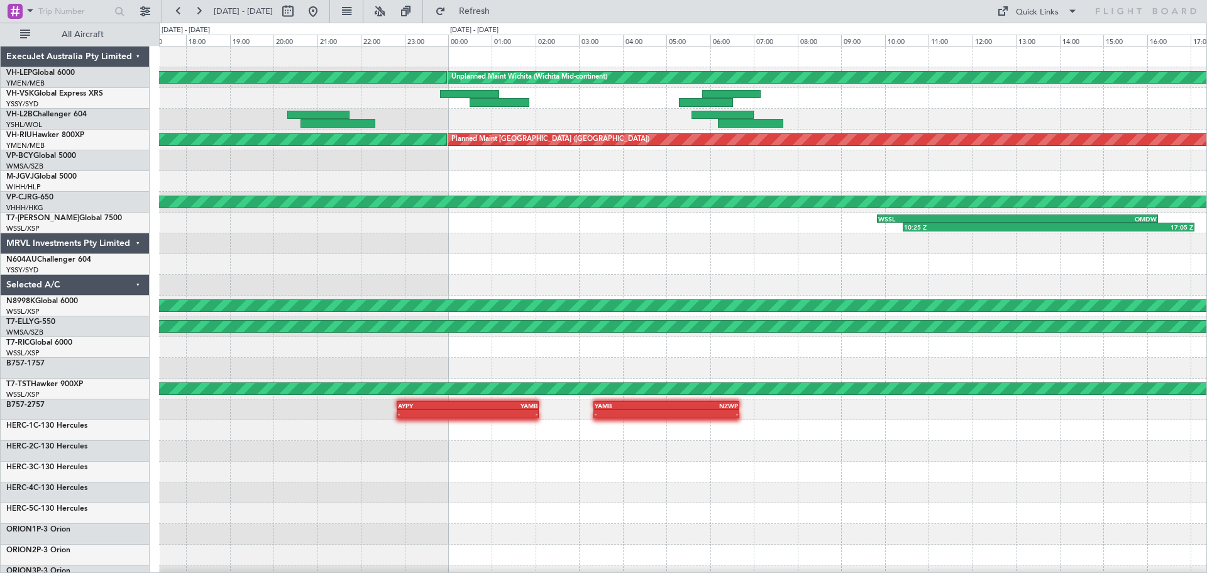
click at [687, 267] on div at bounding box center [683, 264] width 1048 height 21
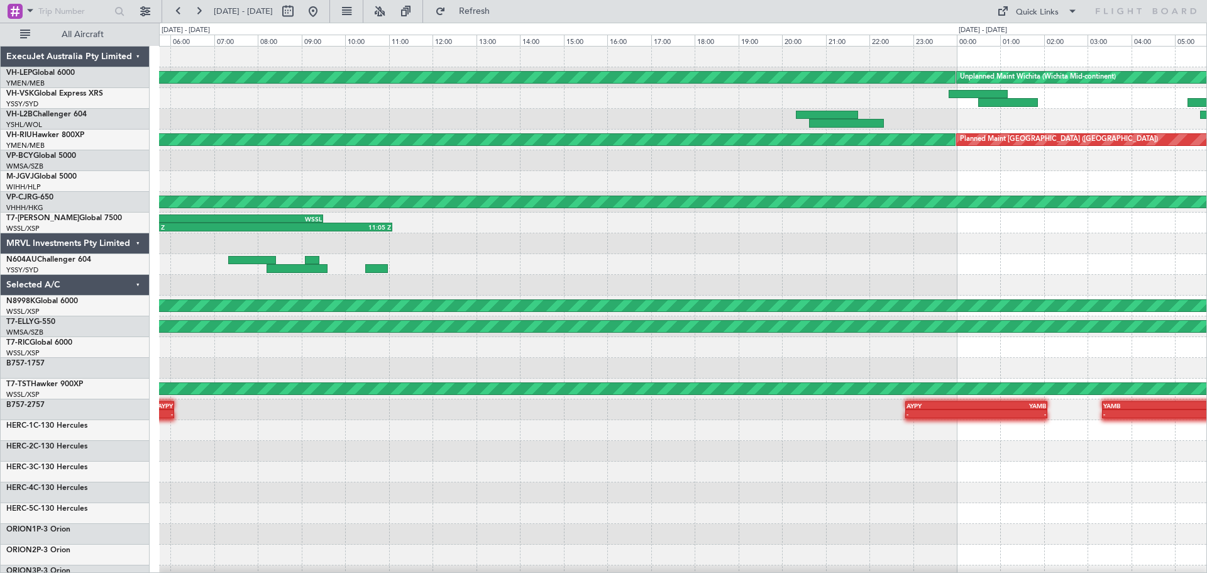
click at [870, 290] on div "Unplanned Maint Wichita (Wichita Mid-continent) Unplanned Maint Wichita (Wichit…" at bounding box center [683, 389] width 1048 height 685
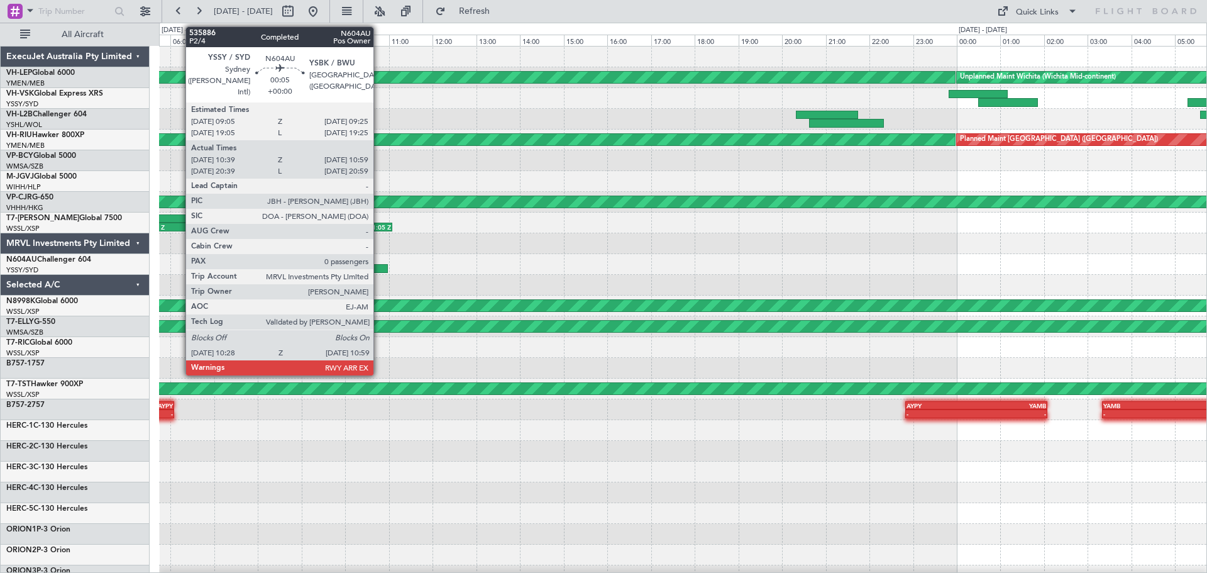
click at [379, 267] on div at bounding box center [376, 268] width 23 height 9
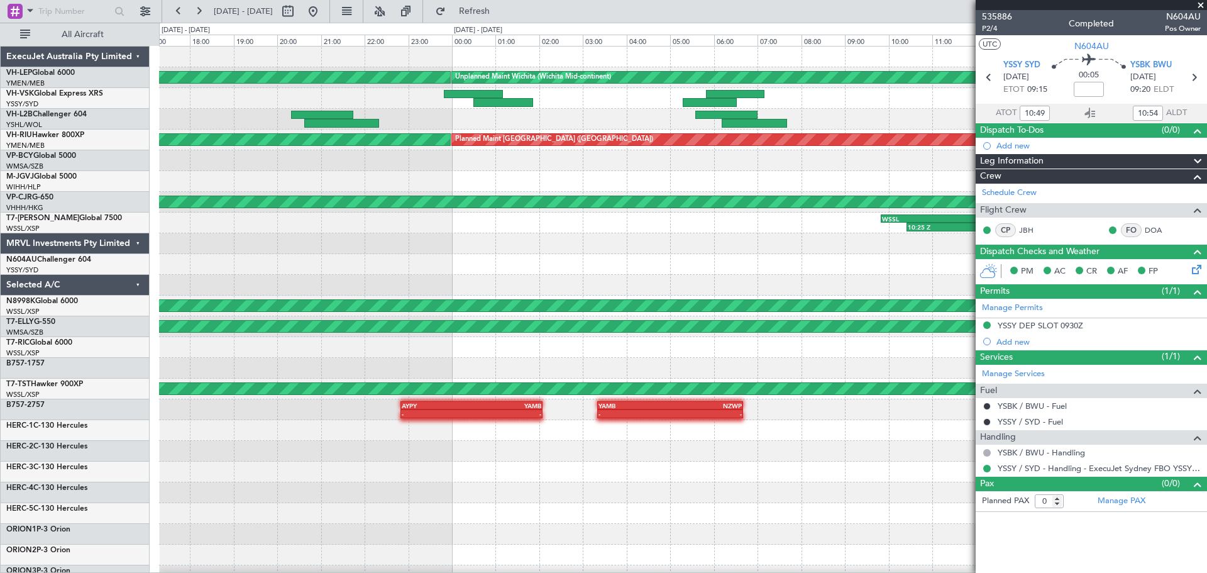
click at [328, 296] on div "Unplanned Maint Wichita (Wichita Mid-continent) Unplanned Maint Wichita (Wichit…" at bounding box center [683, 389] width 1048 height 685
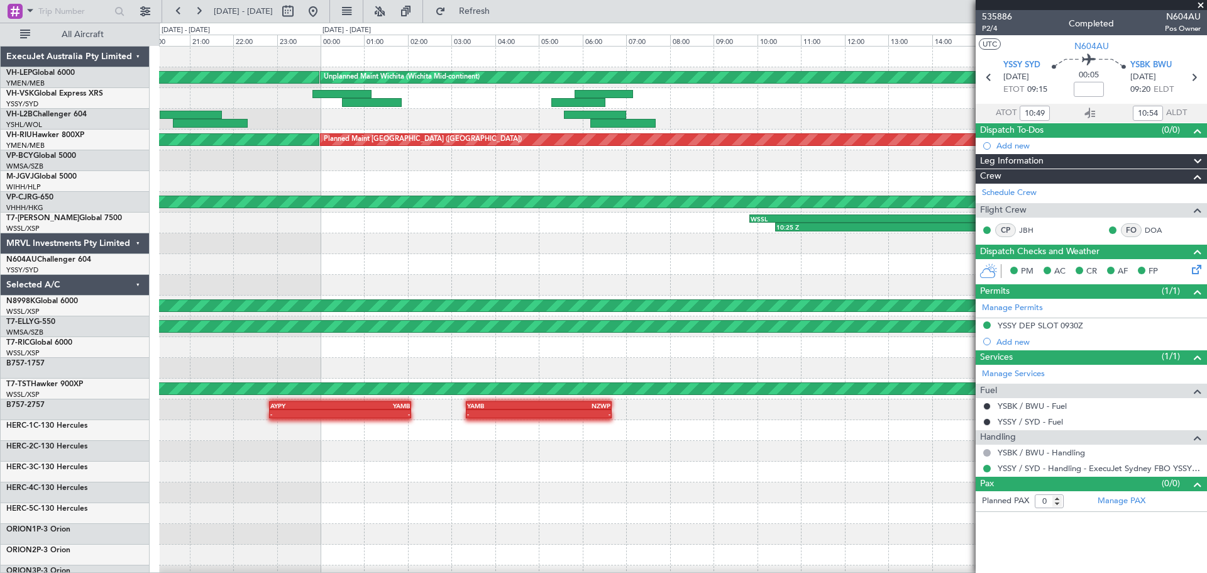
click at [340, 272] on div "Unplanned Maint Wichita (Wichita Mid-continent) Unplanned Maint Wichita (Wichit…" at bounding box center [683, 389] width 1048 height 685
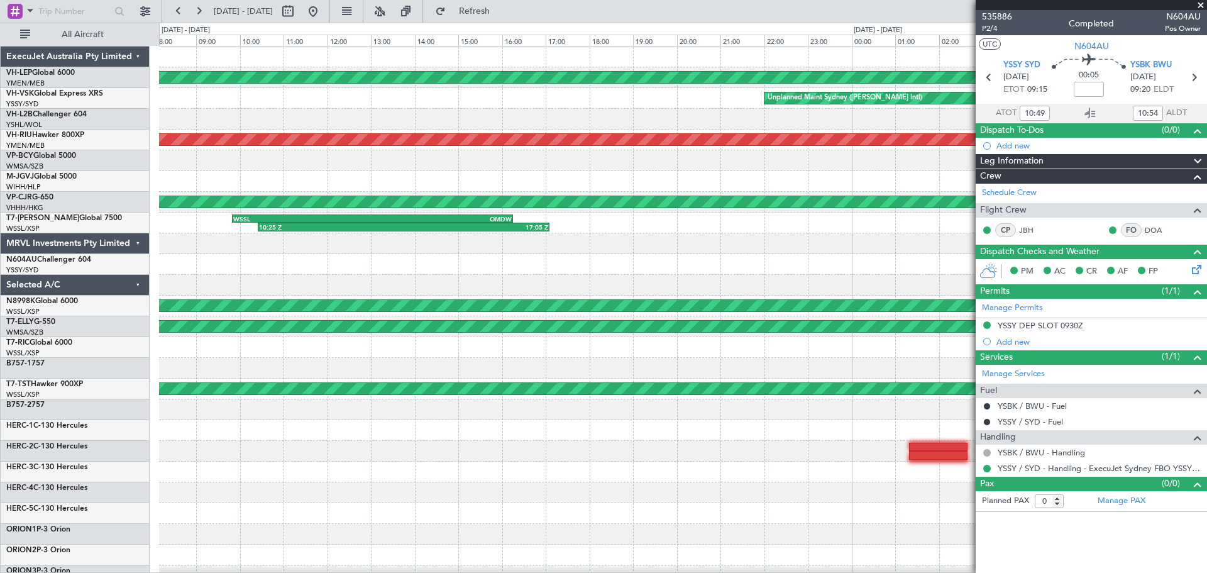
click at [353, 289] on div "Unplanned Maint Wichita (Wichita Mid-continent) Unplanned Maint Sydney ([PERSON…" at bounding box center [683, 389] width 1048 height 685
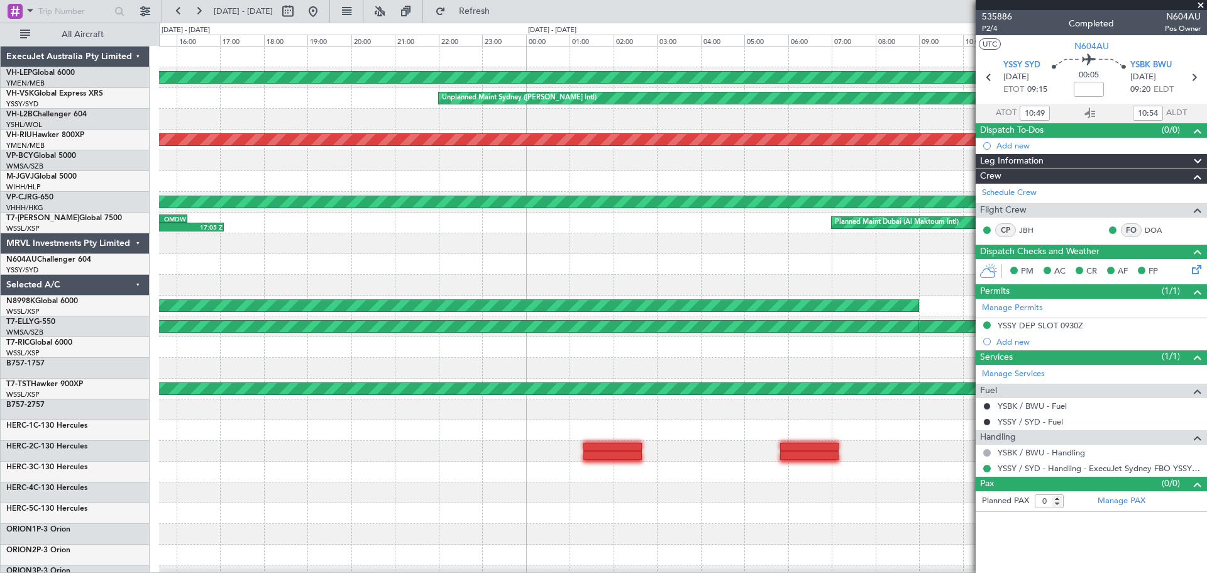
click at [470, 289] on div "Unplanned Maint Wichita (Wichita Mid-continent) Unplanned Maint Sydney ([PERSON…" at bounding box center [683, 389] width 1048 height 685
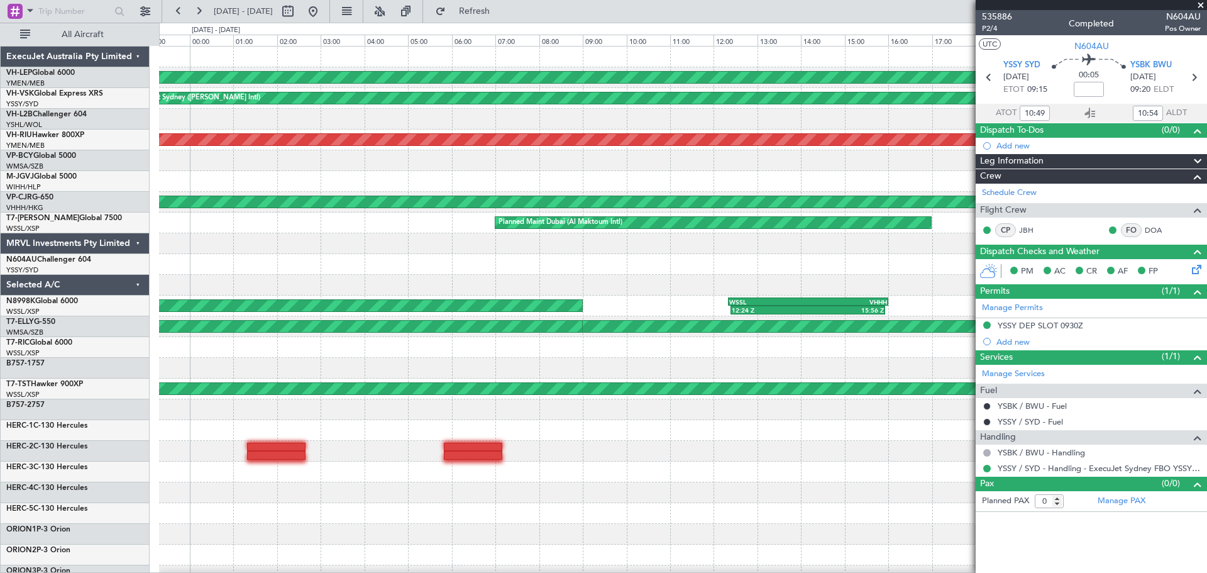
click at [377, 298] on div "Unplanned Maint Wichita (Wichita Mid-continent) Unplanned Maint Sydney ([PERSON…" at bounding box center [683, 389] width 1048 height 685
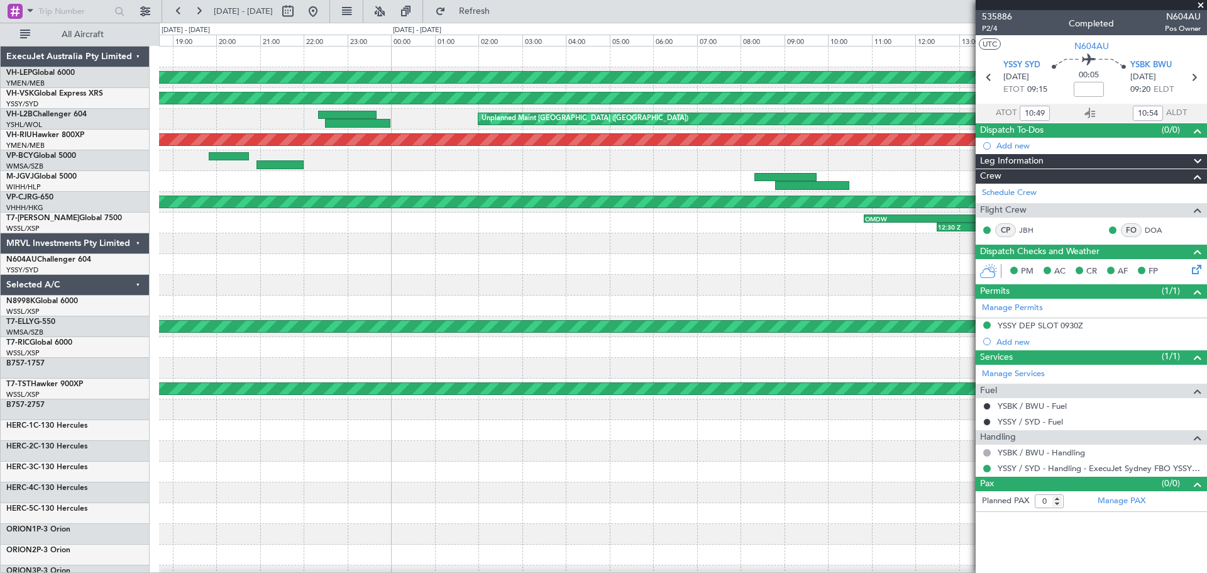
click at [454, 290] on div "Unplanned Maint Wichita (Wichita Mid-continent) Unplanned Maint Sydney ([PERSON…" at bounding box center [683, 389] width 1048 height 685
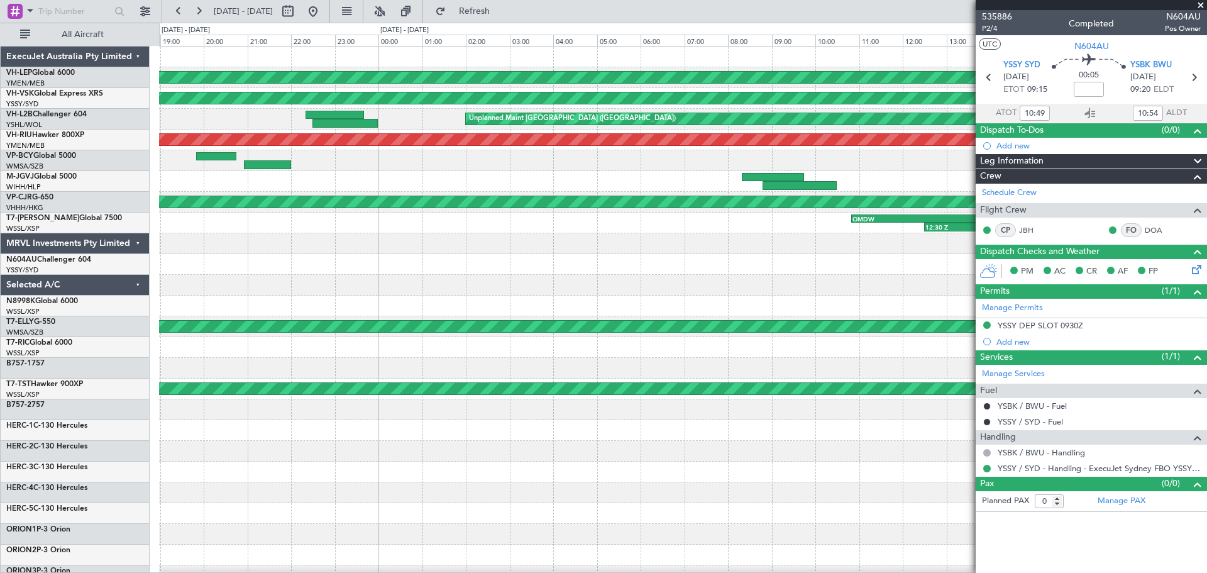
click at [401, 319] on div "Unplanned Maint Wichita (Wichita Mid-continent) Unplanned Maint Sydney ([PERSON…" at bounding box center [683, 389] width 1048 height 685
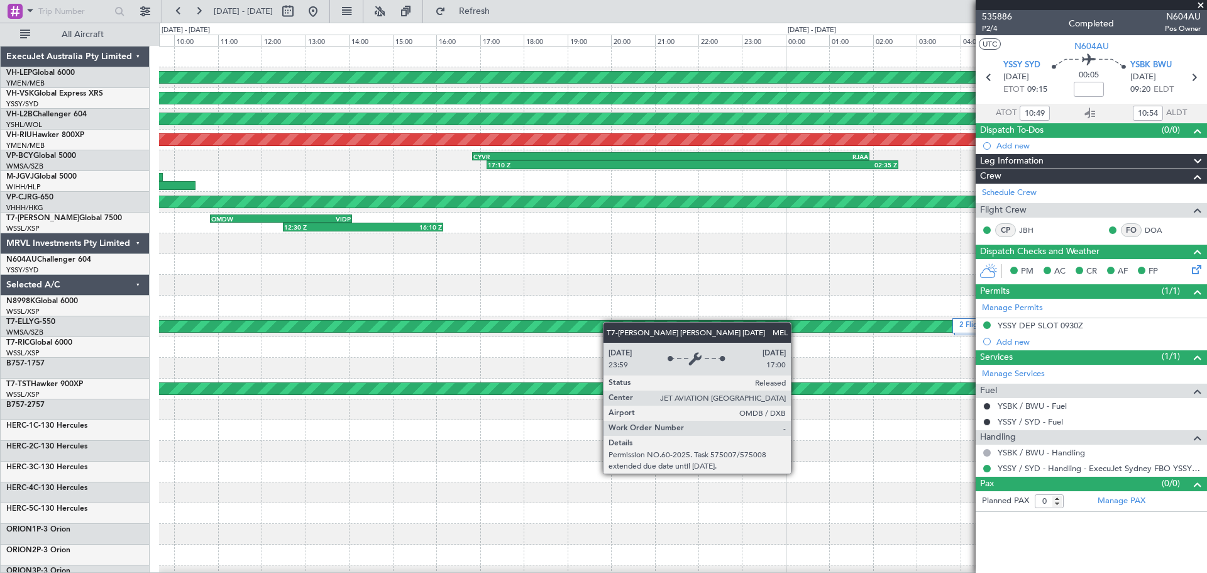
click at [423, 324] on div "Unplanned Maint Wichita (Wichita Mid-continent) Unplanned Maint Sydney ([PERSON…" at bounding box center [683, 389] width 1048 height 685
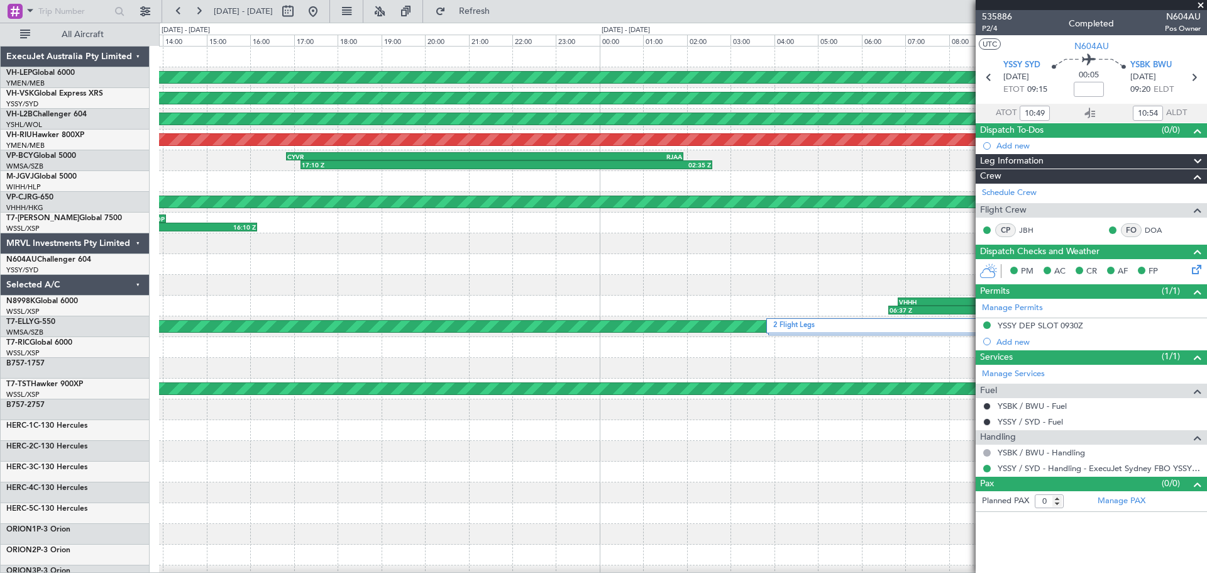
click at [382, 291] on div "Unplanned Maint Wichita (Wichita Mid-continent) Unplanned Maint Sydney ([PERSON…" at bounding box center [683, 389] width 1048 height 685
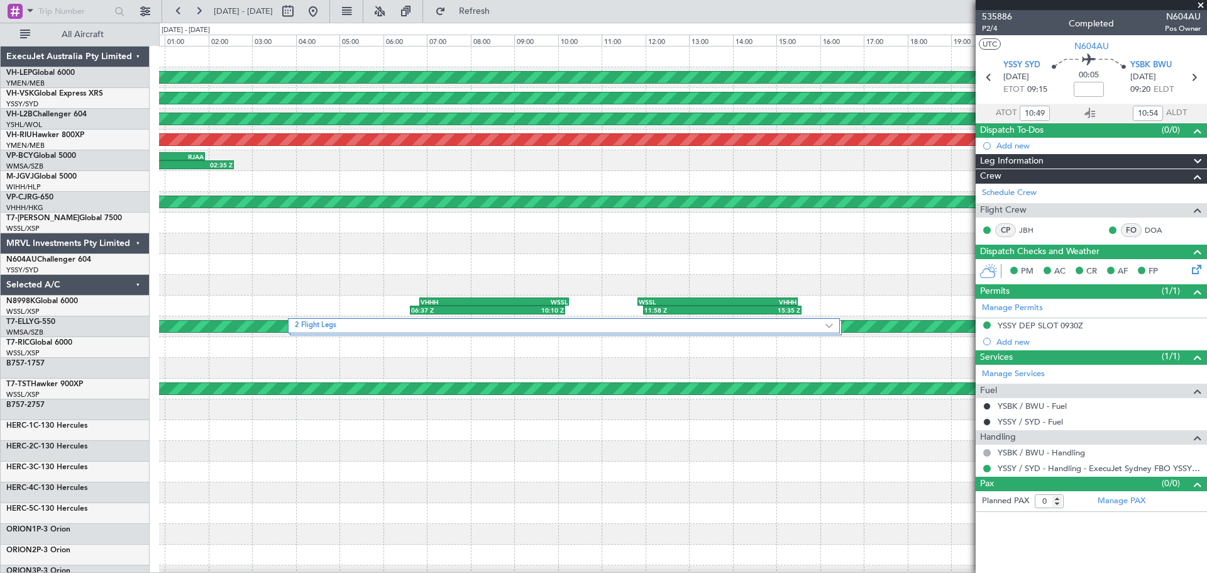
click at [406, 293] on div "Unplanned Maint Wichita (Wichita Mid-continent) Unplanned Maint Sydney ([PERSON…" at bounding box center [683, 389] width 1048 height 685
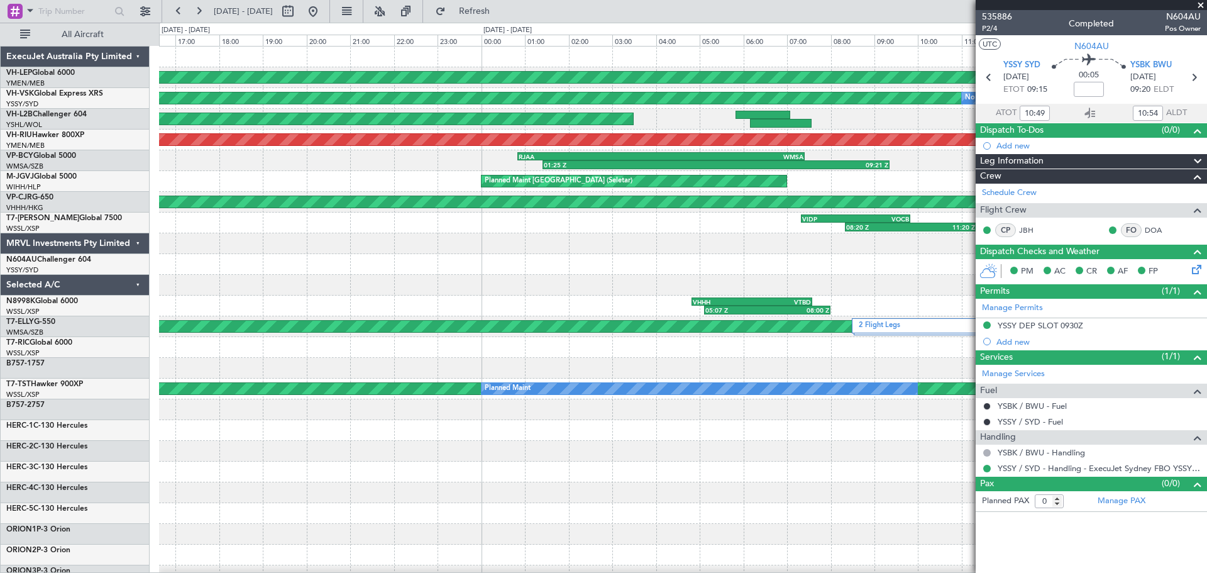
click at [390, 279] on div "Unplanned Maint Wichita (Wichita Mid-continent) Unplanned Maint Sydney ([PERSON…" at bounding box center [683, 389] width 1048 height 685
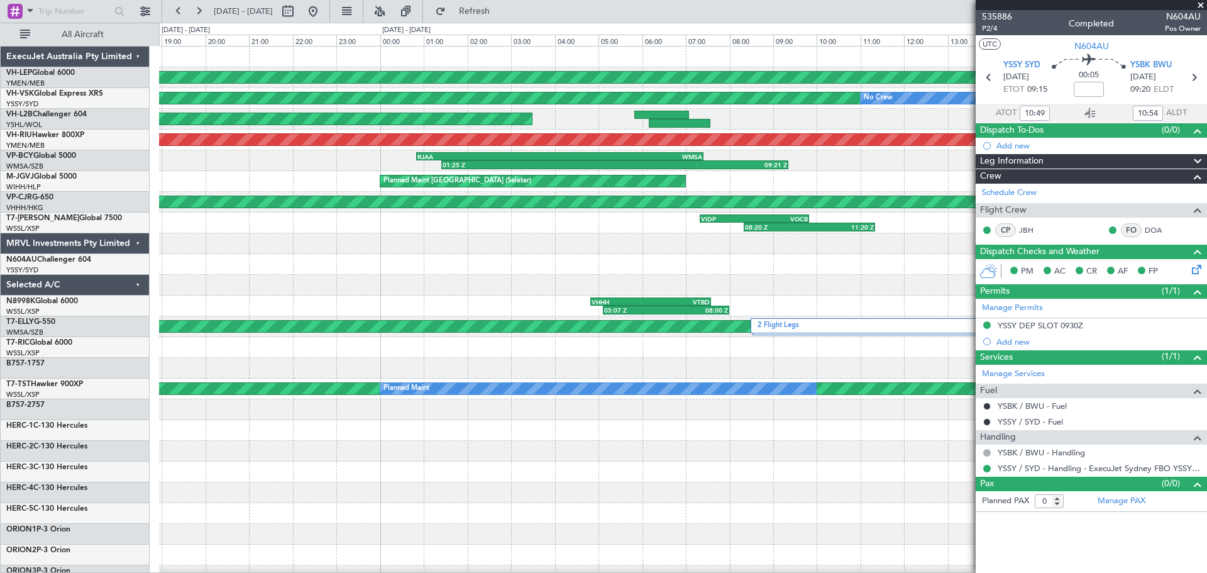
click at [264, 287] on div "Unplanned Maint Wichita (Wichita Mid-continent) Unplanned Maint Sydney ([PERSON…" at bounding box center [683, 389] width 1048 height 685
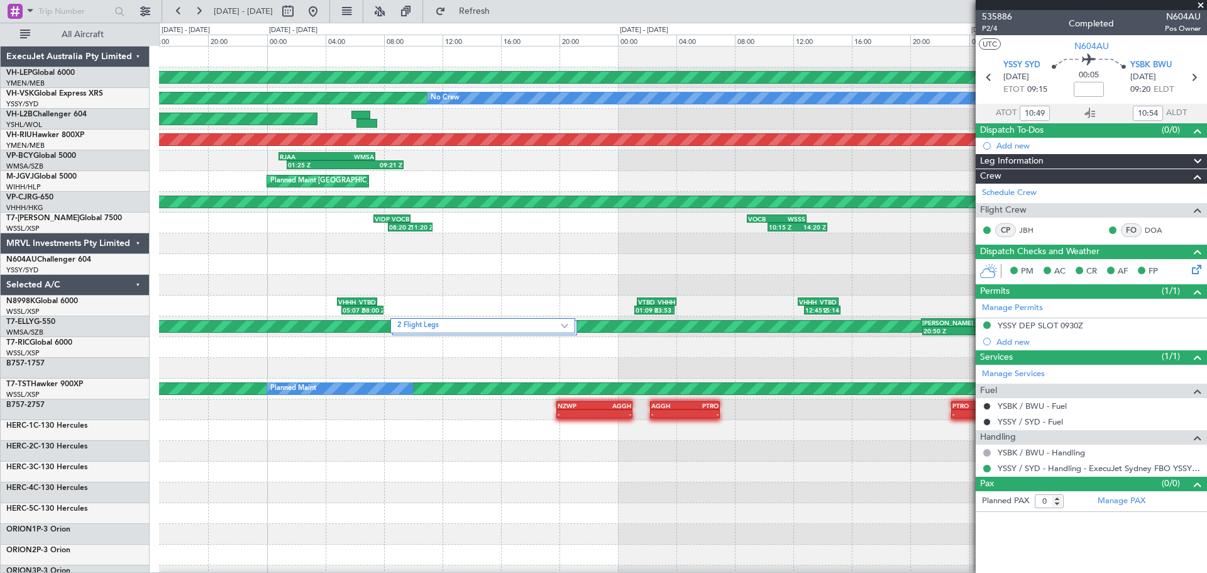
click at [260, 324] on div "Unplanned Maint Wichita (Wichita Mid-continent) Unplanned Maint Sydney ([PERSON…" at bounding box center [683, 389] width 1048 height 685
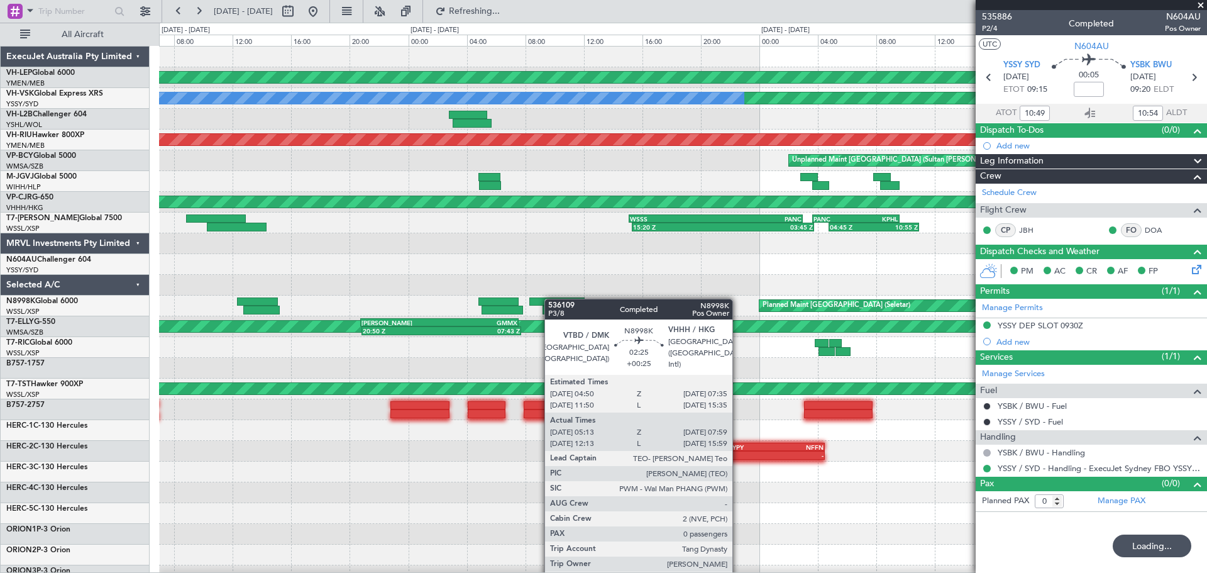
click at [135, 348] on div "Unplanned Maint Wichita (Wichita Mid-continent) Unplanned Maint Sydney ([PERSON…" at bounding box center [603, 298] width 1207 height 550
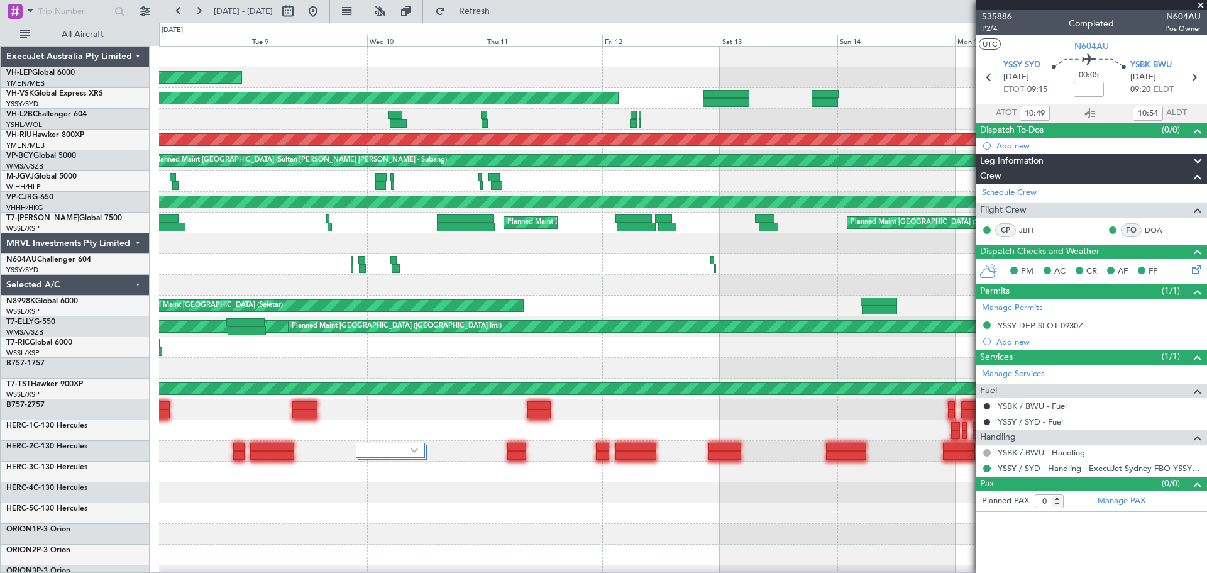
click at [545, 287] on div "Unplanned Maint Wichita (Wichita Mid-continent) Unplanned Maint Sydney ([PERSON…" at bounding box center [683, 389] width 1048 height 685
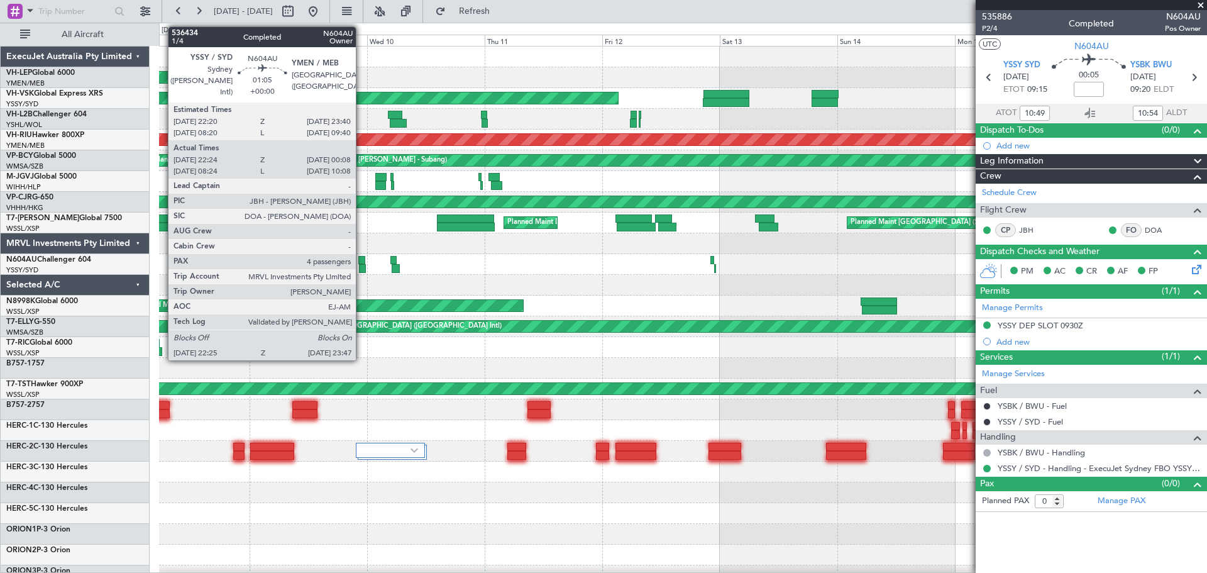
click at [362, 257] on div at bounding box center [361, 260] width 7 height 9
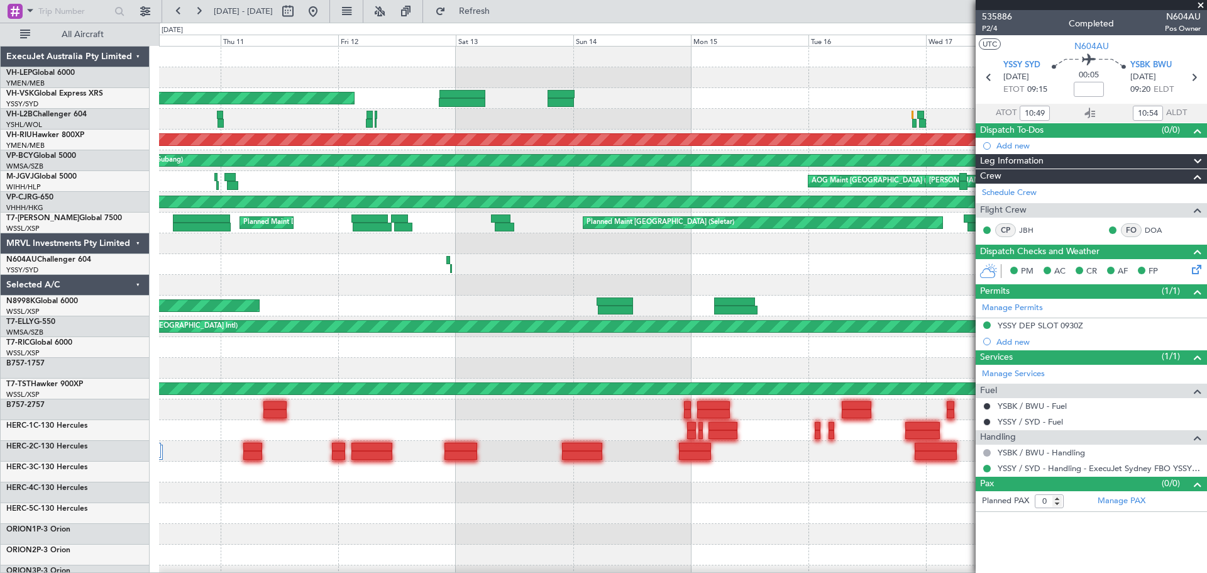
click at [464, 291] on div "Unplanned Maint Wichita (Wichita Mid-continent) Unplanned Maint Sydney ([PERSON…" at bounding box center [683, 389] width 1048 height 685
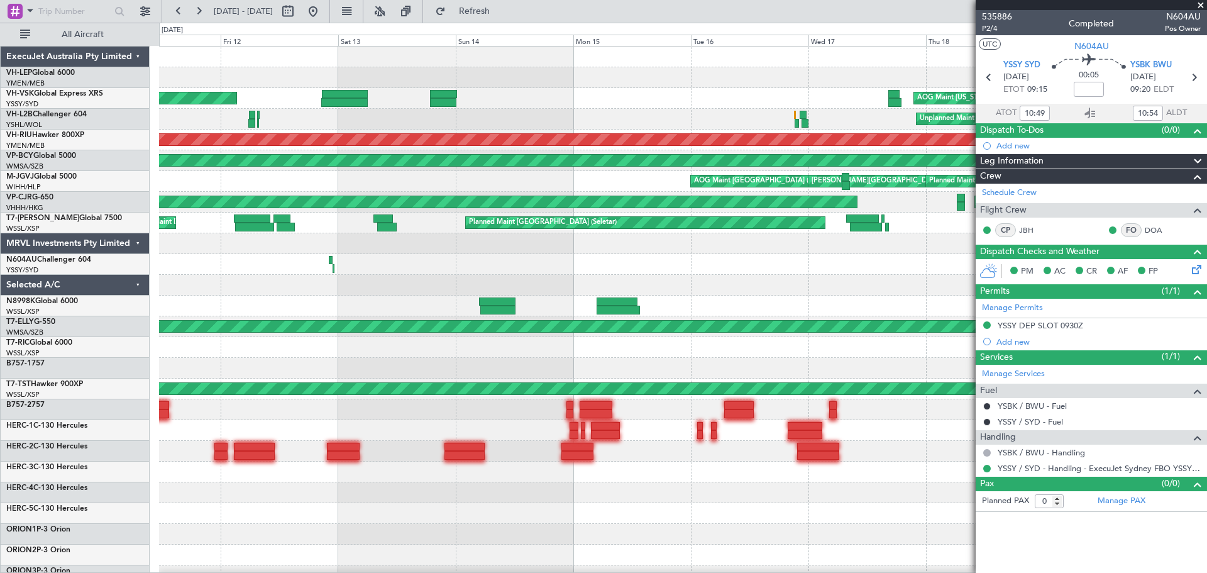
click at [370, 318] on div "Unplanned Maint Sydney ([PERSON_NAME] Intl) AOG Maint [US_STATE][GEOGRAPHIC_DAT…" at bounding box center [683, 389] width 1048 height 685
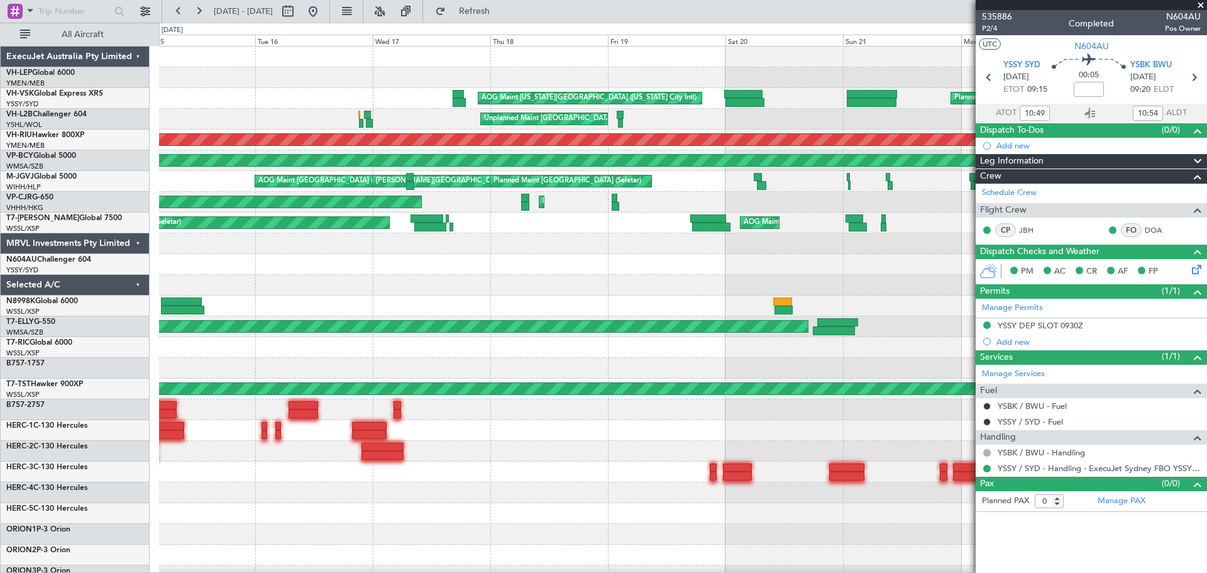
click at [456, 313] on div "AOG Maint [US_STATE][GEOGRAPHIC_DATA] ([US_STATE] City Intl) Planned Maint Sydn…" at bounding box center [683, 389] width 1048 height 685
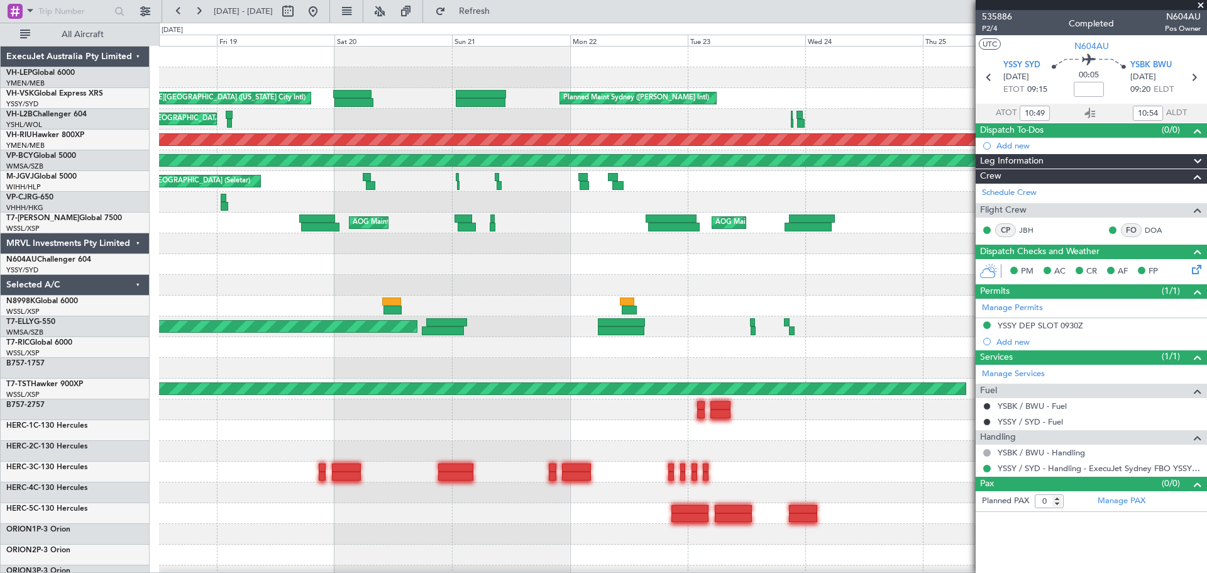
click at [539, 309] on div "AOG Maint [US_STATE][GEOGRAPHIC_DATA] ([US_STATE] City Intl) Planned Maint Sydn…" at bounding box center [683, 389] width 1048 height 685
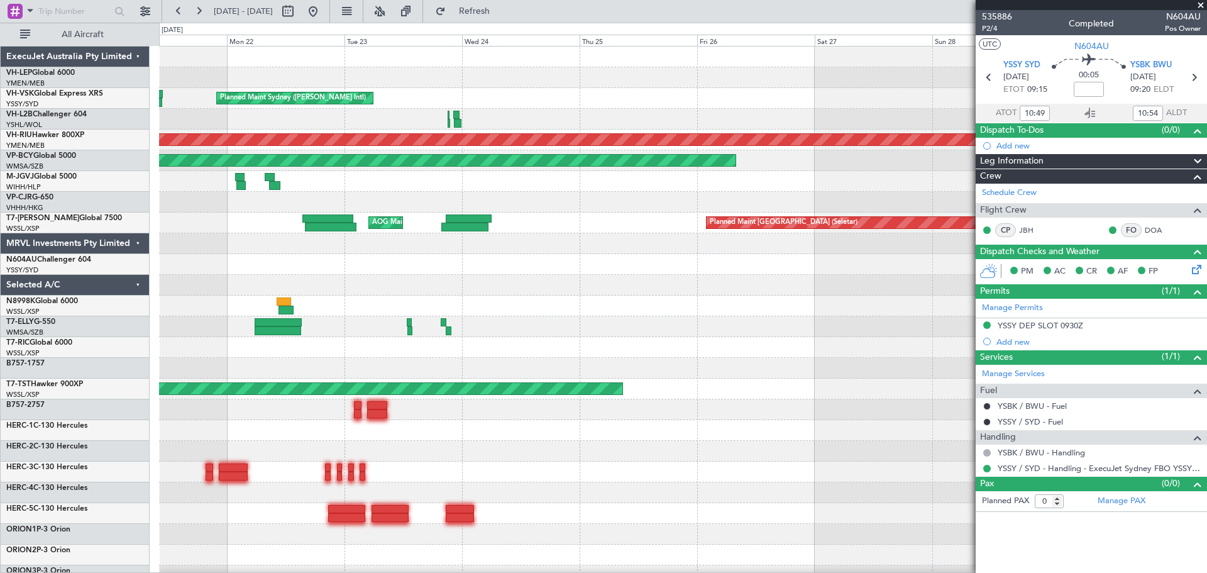
click at [501, 335] on div "Planned Maint Sydney ([PERSON_NAME] Intl) Unplanned Maint Sydney ([PERSON_NAME]…" at bounding box center [683, 389] width 1048 height 685
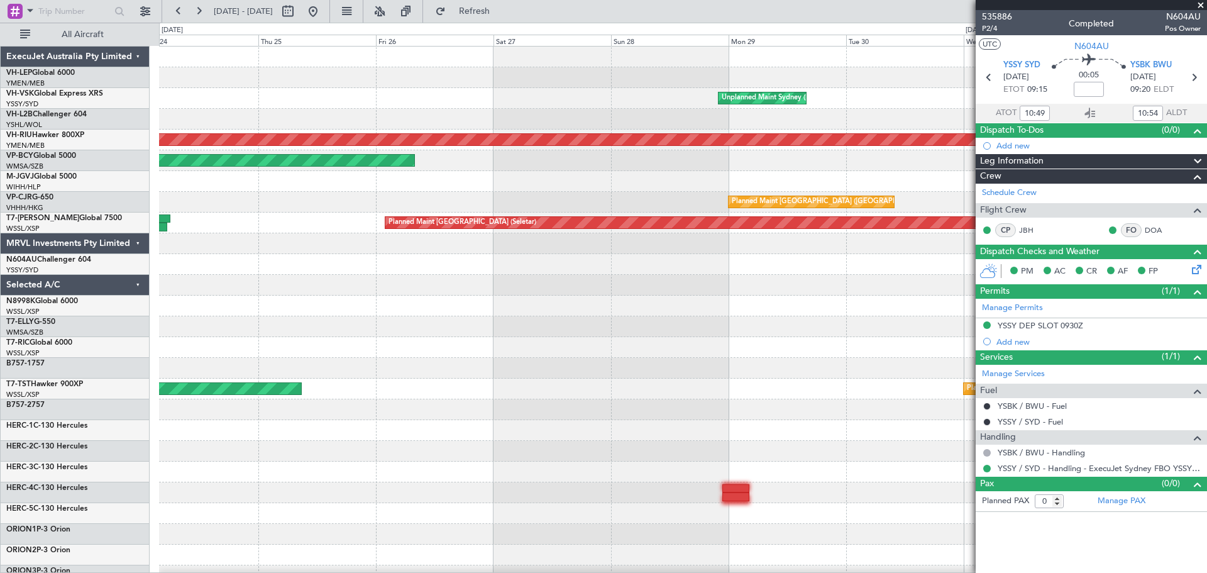
click at [482, 342] on div "Unplanned Maint Sydney ([PERSON_NAME] Intl) Planned Maint Sydney ([PERSON_NAME]…" at bounding box center [683, 389] width 1048 height 685
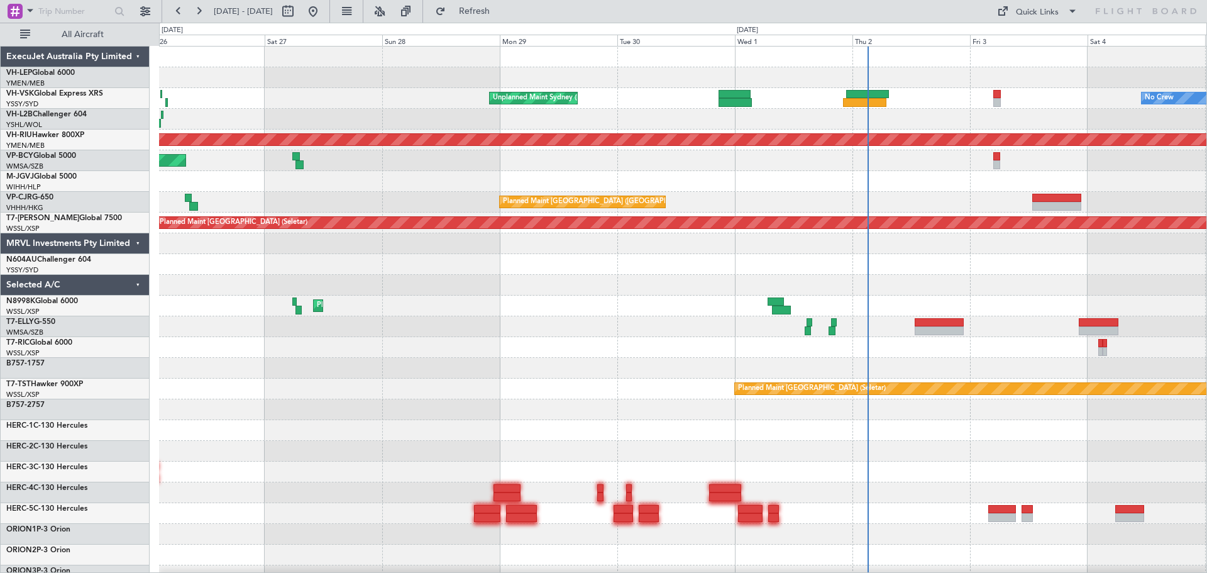
click at [738, 298] on div "Unplanned Maint Sydney ([PERSON_NAME] Intl) No Crew Unplanned Maint [GEOGRAPHIC…" at bounding box center [683, 410] width 1048 height 726
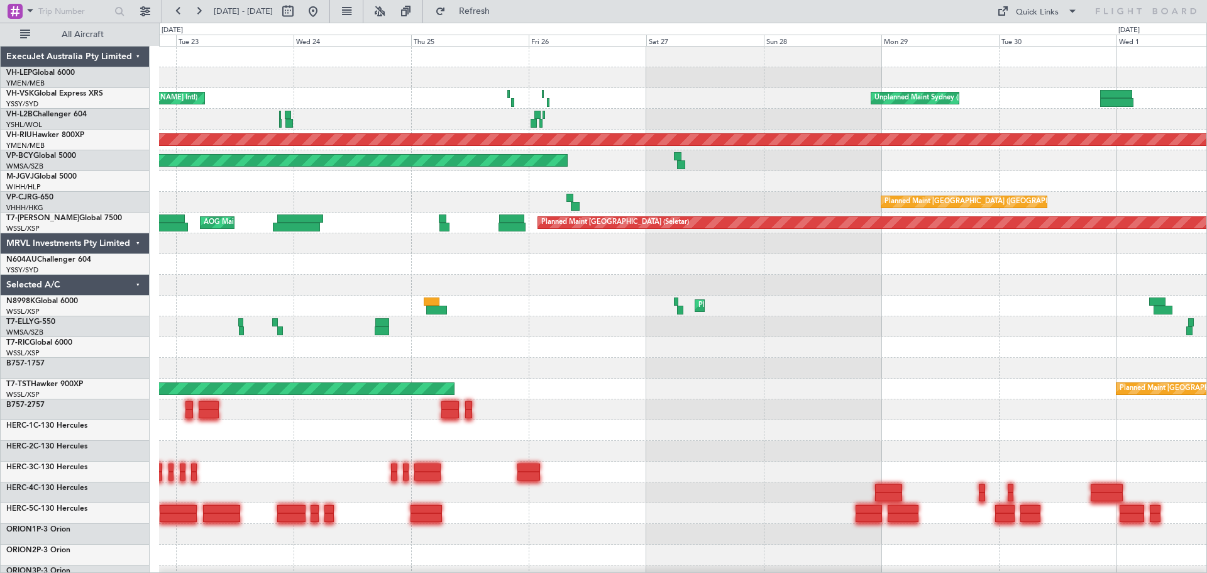
click at [587, 296] on div "Planned Maint [GEOGRAPHIC_DATA] ([GEOGRAPHIC_DATA] Intl)" at bounding box center [683, 306] width 1048 height 21
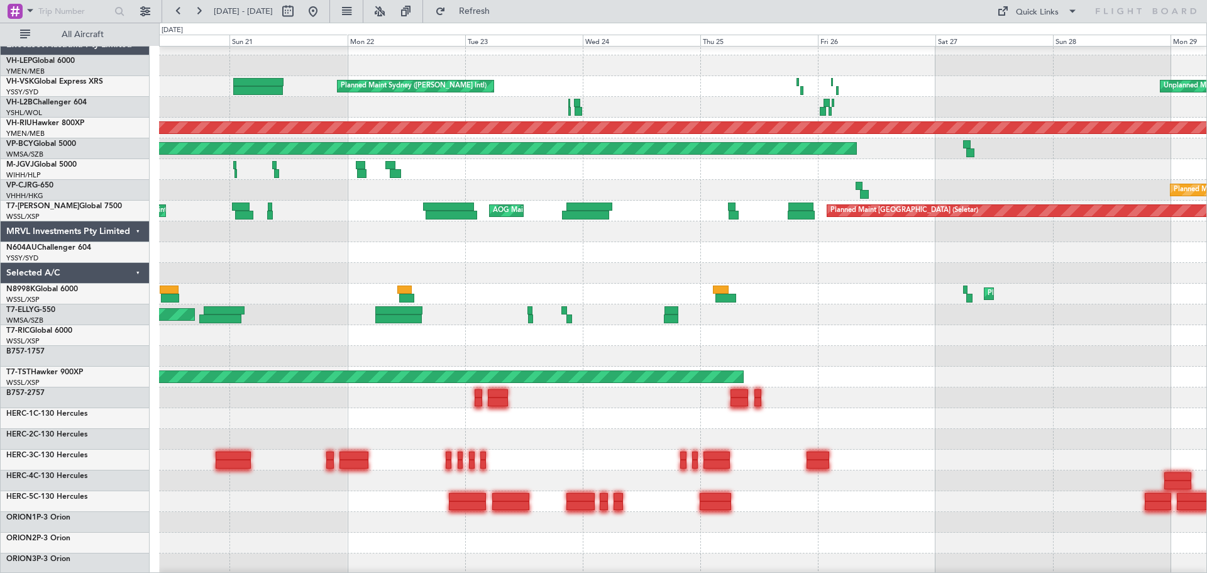
click at [604, 287] on div "Planned Maint [GEOGRAPHIC_DATA] ([GEOGRAPHIC_DATA] Intl)" at bounding box center [683, 294] width 1048 height 21
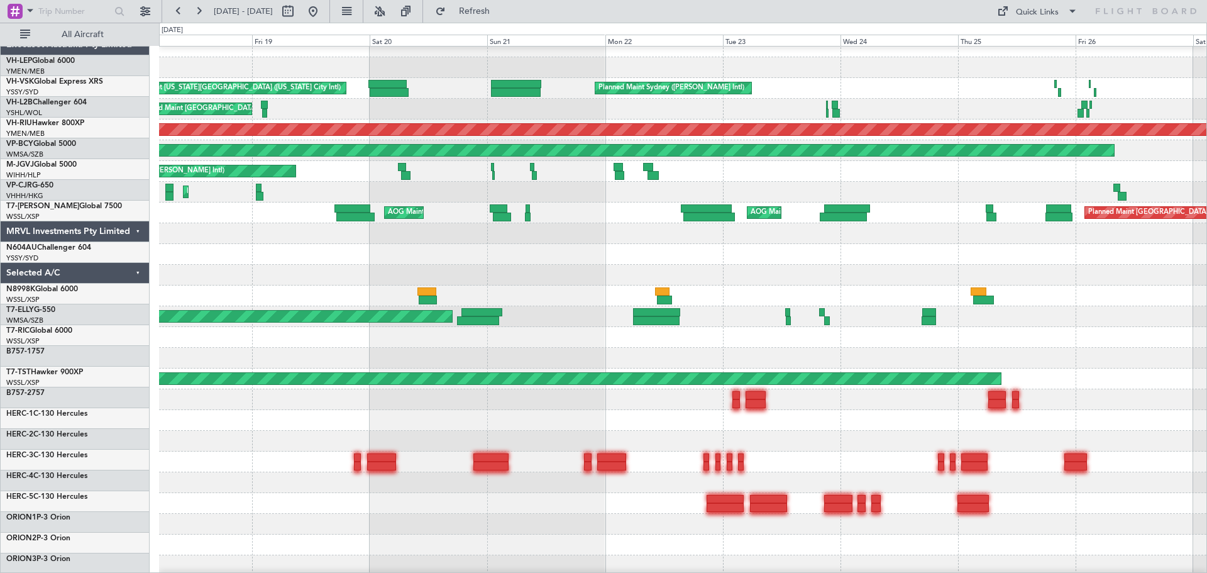
scroll to position [10, 0]
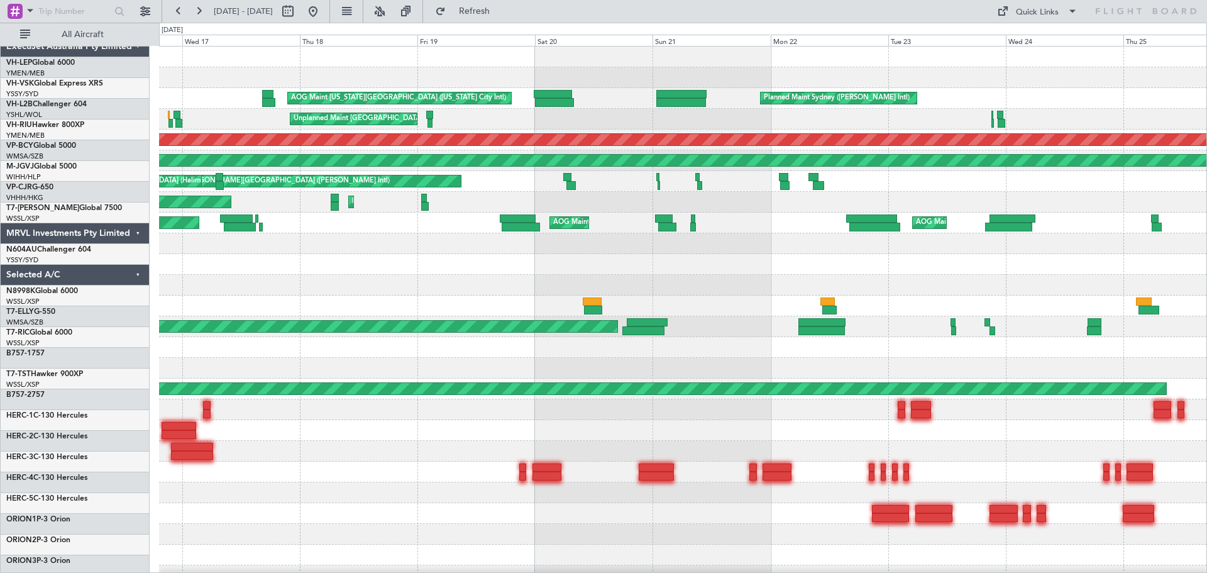
click at [721, 310] on div "Planned Maint Sydney ([PERSON_NAME] Intl) AOG Maint [US_STATE][GEOGRAPHIC_DATA]…" at bounding box center [683, 410] width 1048 height 726
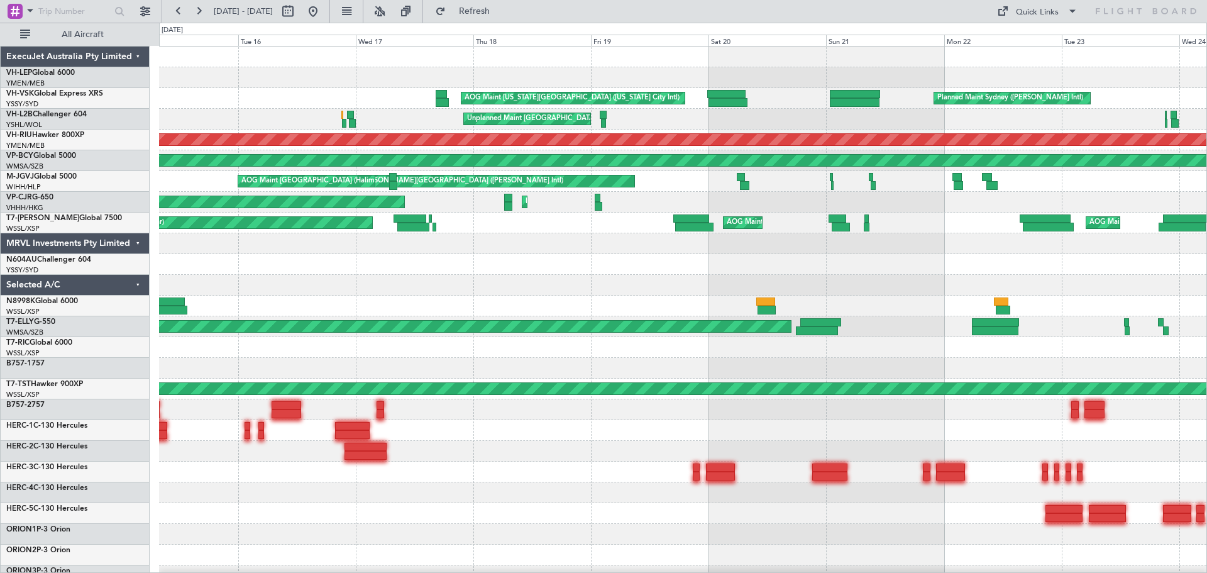
click at [745, 302] on div "Planned Maint Sydney ([PERSON_NAME] Intl) AOG Maint [US_STATE][GEOGRAPHIC_DATA]…" at bounding box center [683, 410] width 1048 height 726
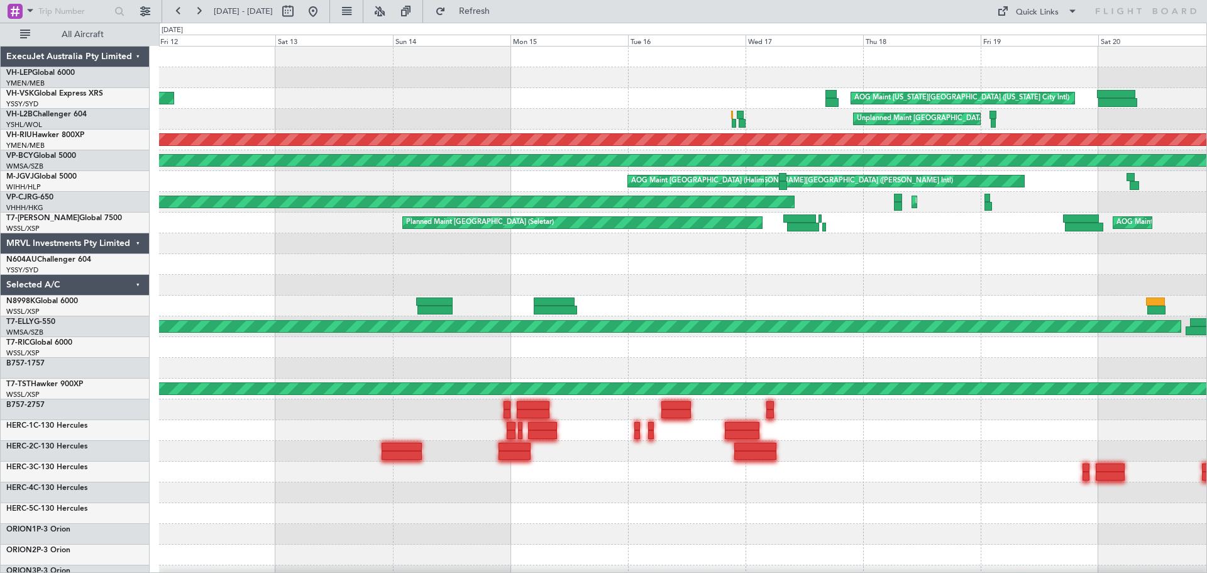
click at [748, 287] on div at bounding box center [683, 285] width 1048 height 21
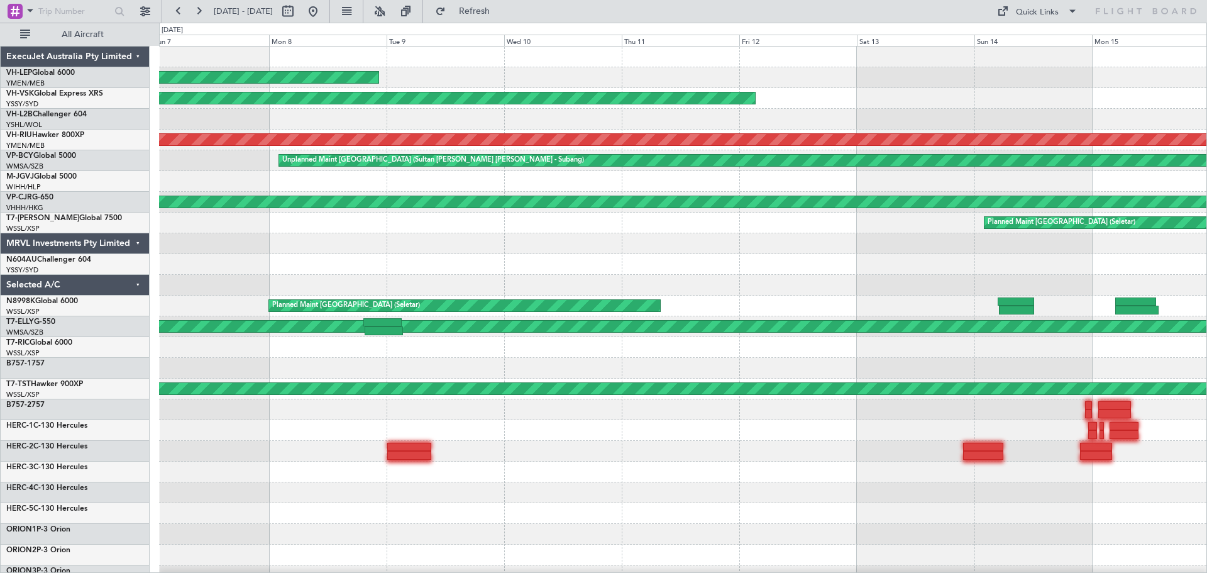
click at [789, 280] on div "Unplanned Maint Wichita (Wichita Mid-continent) Unplanned Maint Sydney ([PERSON…" at bounding box center [683, 410] width 1048 height 726
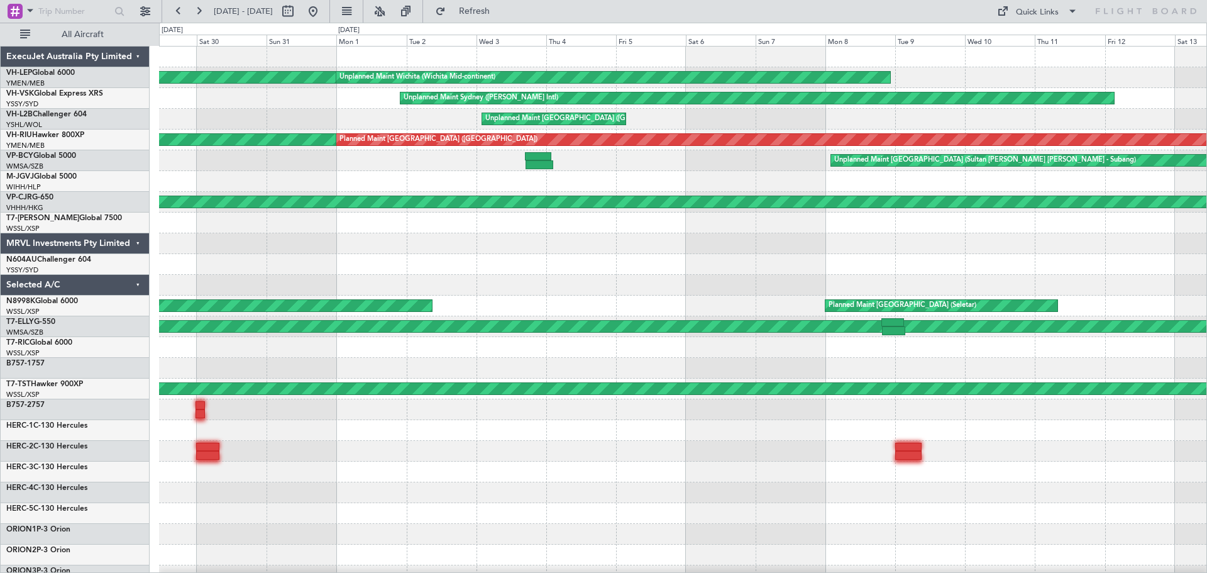
click at [878, 277] on div "Unplanned Maint Wichita (Wichita Mid-continent) Unplanned Maint Wichita (Wichit…" at bounding box center [683, 410] width 1048 height 726
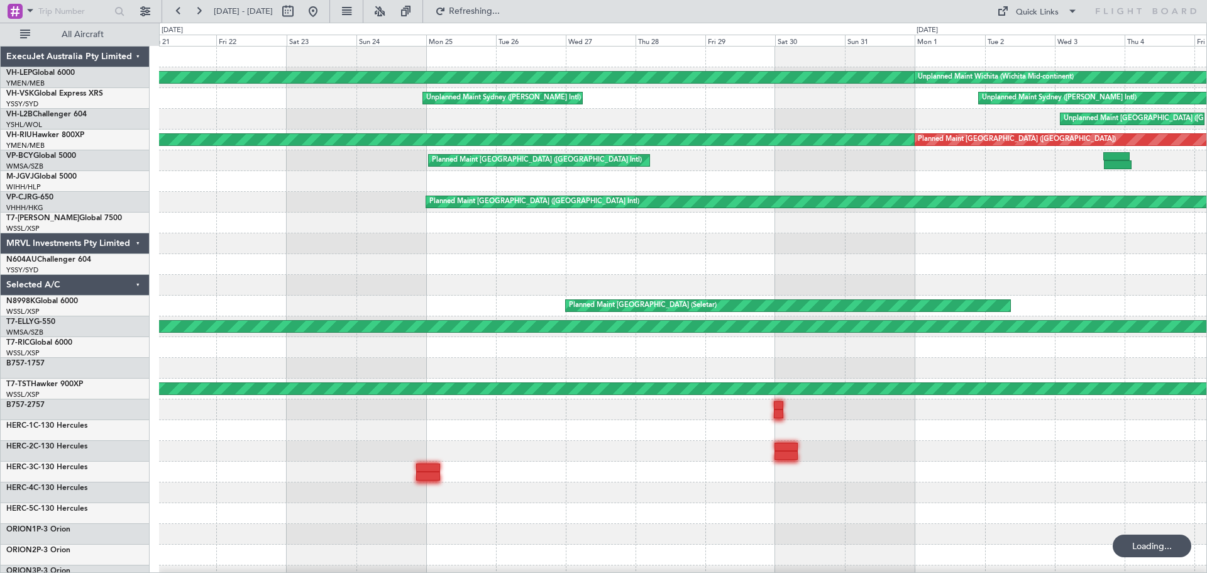
click at [895, 274] on div at bounding box center [683, 264] width 1048 height 21
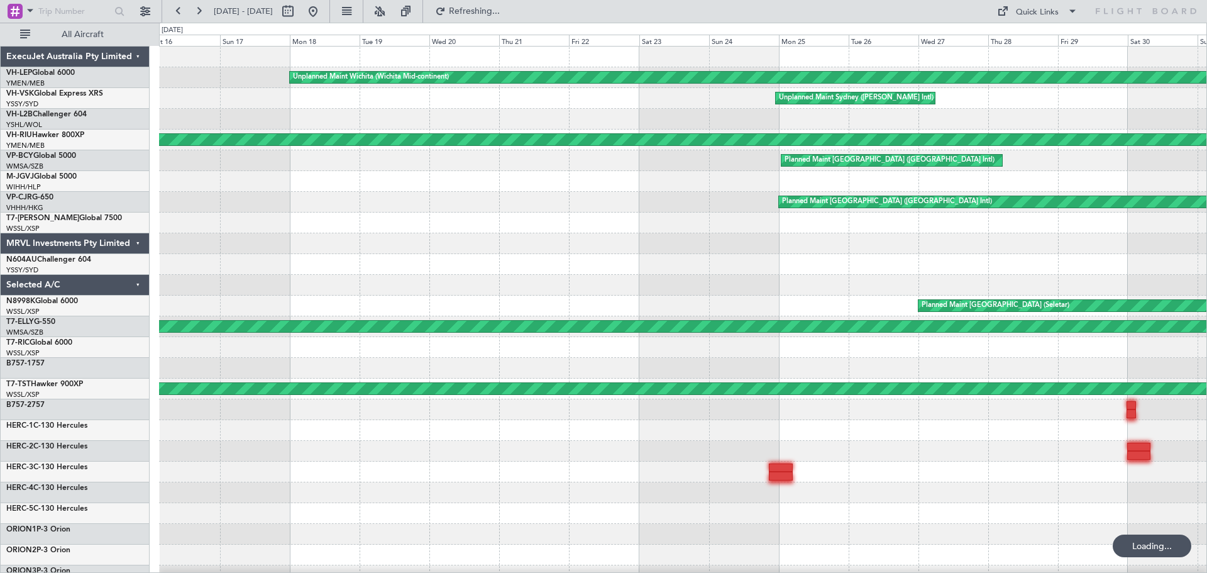
click at [908, 267] on div at bounding box center [683, 264] width 1048 height 21
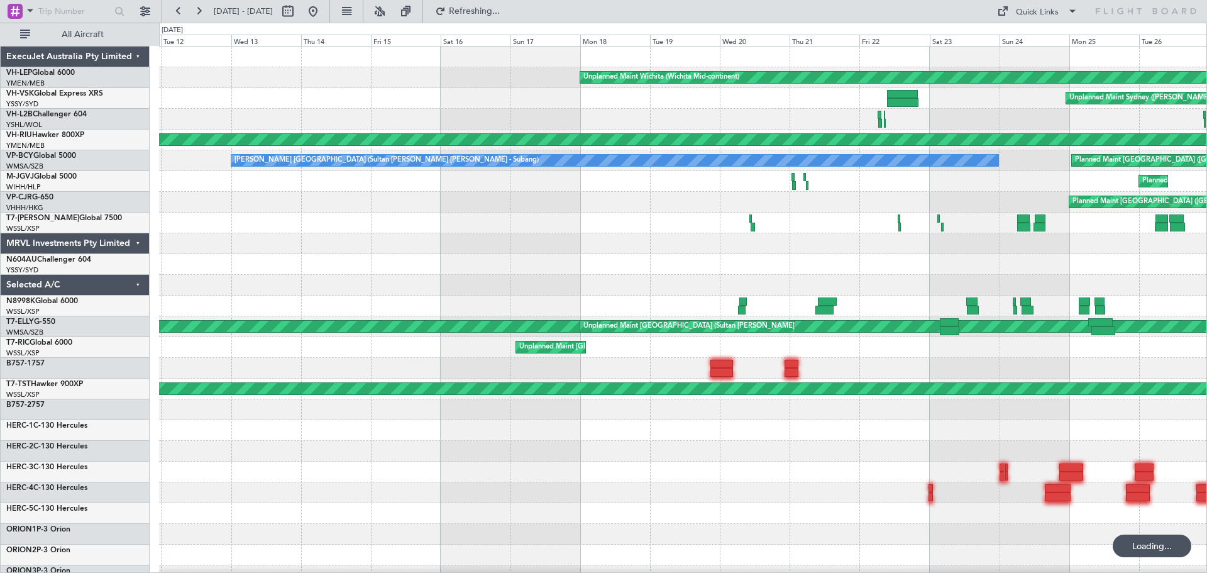
click at [284, 386] on div "Unplanned Maint Wichita (Wichita Mid-continent) Unplanned Maint Sydney ([PERSON…" at bounding box center [683, 389] width 1048 height 685
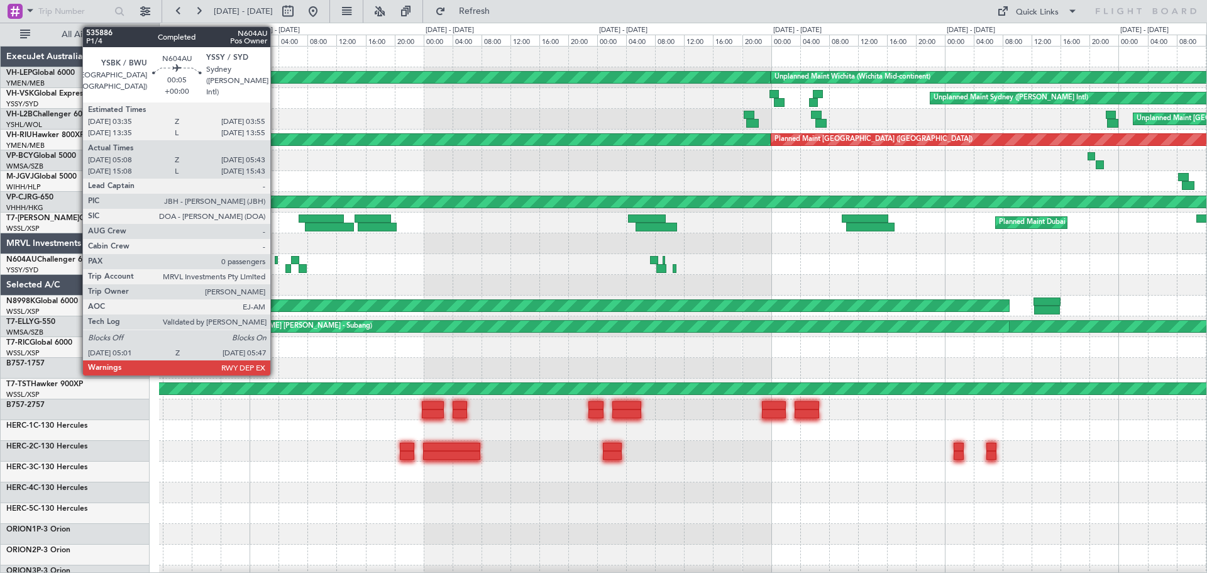
click at [276, 258] on div at bounding box center [276, 260] width 3 height 9
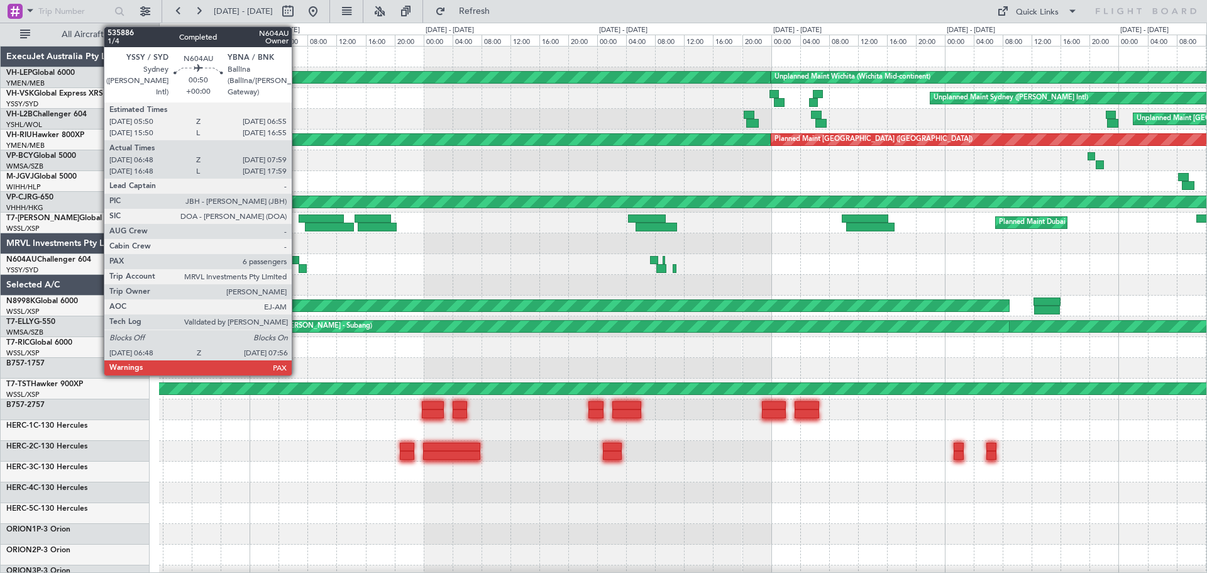
click at [297, 260] on div at bounding box center [295, 260] width 8 height 9
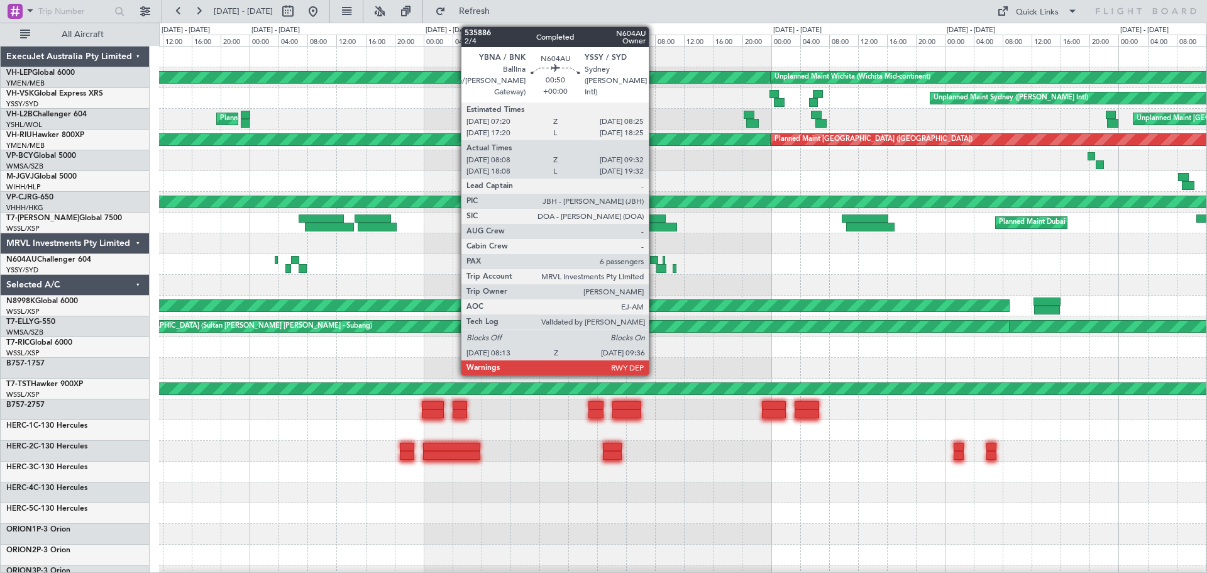
click at [655, 256] on div at bounding box center [654, 260] width 8 height 9
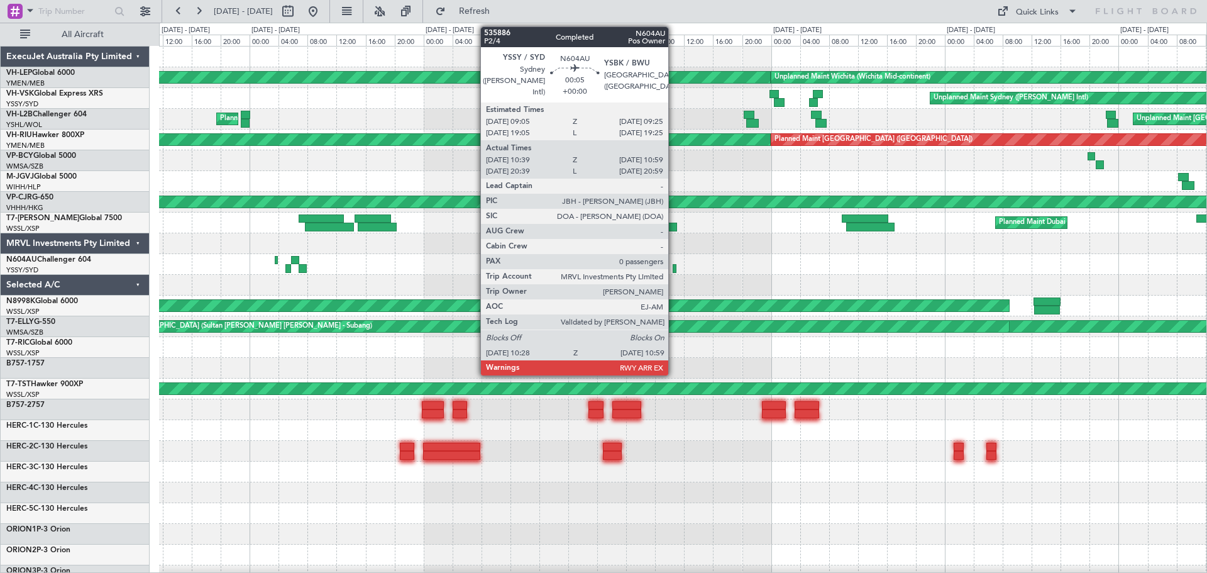
click at [674, 268] on div at bounding box center [675, 268] width 4 height 9
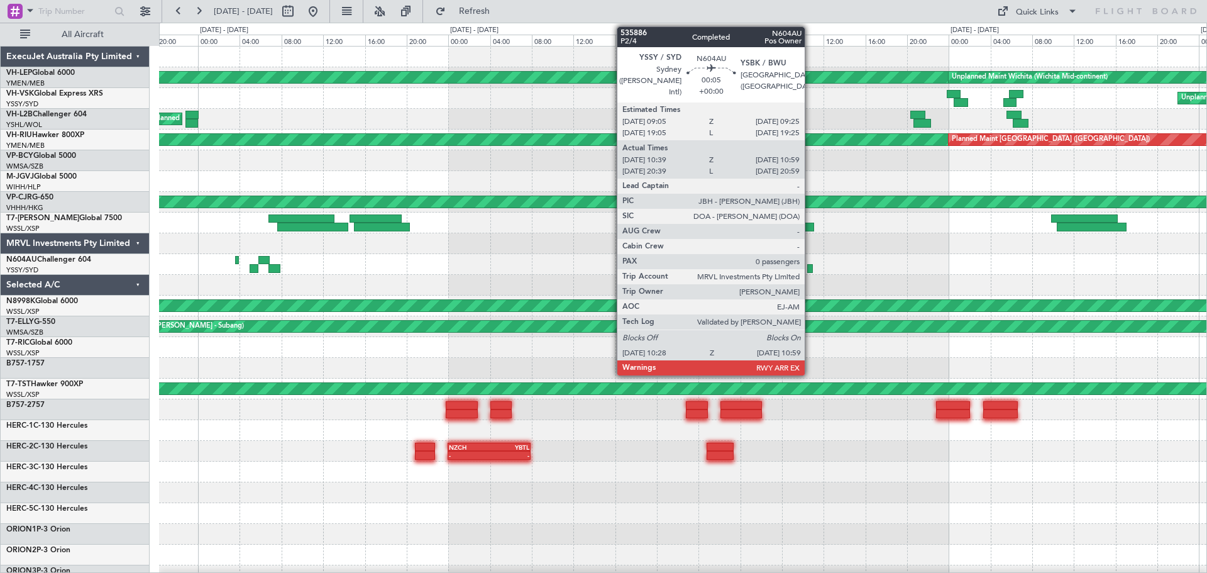
click at [810, 268] on div at bounding box center [810, 268] width 6 height 9
click at [810, 269] on div at bounding box center [810, 268] width 6 height 9
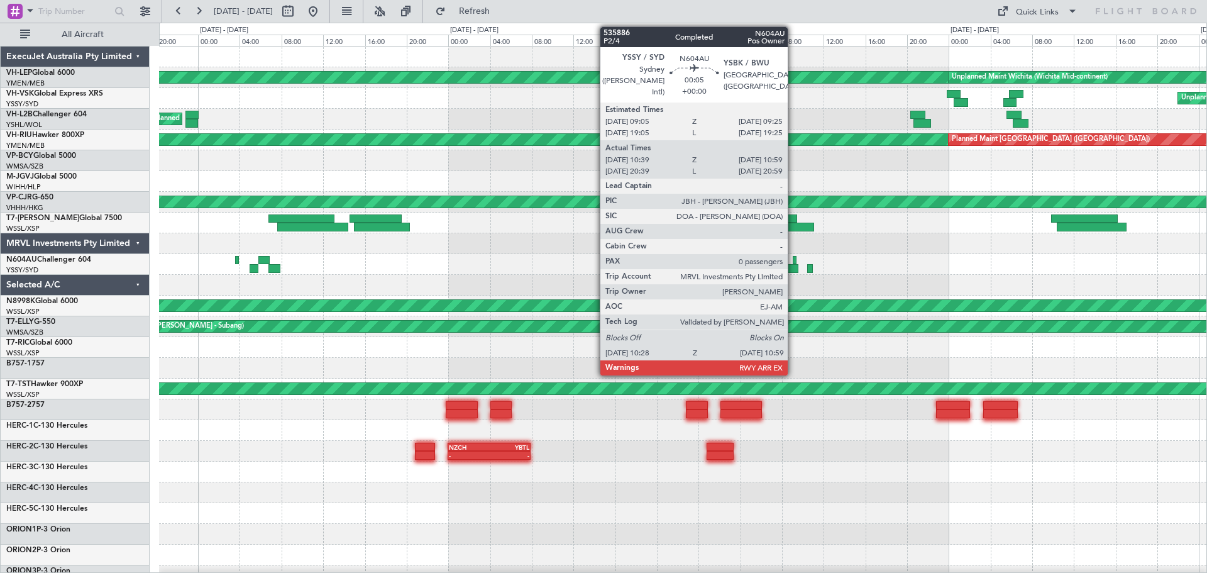
click at [794, 258] on div at bounding box center [795, 260] width 4 height 9
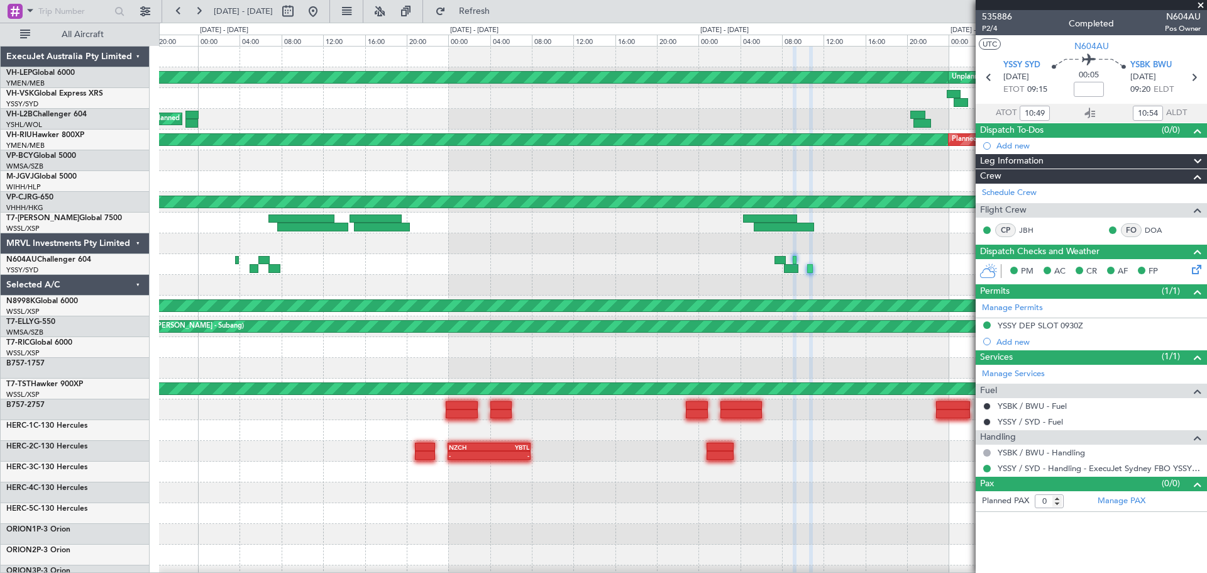
type input "20:49"
type input "20:54"
type input "10:49"
type input "10:54"
type input "20:49"
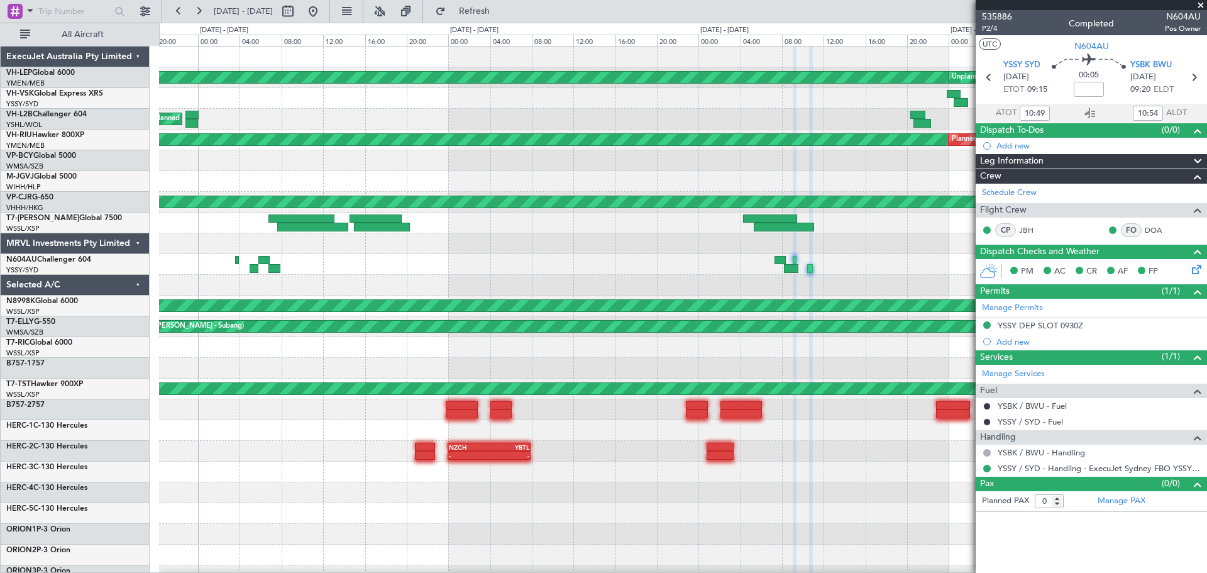
type input "20:54"
type input "10:49"
type input "10:54"
type input "20:49"
type input "20:54"
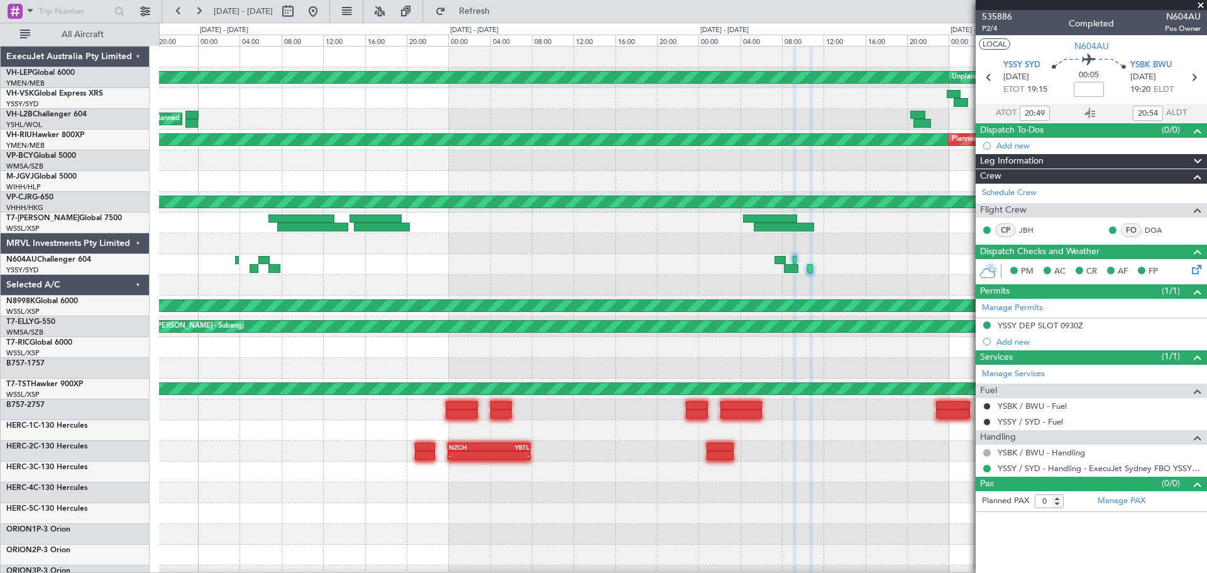
type input "10:49"
type input "10:54"
type input "20:49"
type input "20:54"
type input "10:49"
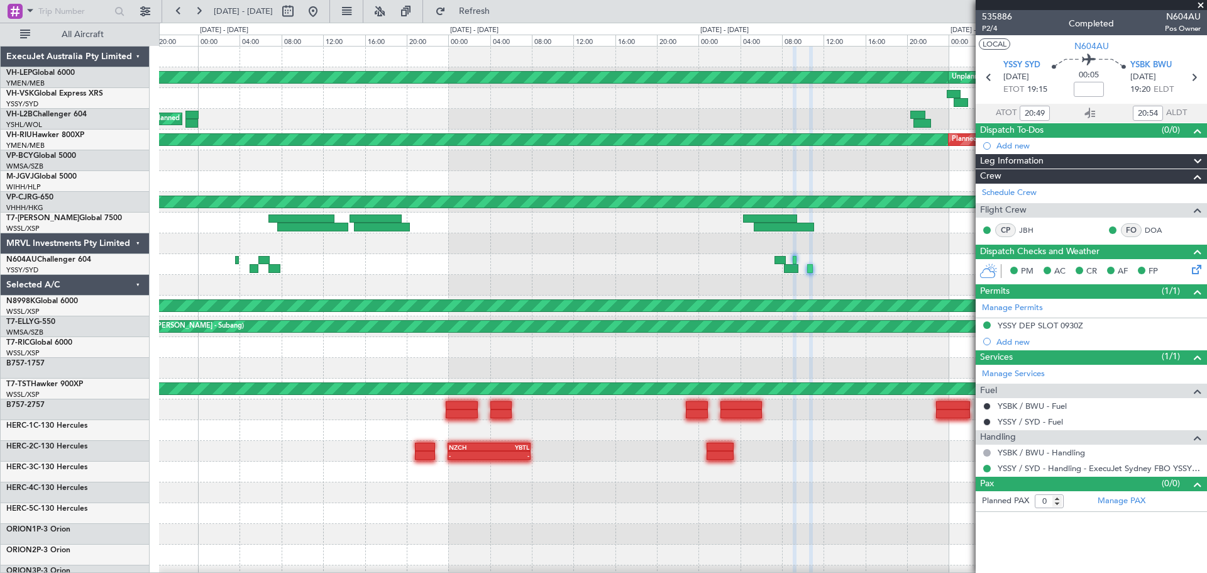
type input "10:54"
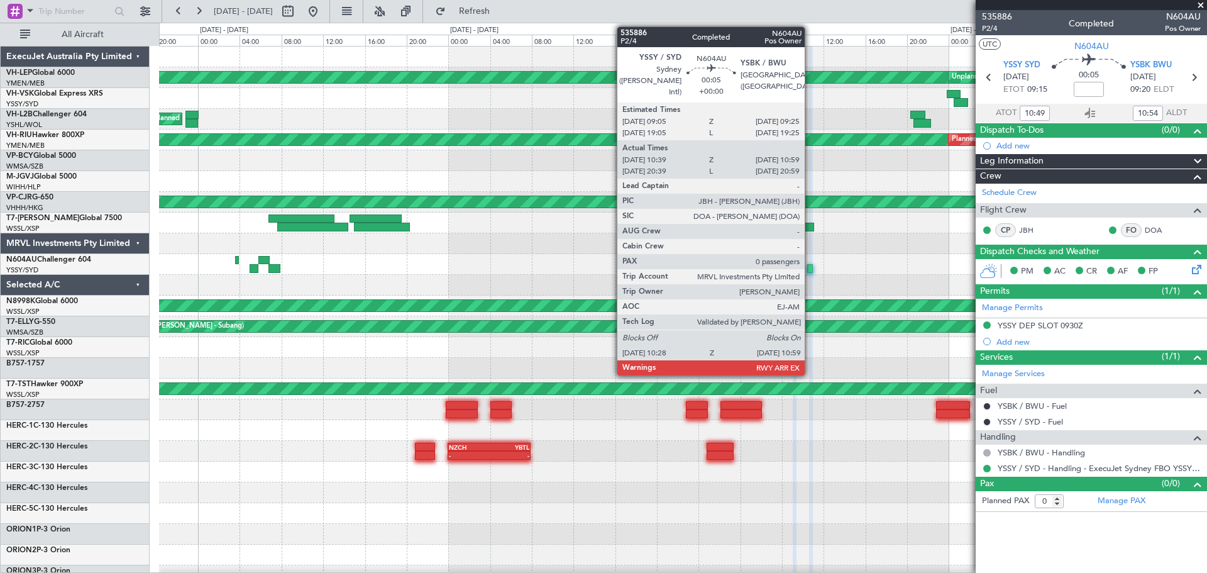
click at [810, 269] on div at bounding box center [810, 268] width 6 height 9
click at [810, 268] on div at bounding box center [810, 268] width 6 height 9
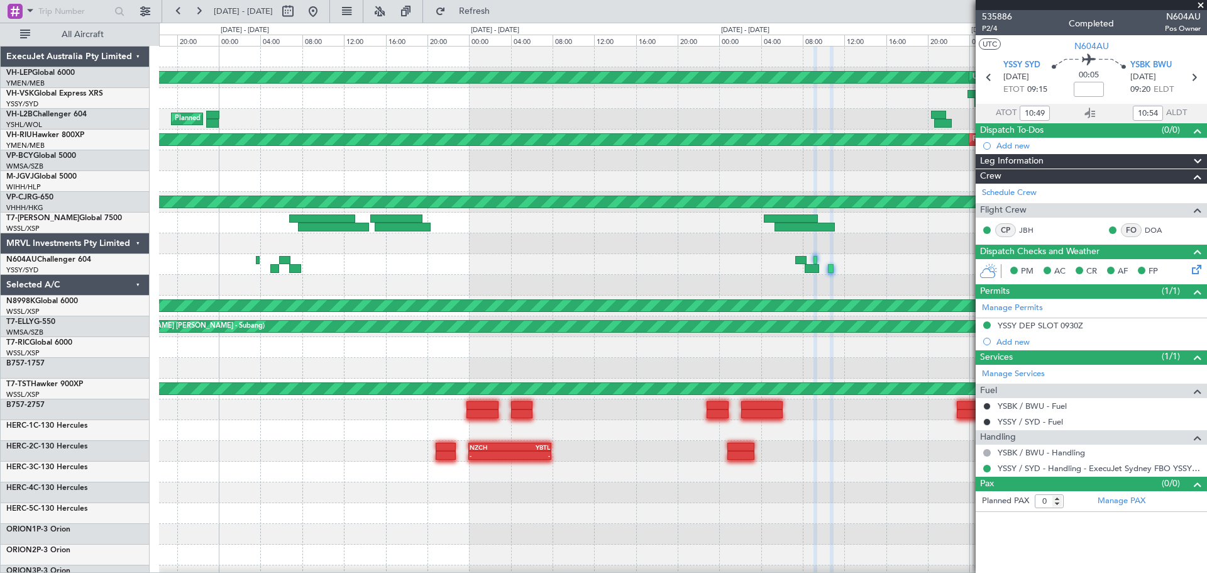
click at [340, 202] on div "Unplanned Maint Wichita (Wichita Mid-continent) Unplanned Maint Wichita (Wichit…" at bounding box center [683, 389] width 1048 height 685
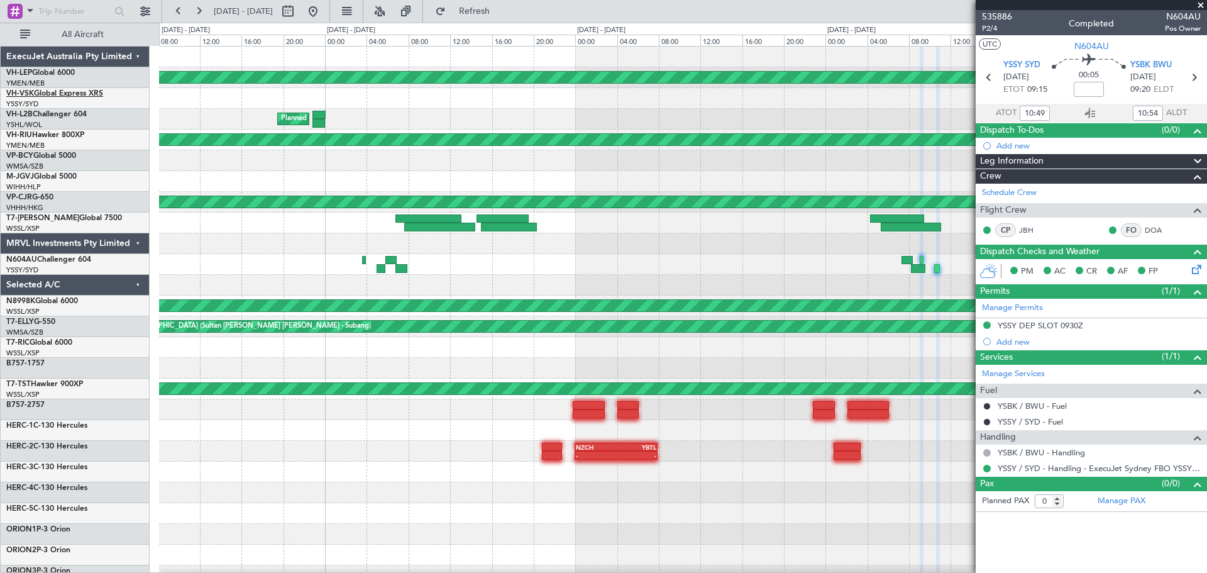
click at [73, 93] on link "VH-VSK Global Express XRS" at bounding box center [54, 94] width 97 height 8
click at [583, 314] on div "Unplanned Maint Wichita (Wichita Mid-continent) Unplanned Maint Wichita (Wichit…" at bounding box center [683, 389] width 1048 height 685
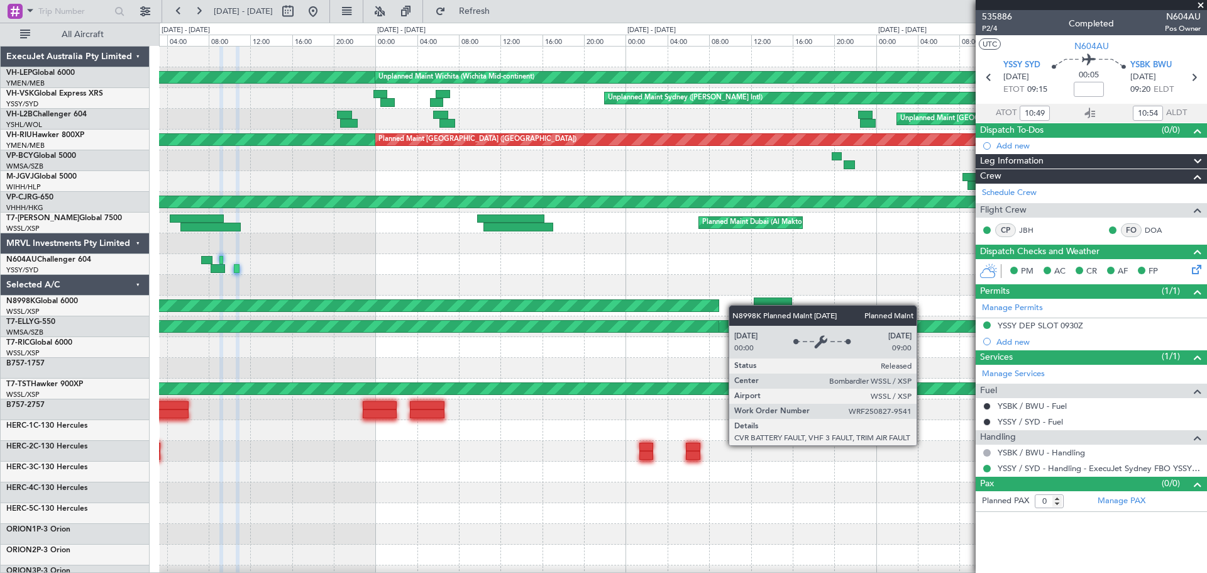
click at [392, 307] on div "Unplanned Maint Wichita (Wichita Mid-continent) Unplanned Maint Wichita (Wichit…" at bounding box center [683, 389] width 1048 height 685
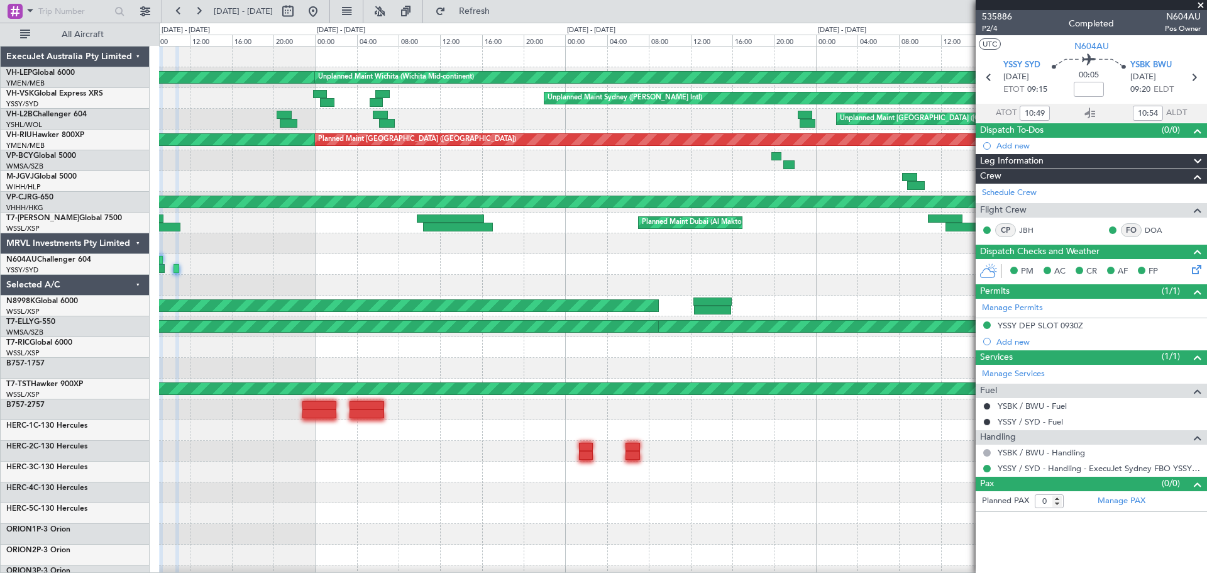
click at [353, 312] on div "Unplanned Maint Wichita (Wichita Mid-continent) Unplanned Maint Wichita (Wichit…" at bounding box center [683, 389] width 1048 height 685
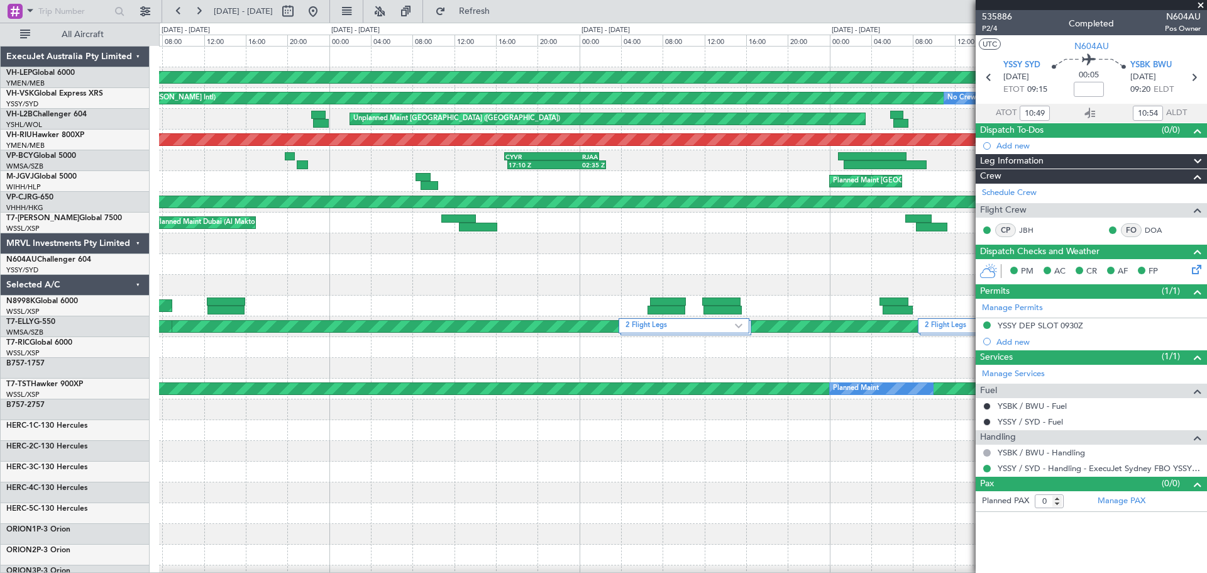
click at [442, 339] on div "Unplanned Maint Wichita (Wichita Mid-continent) Unplanned Maint Sydney ([PERSON…" at bounding box center [683, 389] width 1048 height 685
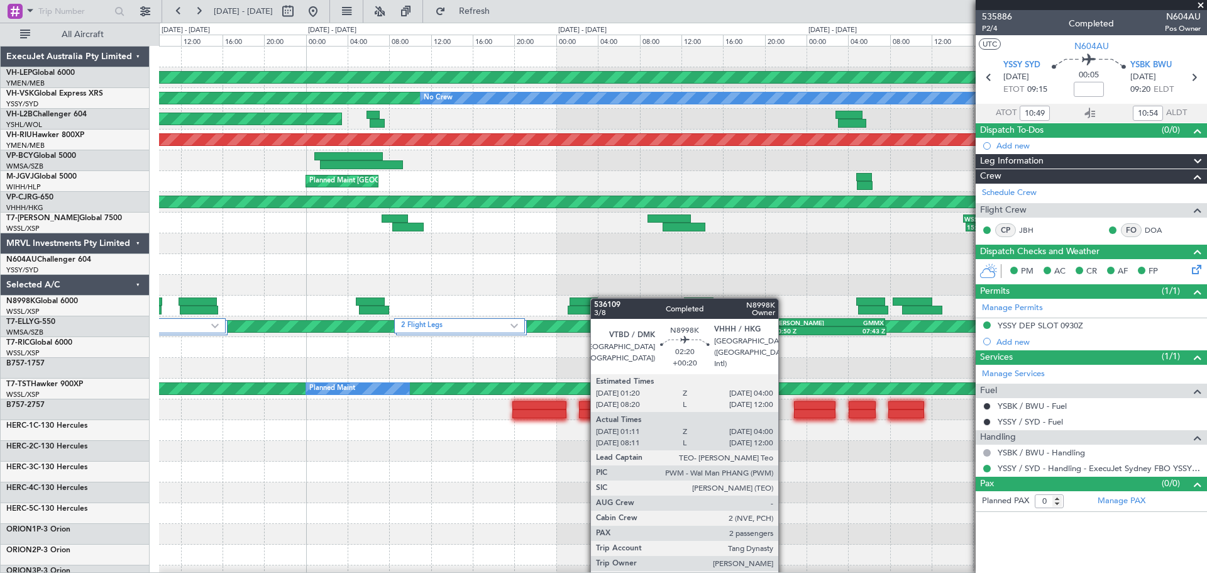
click at [365, 316] on div "Unplanned Maint Wichita (Wichita Mid-continent) Unplanned Maint Sydney ([PERSON…" at bounding box center [683, 410] width 1048 height 726
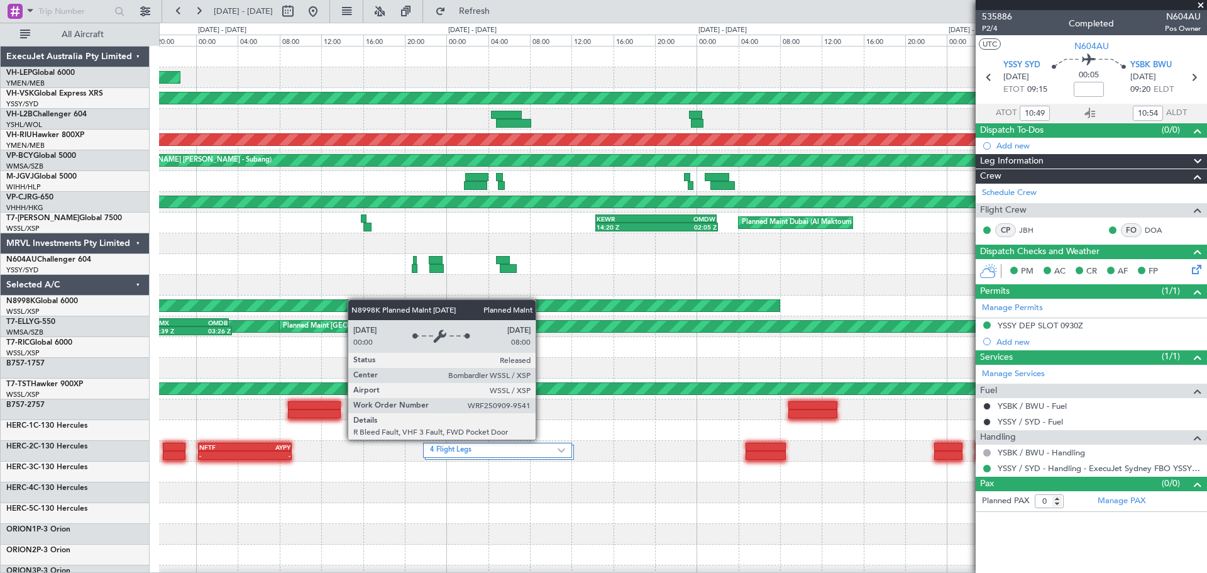
click at [183, 315] on div "Unplanned Maint Wichita (Wichita Mid-continent) Unplanned Maint Sydney ([PERSON…" at bounding box center [683, 389] width 1048 height 685
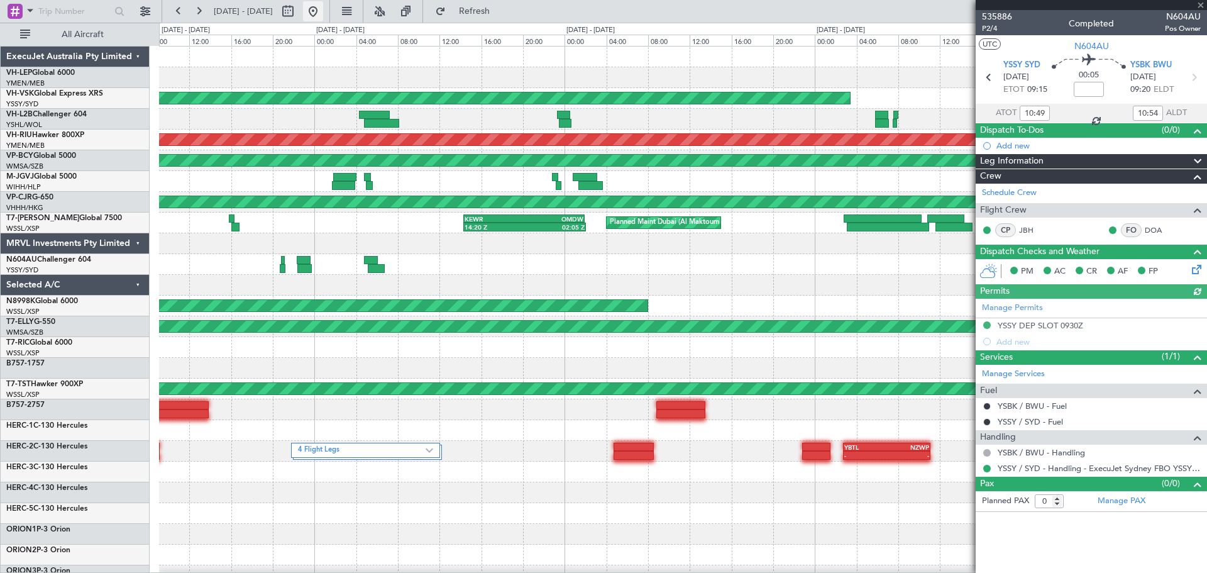
click at [323, 7] on button at bounding box center [313, 11] width 20 height 20
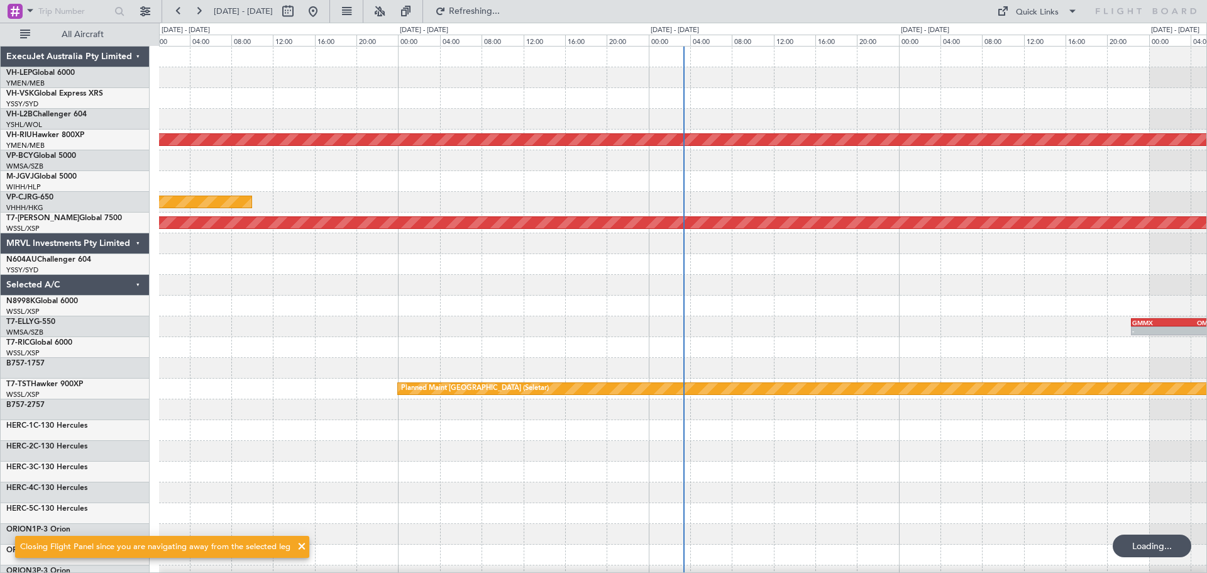
click at [649, 245] on div "Unplanned Maint Sydney ([PERSON_NAME] Intl) Planned Maint [GEOGRAPHIC_DATA] ([G…" at bounding box center [683, 389] width 1048 height 685
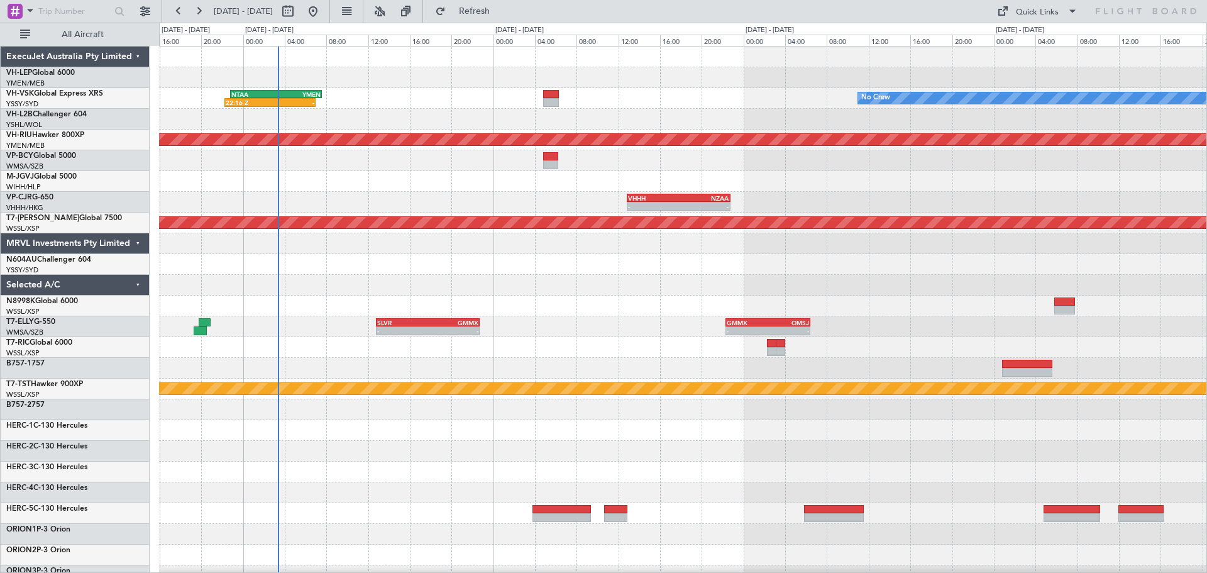
click at [799, 185] on div at bounding box center [683, 181] width 1048 height 21
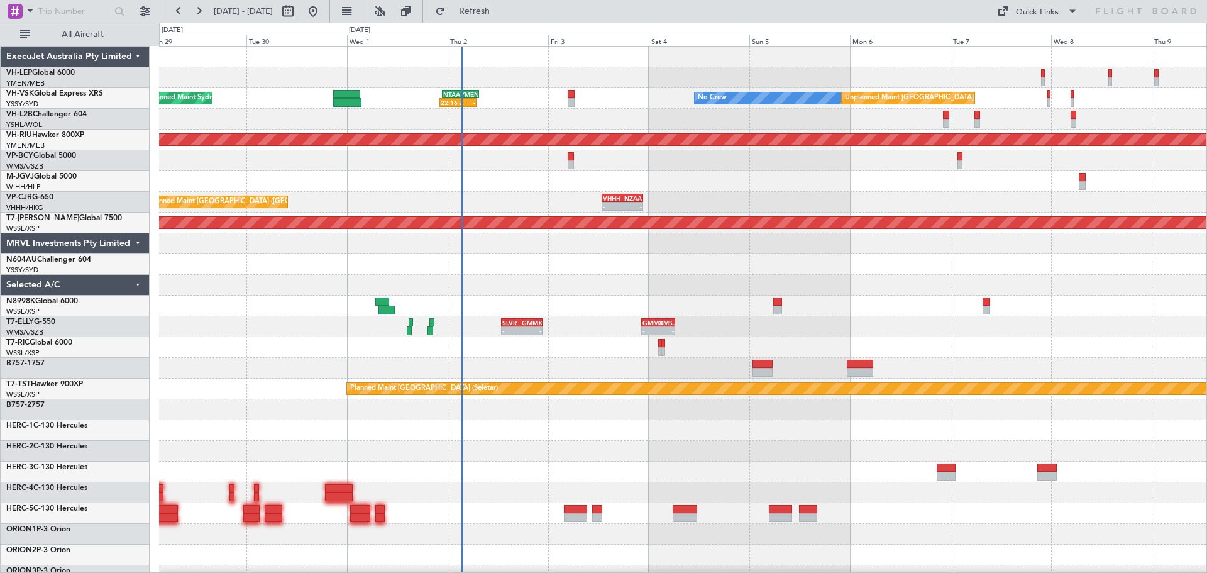
click at [480, 217] on div "No Crew Unplanned Maint [GEOGRAPHIC_DATA] ([GEOGRAPHIC_DATA]) NTAA 22:50 Z YMEN…" at bounding box center [683, 389] width 1048 height 685
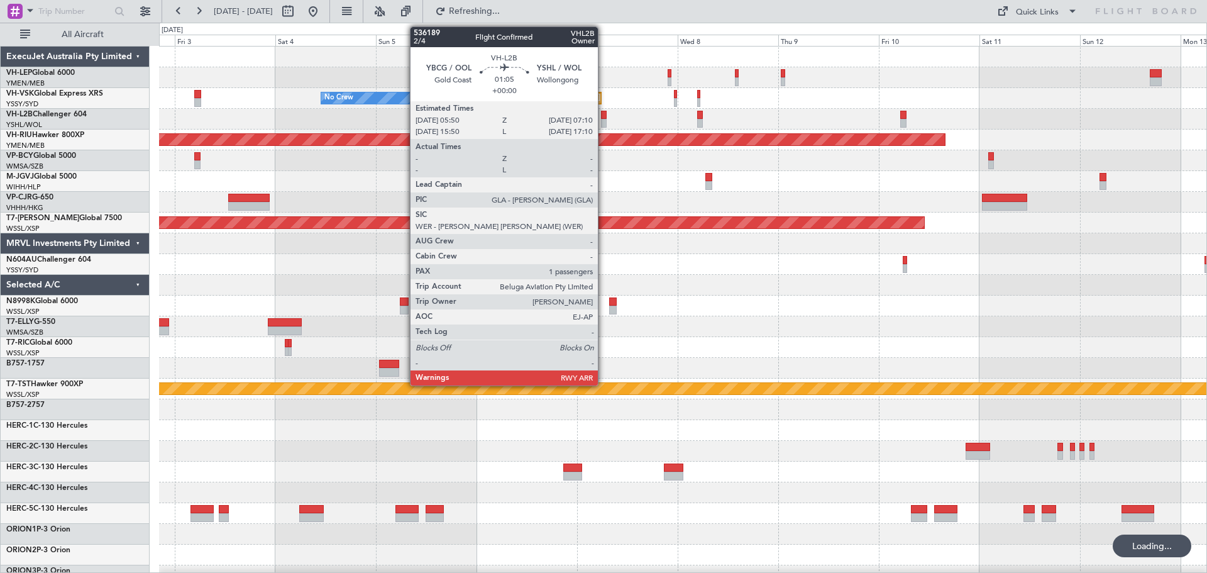
click at [604, 118] on div at bounding box center [604, 115] width 6 height 9
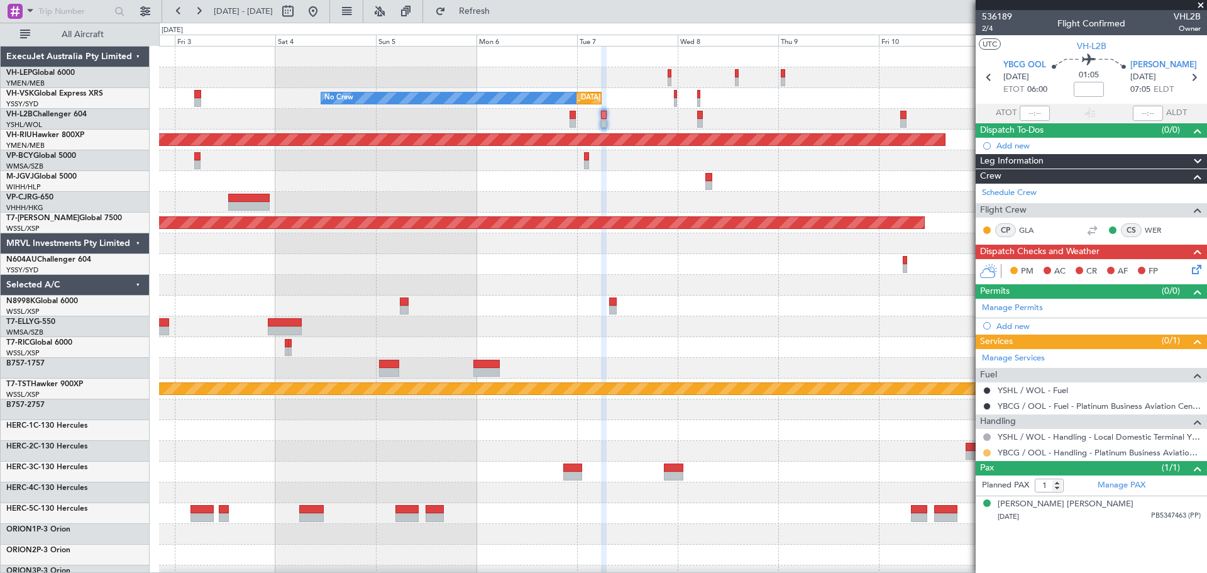
click at [987, 454] on button at bounding box center [987, 453] width 8 height 8
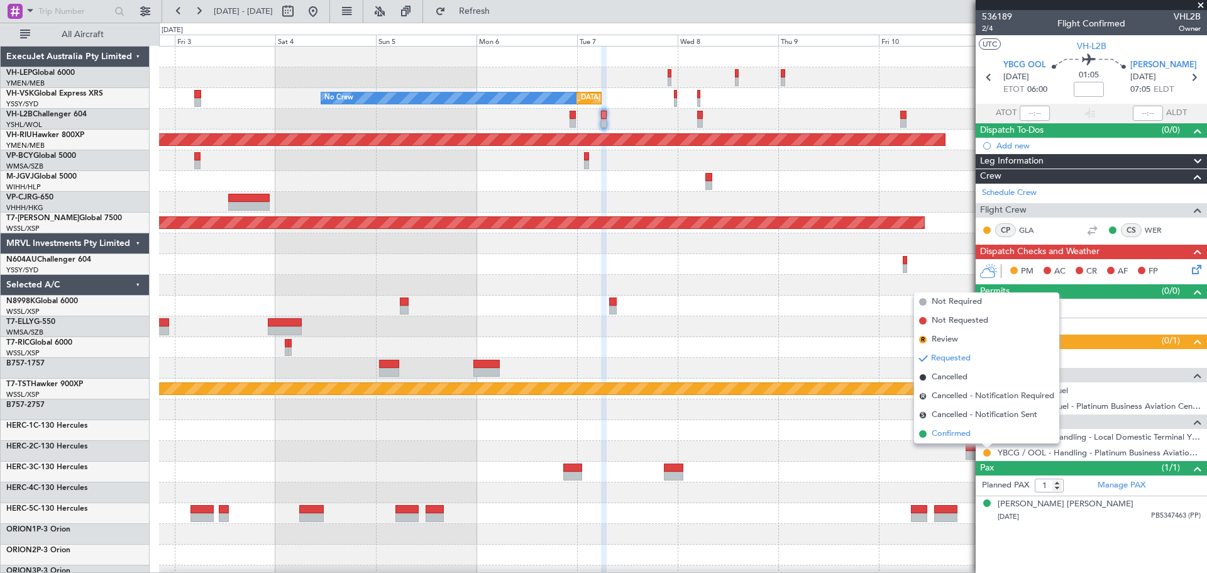
click at [953, 433] on span "Confirmed" at bounding box center [951, 434] width 39 height 13
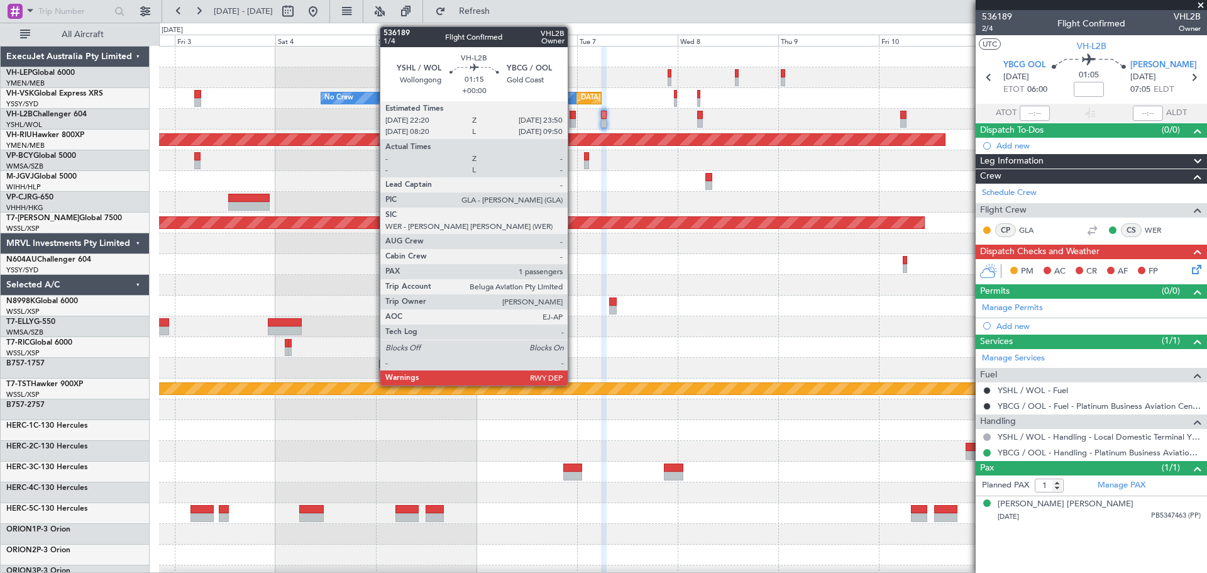
click at [573, 120] on div at bounding box center [573, 123] width 6 height 9
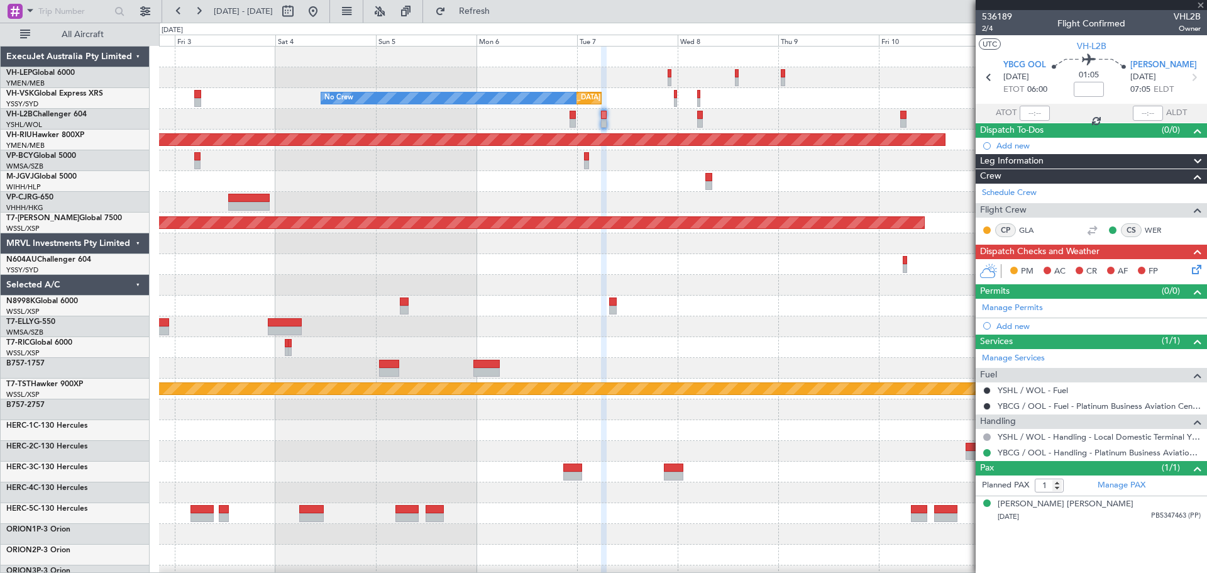
click at [573, 120] on div at bounding box center [573, 123] width 6 height 9
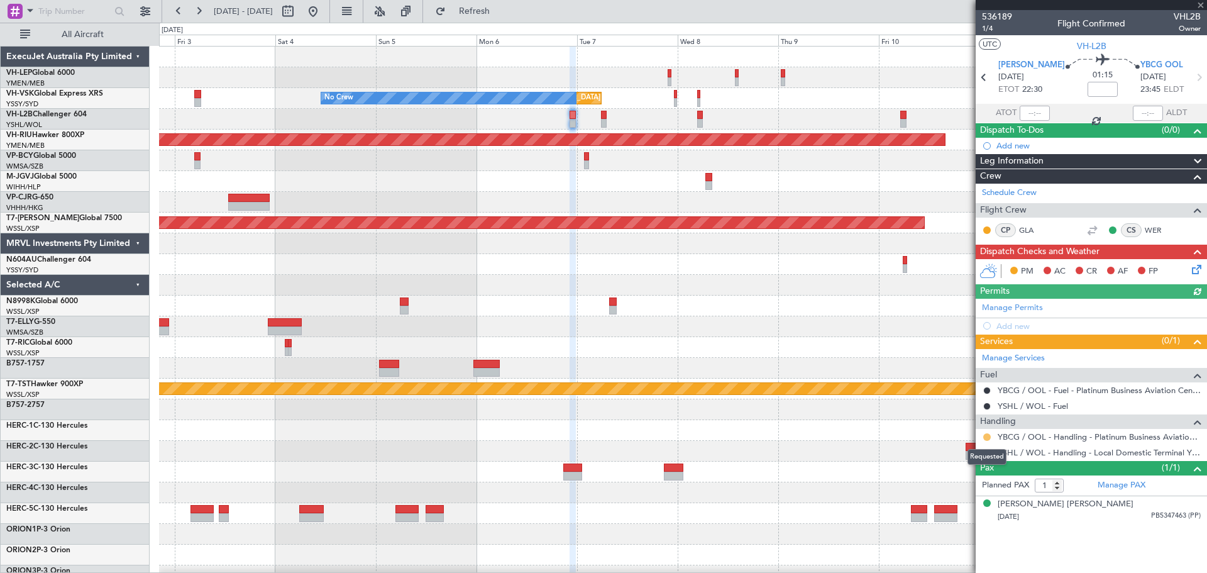
click at [989, 435] on button at bounding box center [987, 437] width 8 height 8
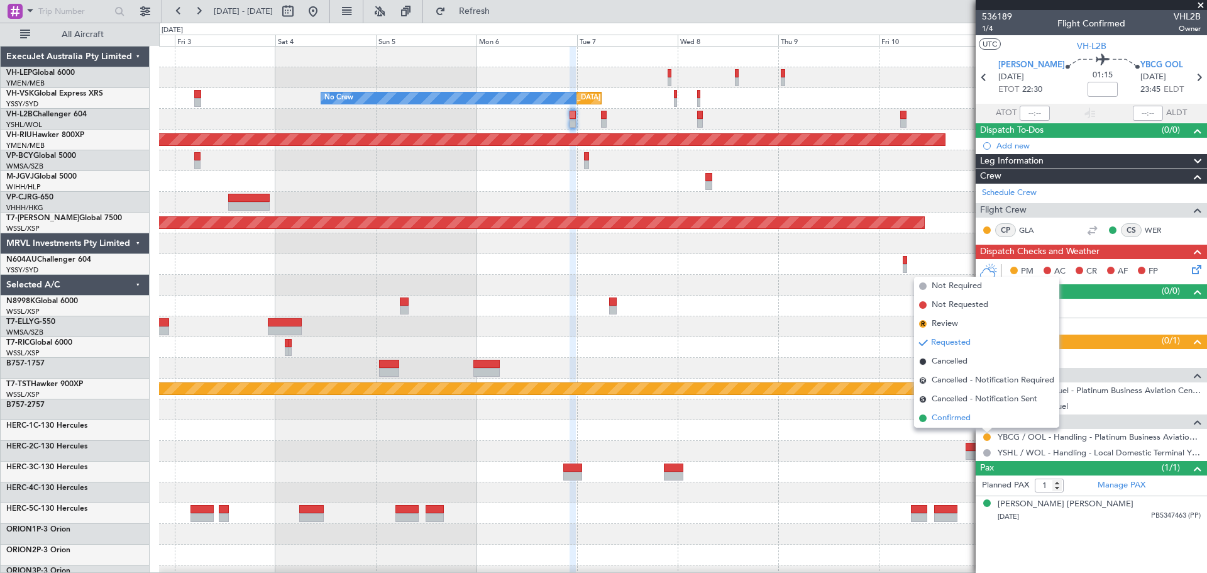
click at [963, 419] on span "Confirmed" at bounding box center [951, 418] width 39 height 13
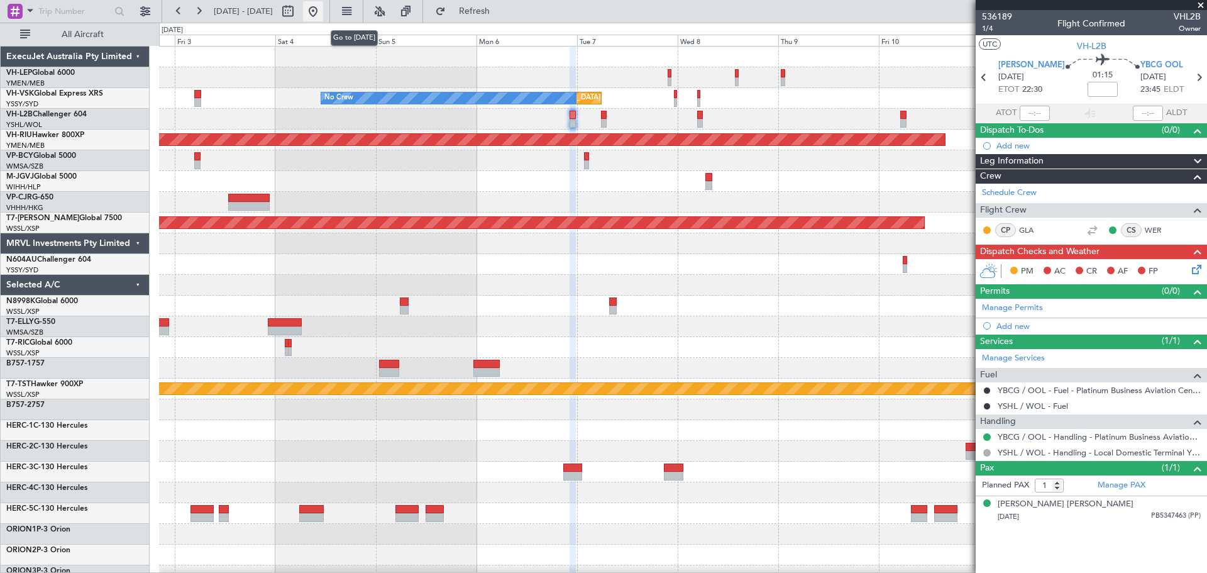
click at [323, 11] on button at bounding box center [313, 11] width 20 height 20
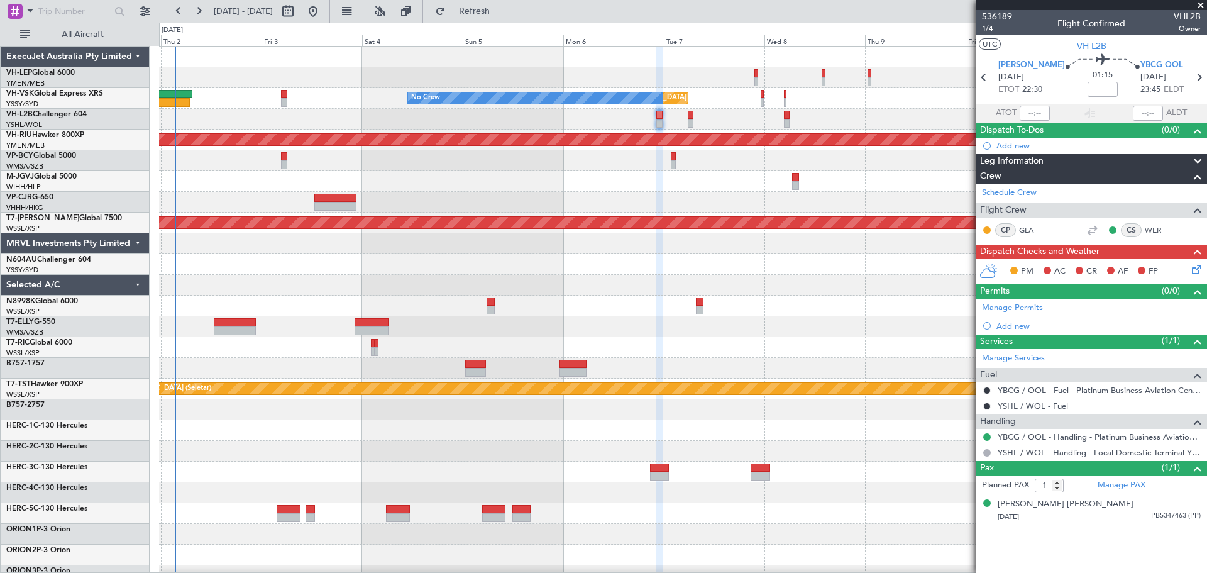
click at [564, 150] on div "Unplanned Maint [GEOGRAPHIC_DATA] ([GEOGRAPHIC_DATA]) No Crew Unplanned Maint S…" at bounding box center [683, 410] width 1048 height 726
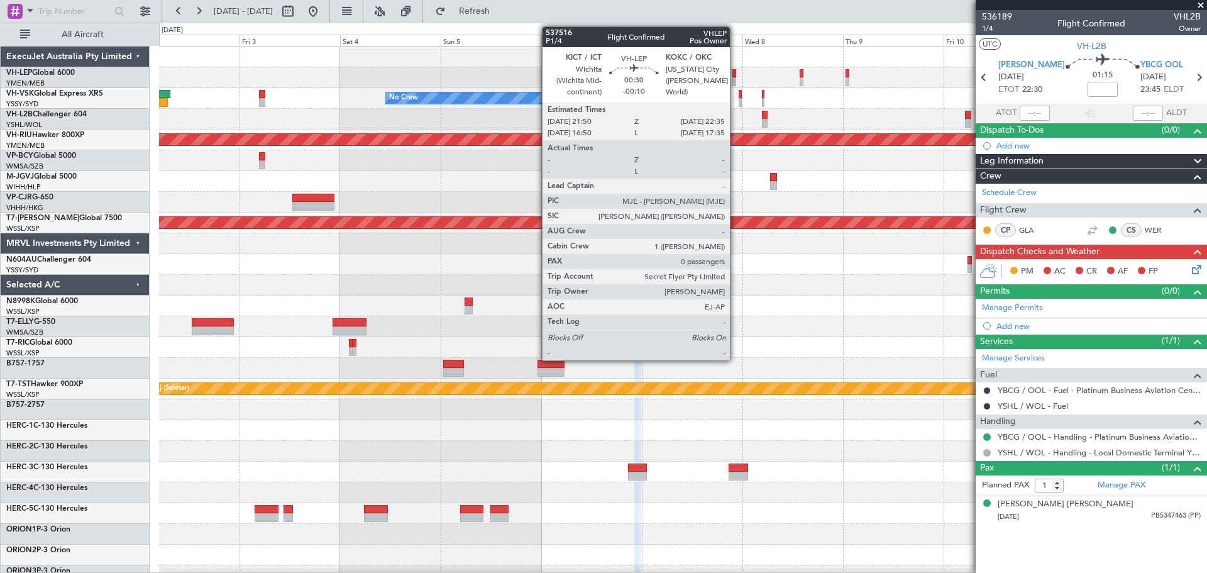
click at [736, 74] on div at bounding box center [734, 73] width 3 height 9
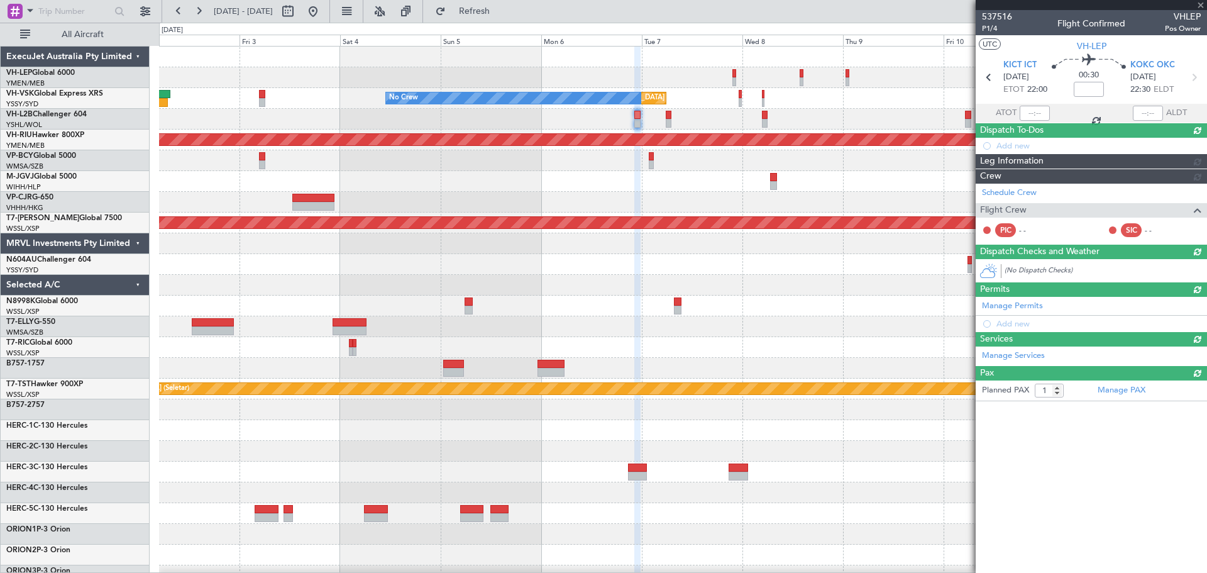
type input "-00:10"
type input "0"
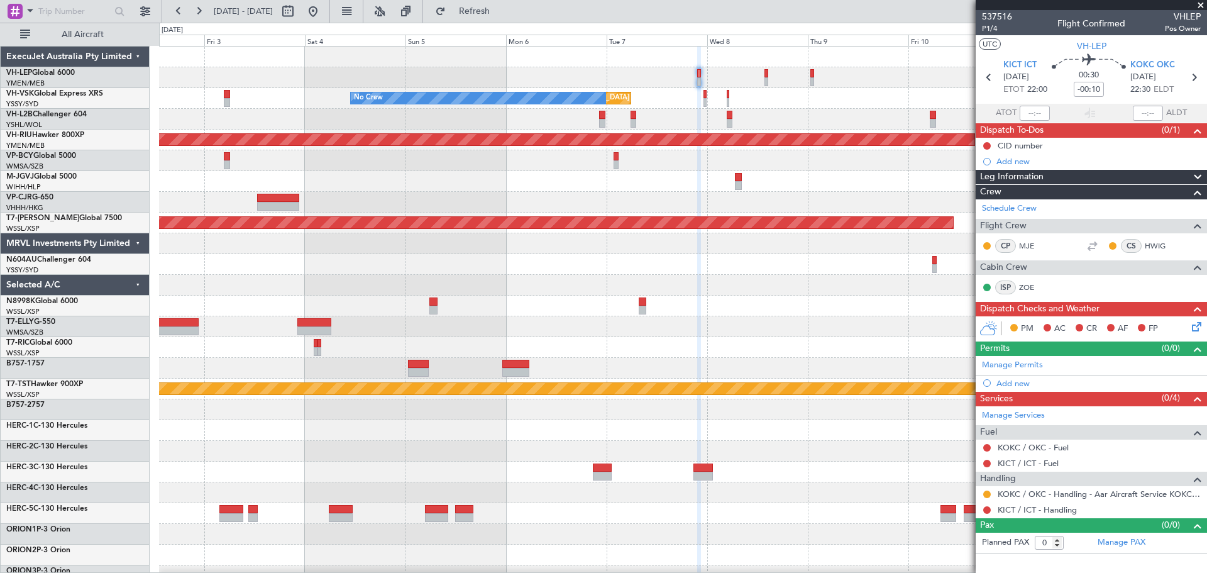
click at [617, 134] on div "Unplanned Maint [GEOGRAPHIC_DATA] ([GEOGRAPHIC_DATA]) No Crew Planned Maint [GE…" at bounding box center [683, 389] width 1048 height 685
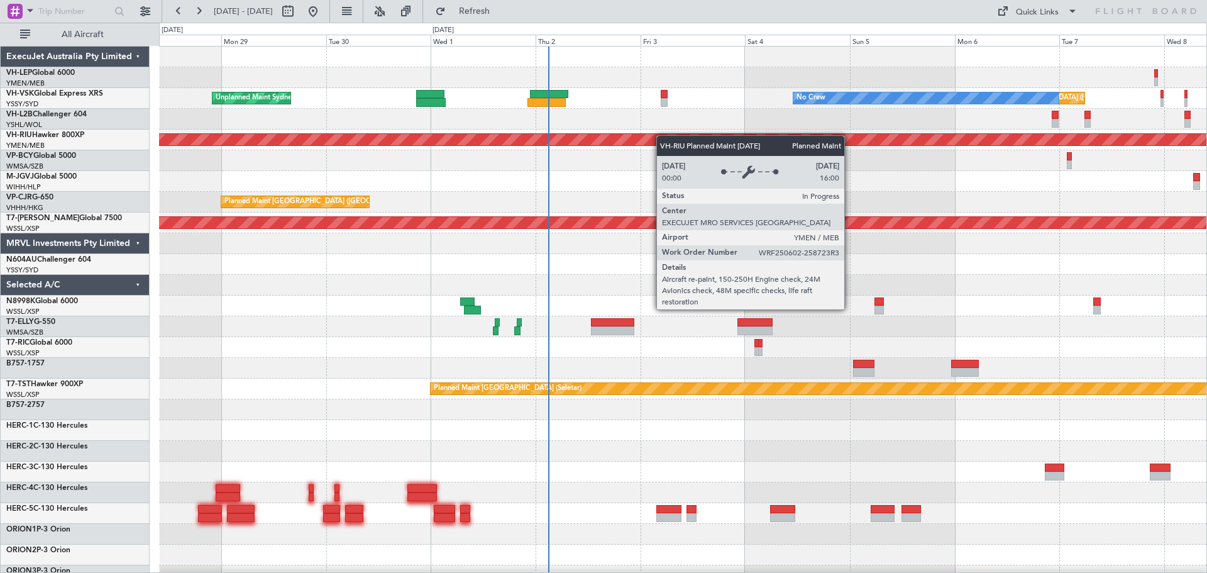
click at [605, 141] on div "Unplanned Maint Sydney ([PERSON_NAME] Intl) Unplanned Maint [GEOGRAPHIC_DATA] (…" at bounding box center [683, 410] width 1048 height 726
